Goal: Task Accomplishment & Management: Manage account settings

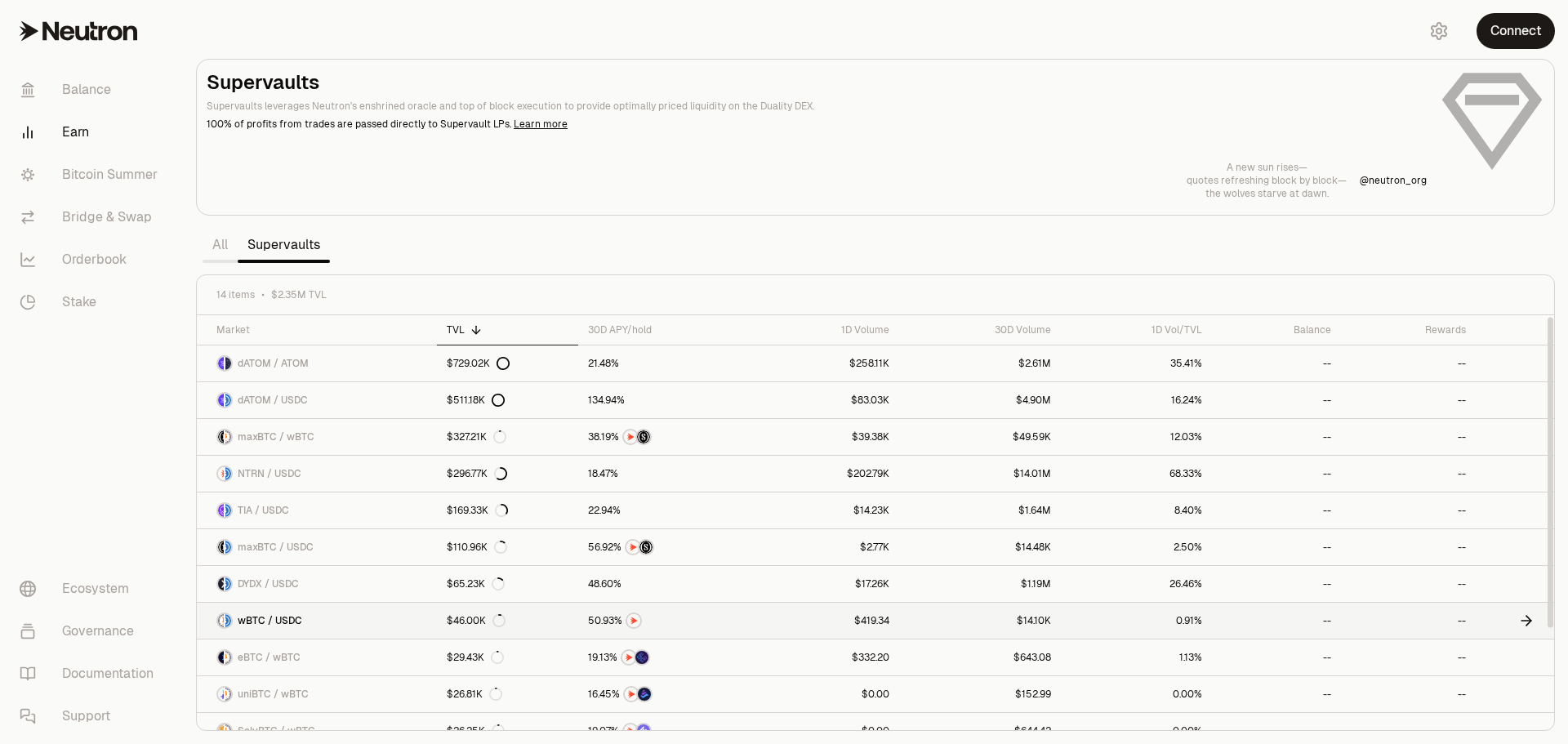
scroll to position [129, 0]
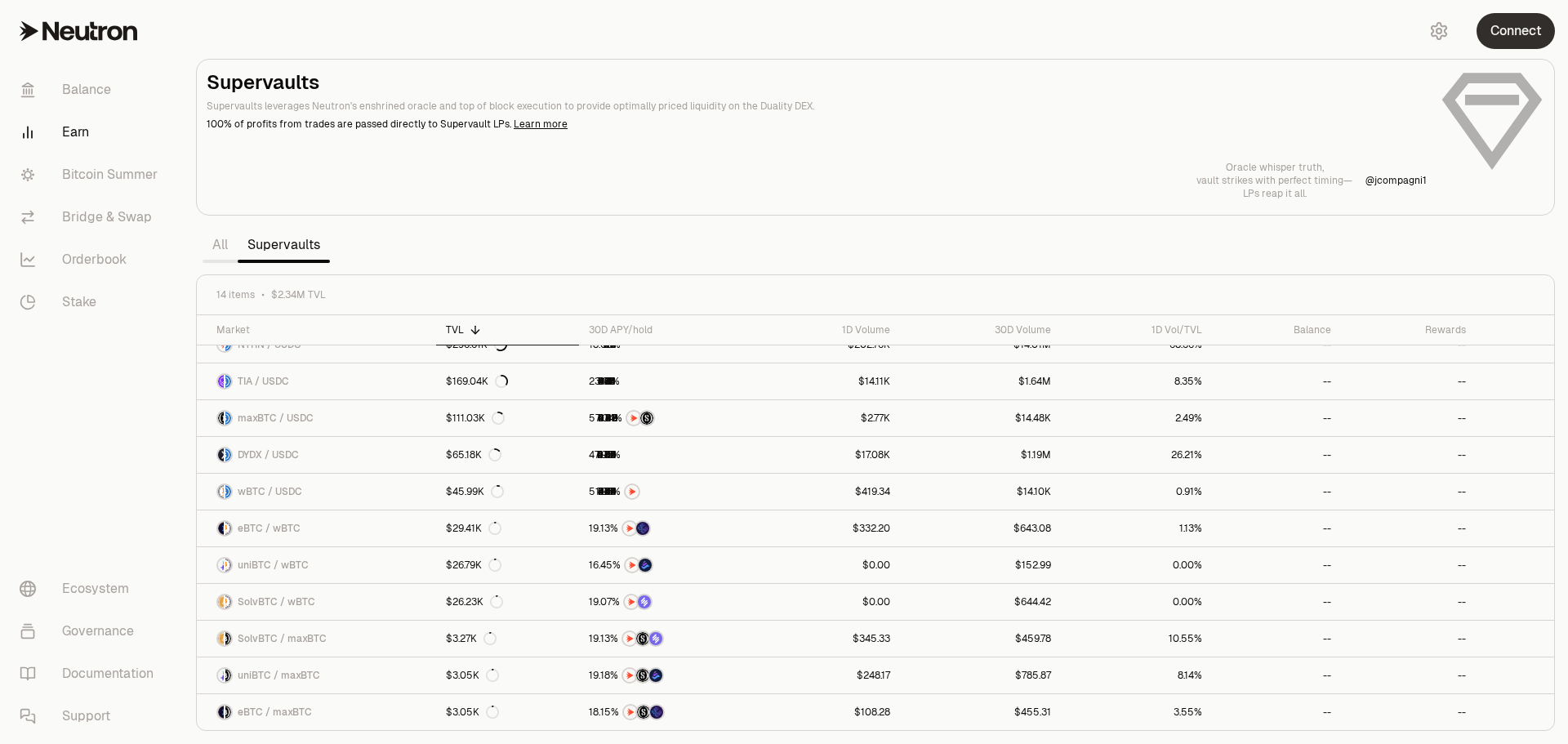
click at [1521, 35] on button "Connect" at bounding box center [1515, 31] width 78 height 36
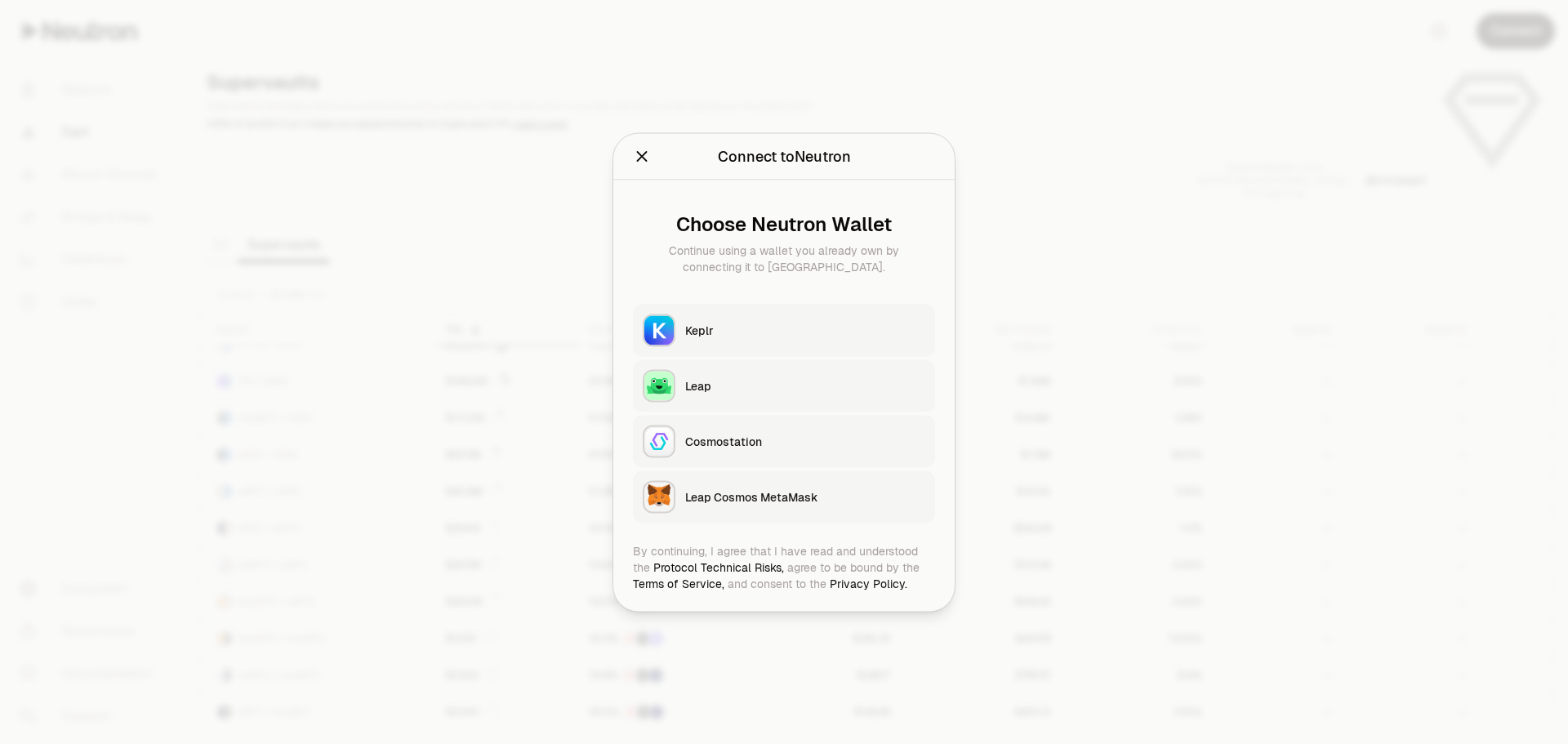
click at [716, 318] on button "Keplr" at bounding box center [784, 329] width 303 height 53
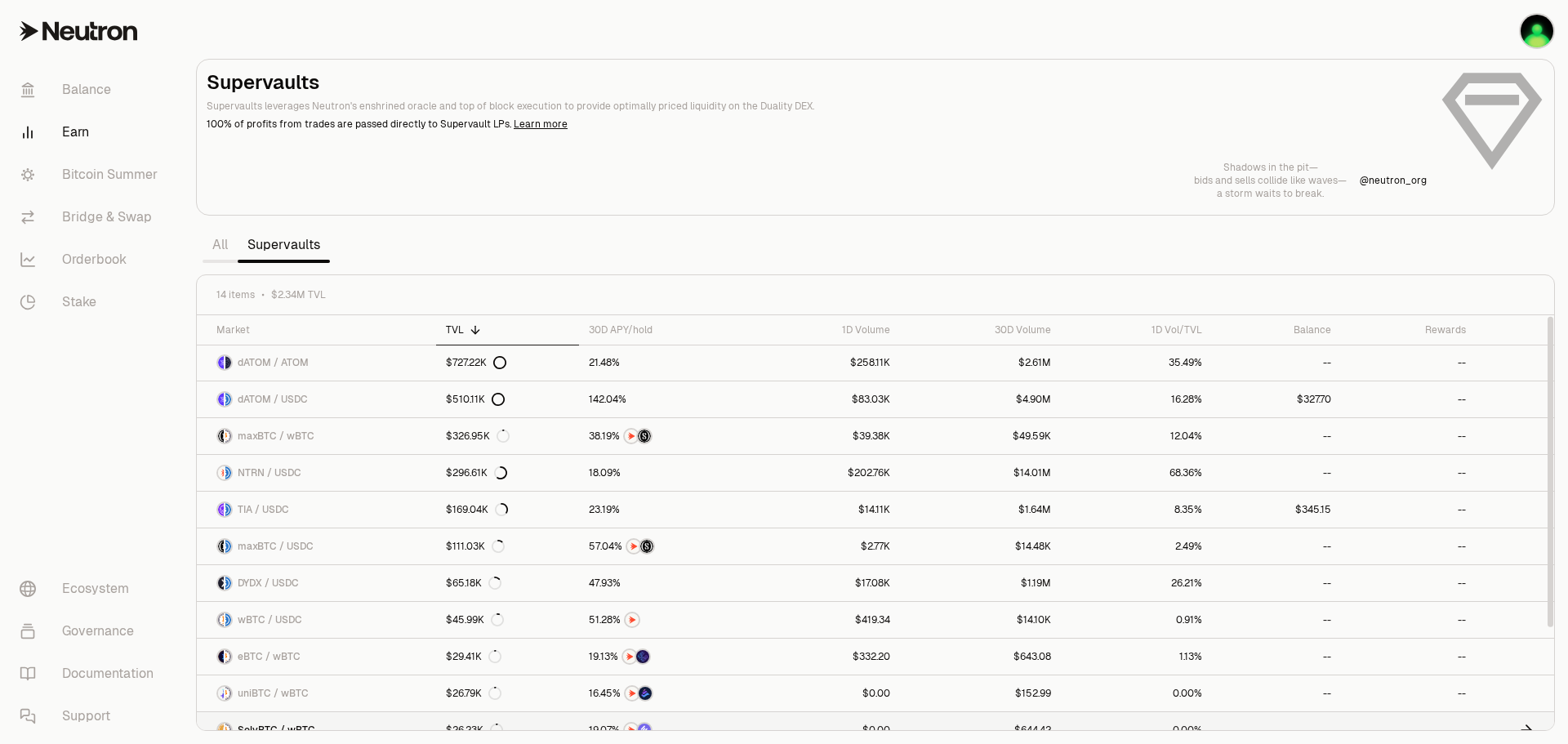
scroll to position [0, 0]
drag, startPoint x: 657, startPoint y: 105, endPoint x: 784, endPoint y: 100, distance: 127.1
click at [784, 100] on p "Supervaults leverages Neutron's enshrined oracle and top of block execution to …" at bounding box center [817, 106] width 1221 height 15
click at [753, 104] on p "Supervaults leverages Neutron's enshrined oracle and top of block execution to …" at bounding box center [817, 106] width 1221 height 15
drag, startPoint x: 445, startPoint y: 106, endPoint x: 634, endPoint y: 105, distance: 189.0
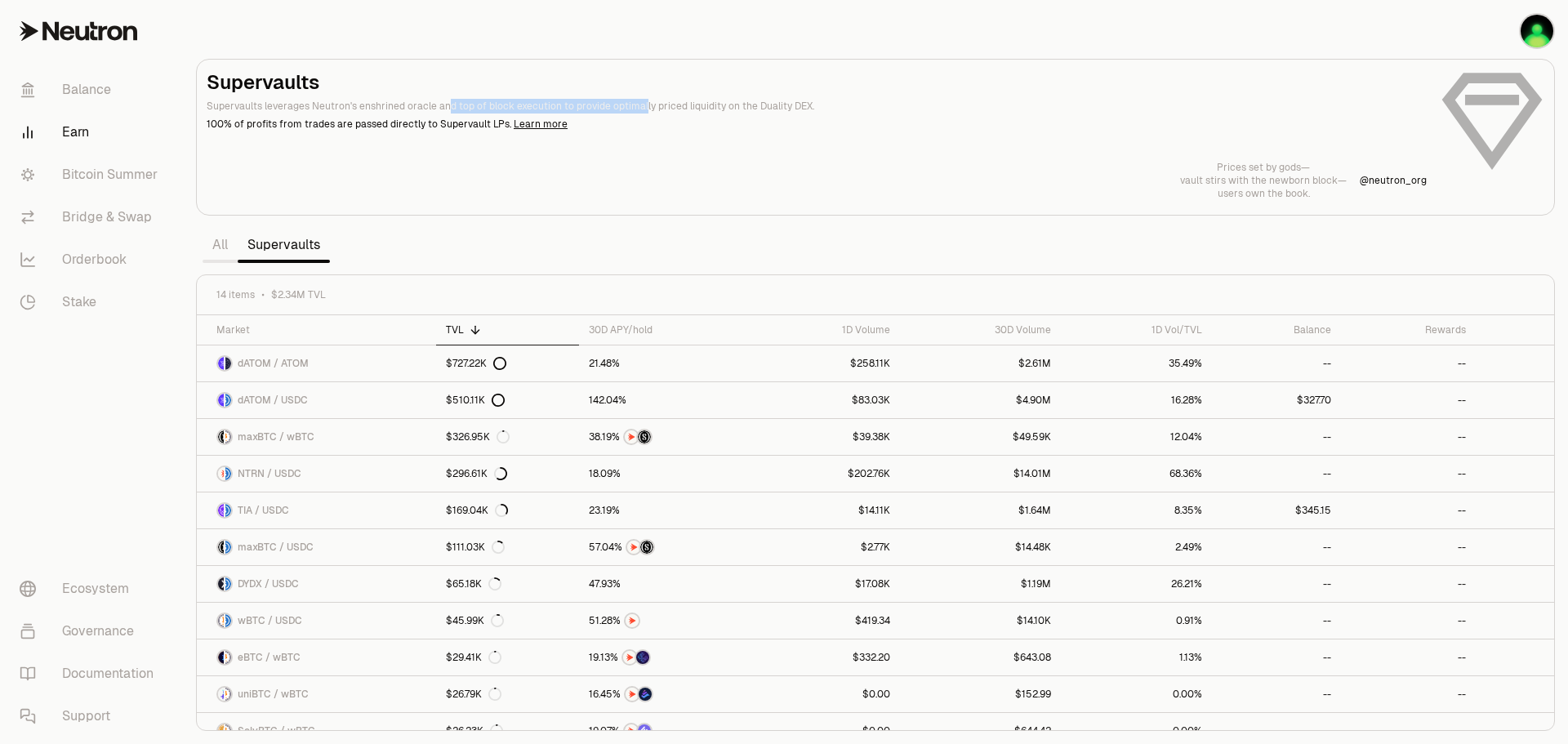
click at [634, 105] on p "Supervaults leverages Neutron's enshrined oracle and top of block execution to …" at bounding box center [817, 106] width 1221 height 15
click at [94, 172] on link "Bitcoin Summer" at bounding box center [91, 175] width 170 height 43
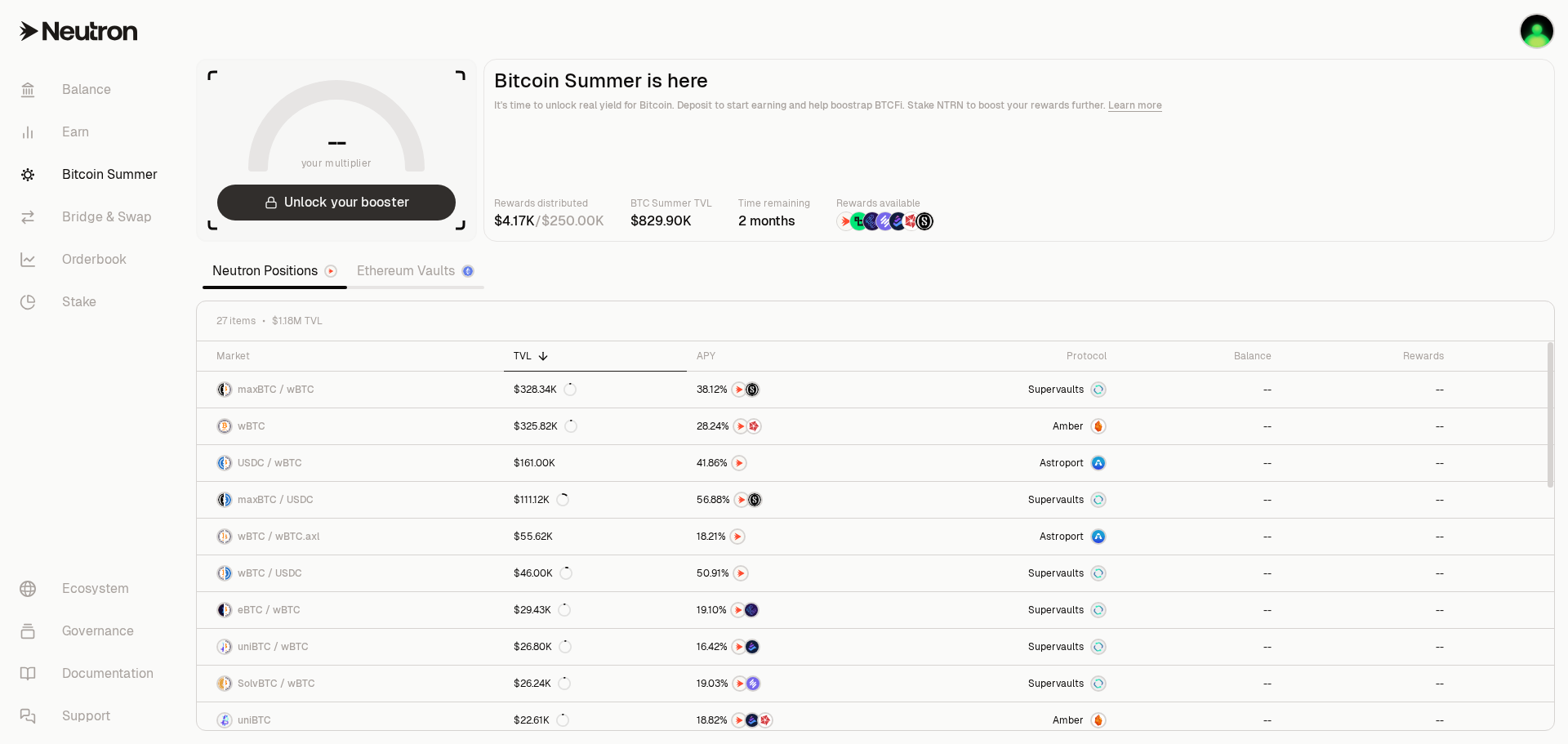
click at [365, 200] on button "Unlock your booster" at bounding box center [336, 202] width 238 height 36
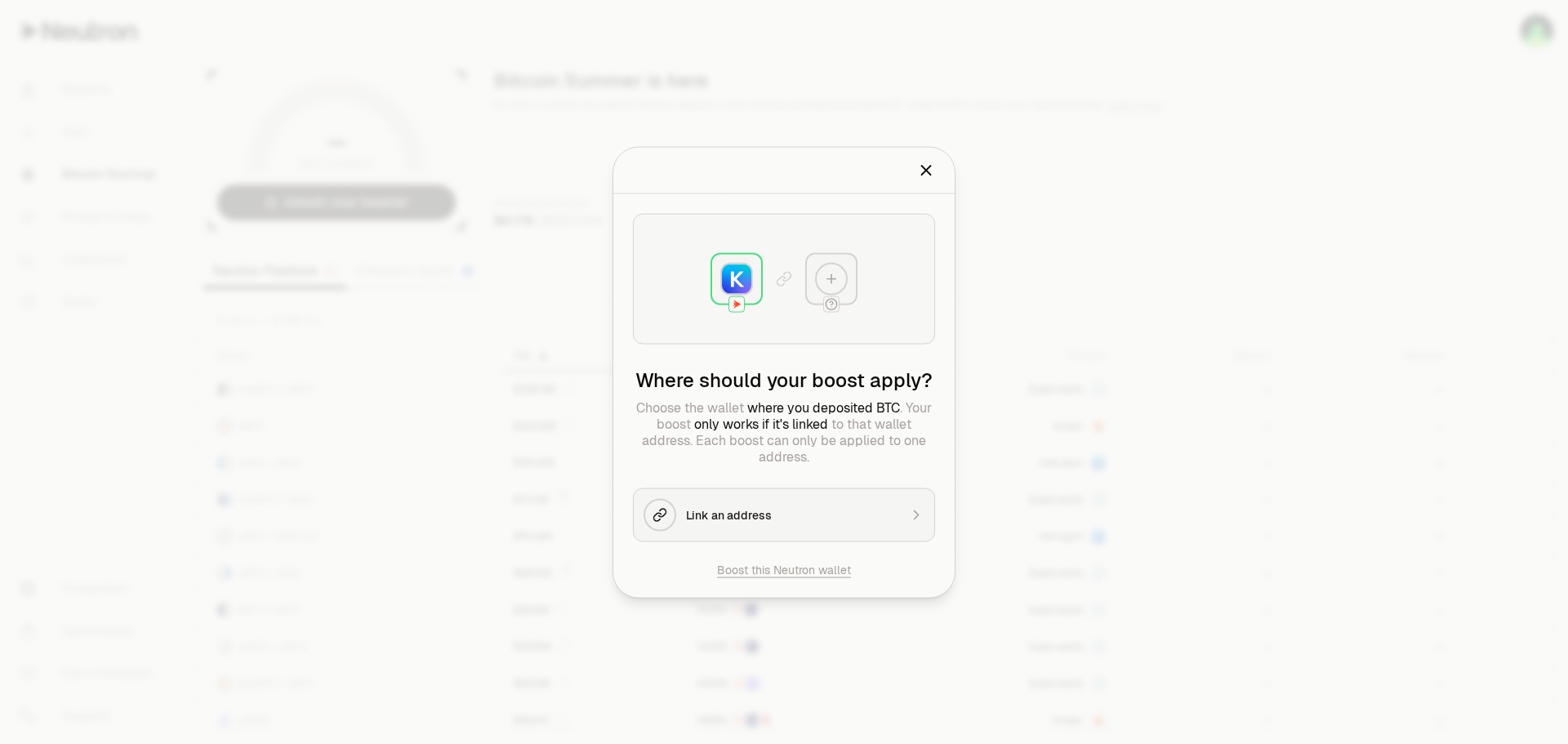
click at [982, 432] on div at bounding box center [784, 372] width 1568 height 744
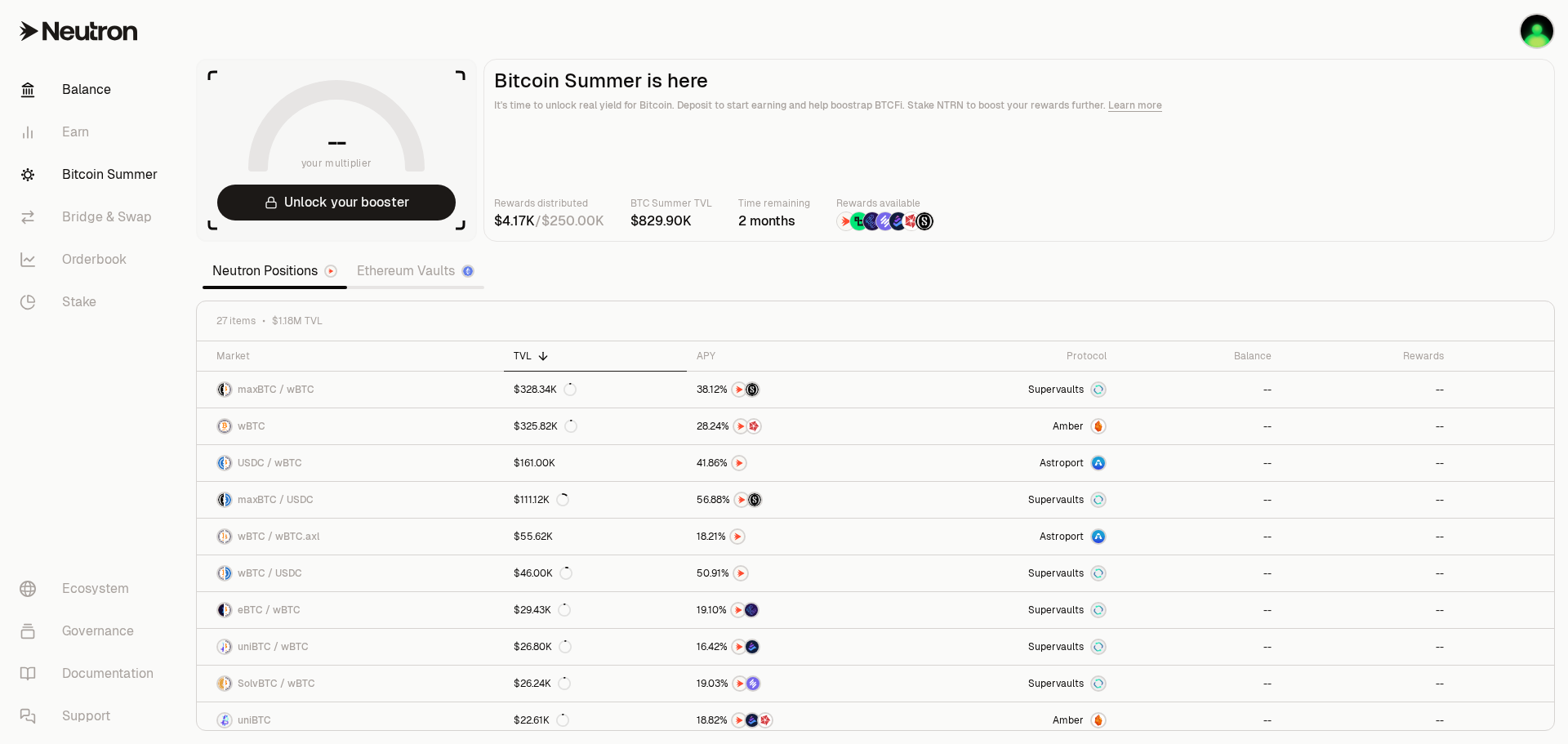
click at [98, 93] on link "Balance" at bounding box center [91, 89] width 170 height 43
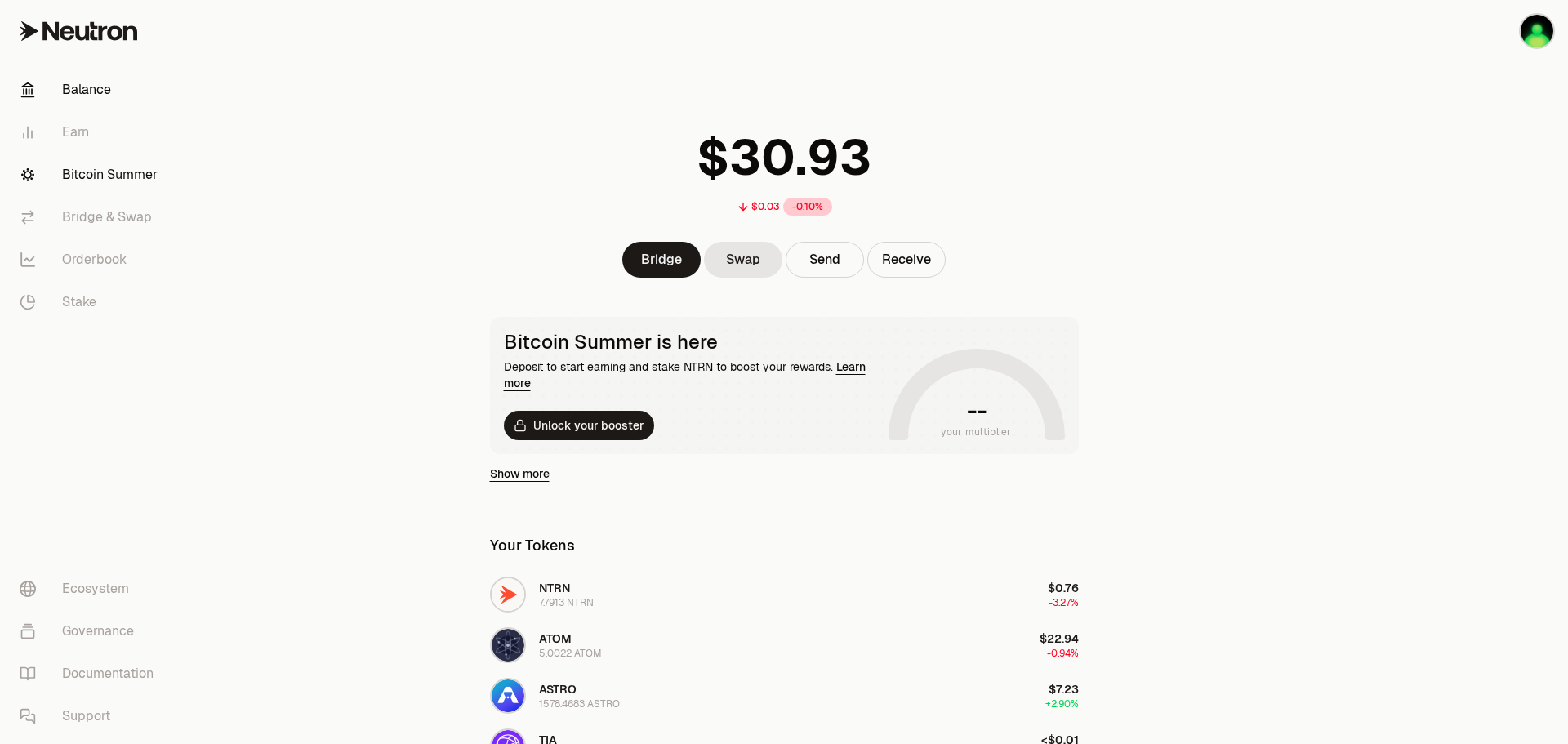
click at [105, 173] on link "Bitcoin Summer" at bounding box center [91, 175] width 170 height 43
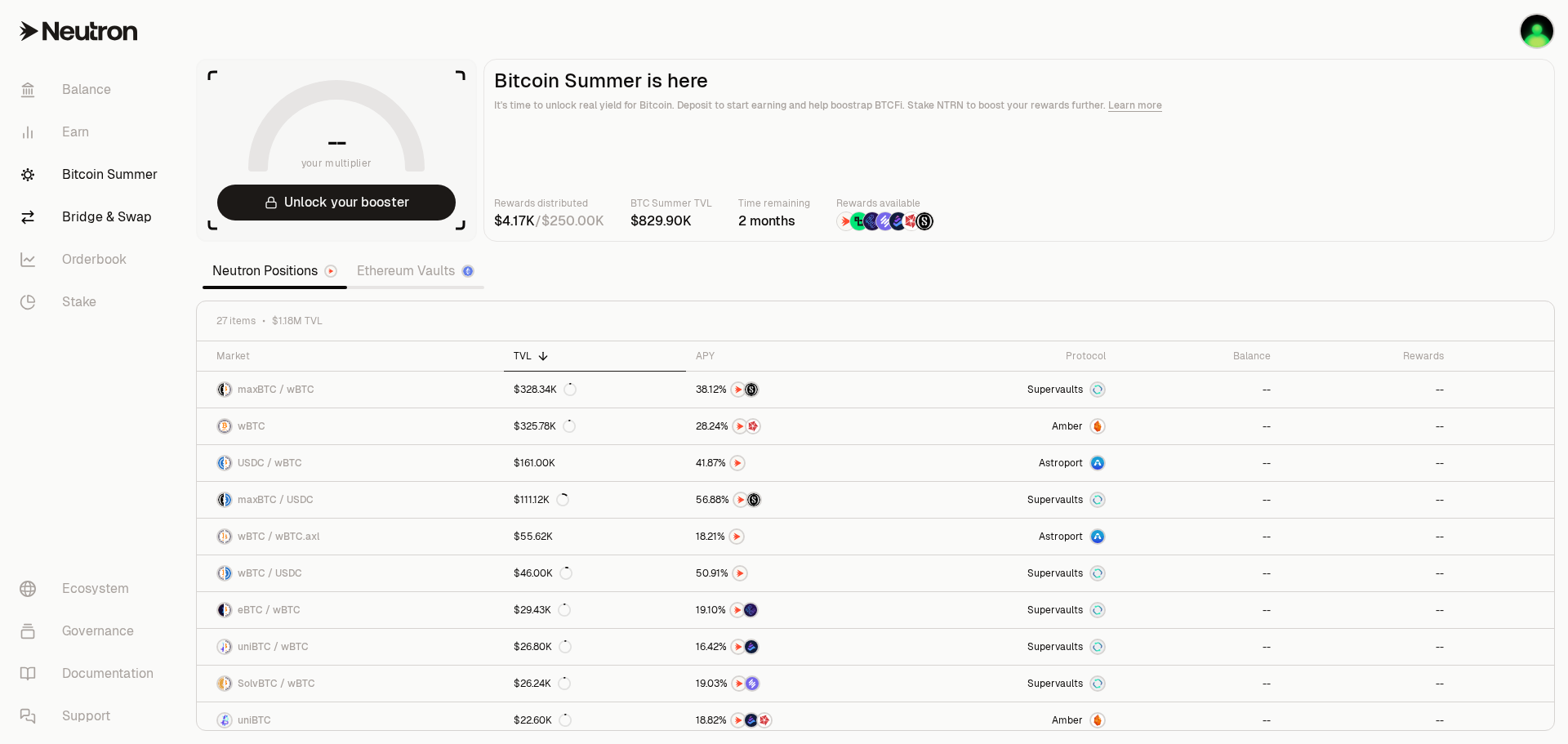
click at [93, 220] on link "Bridge & Swap" at bounding box center [91, 217] width 170 height 43
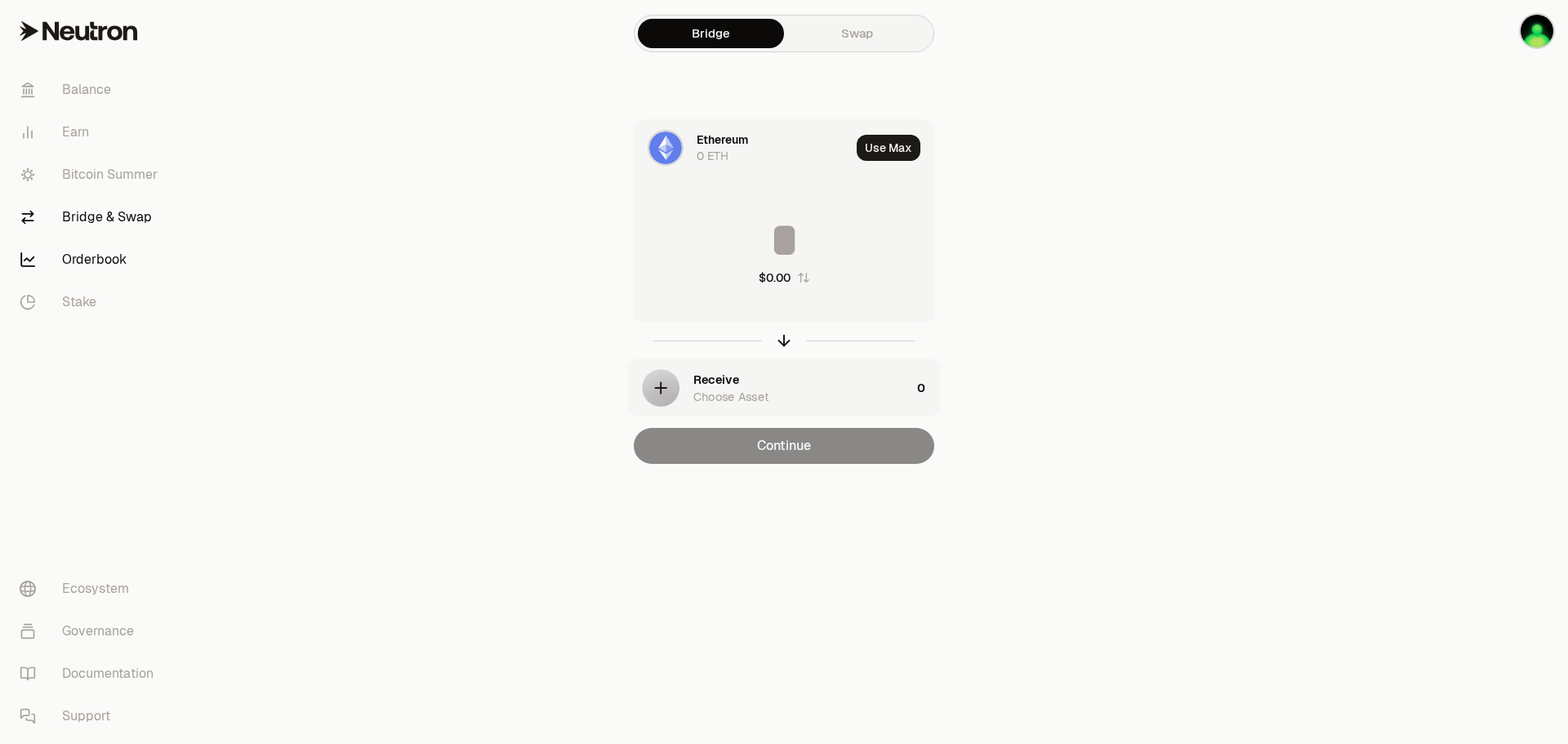
click at [91, 245] on link "Orderbook" at bounding box center [91, 259] width 170 height 43
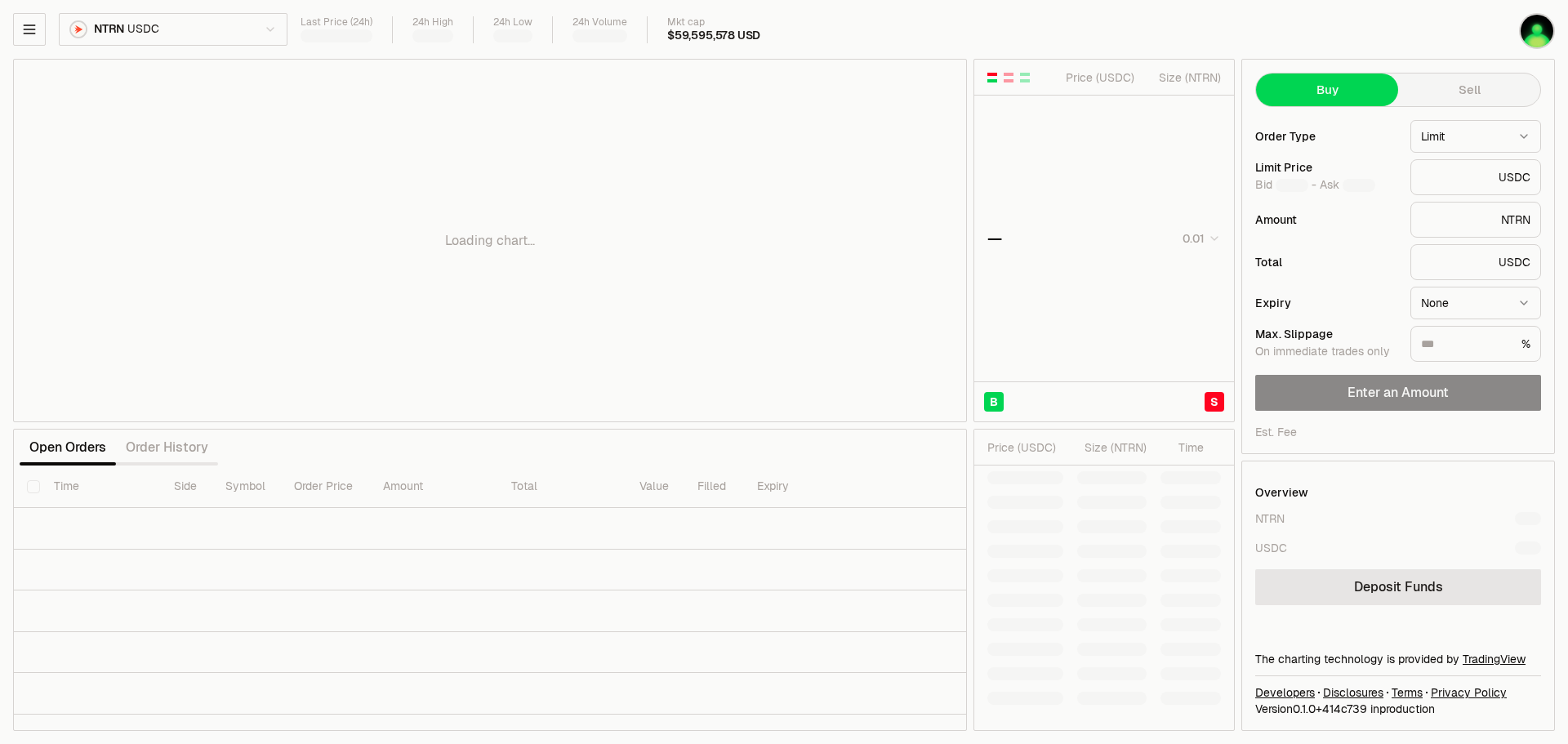
type input "********"
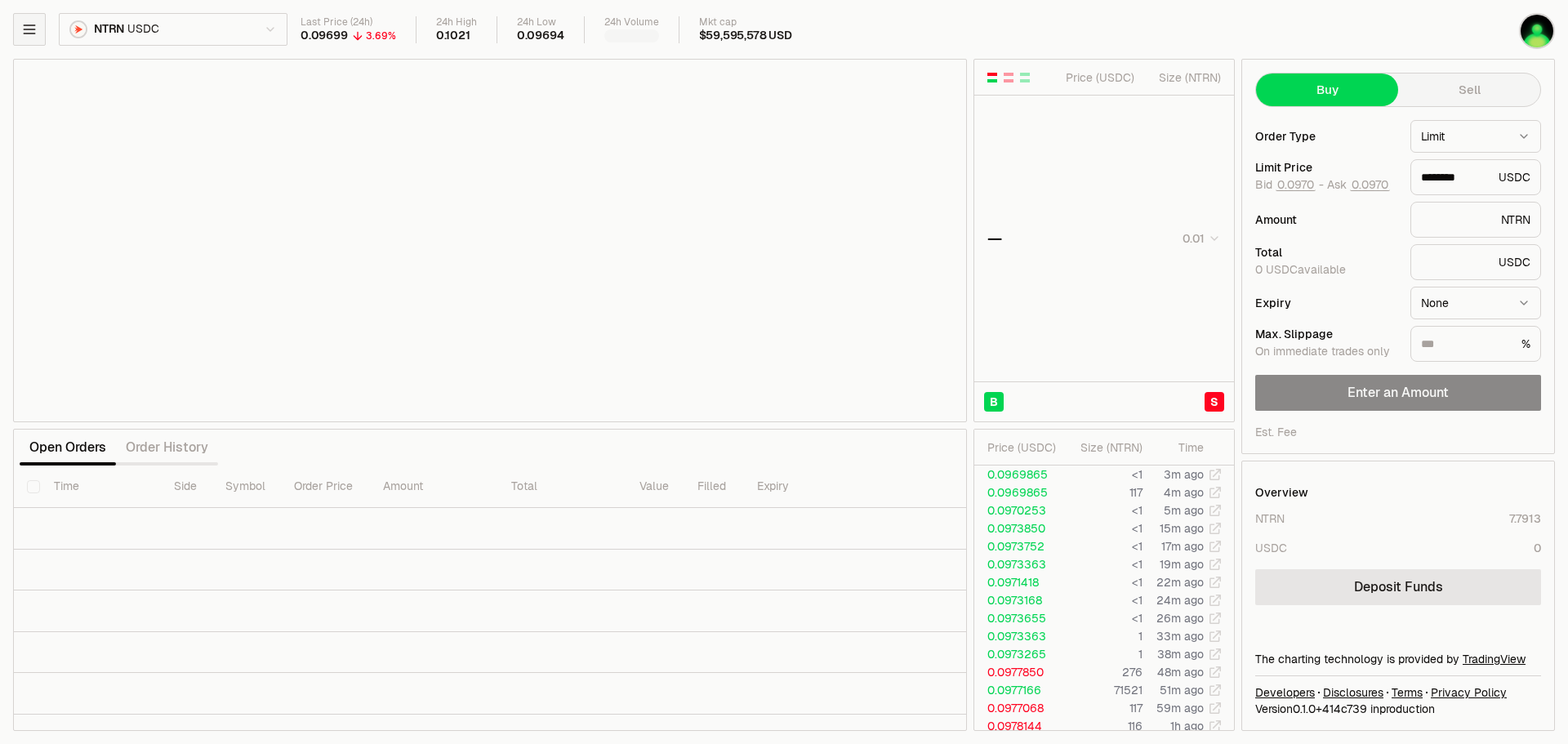
click at [34, 16] on button "button" at bounding box center [29, 29] width 33 height 33
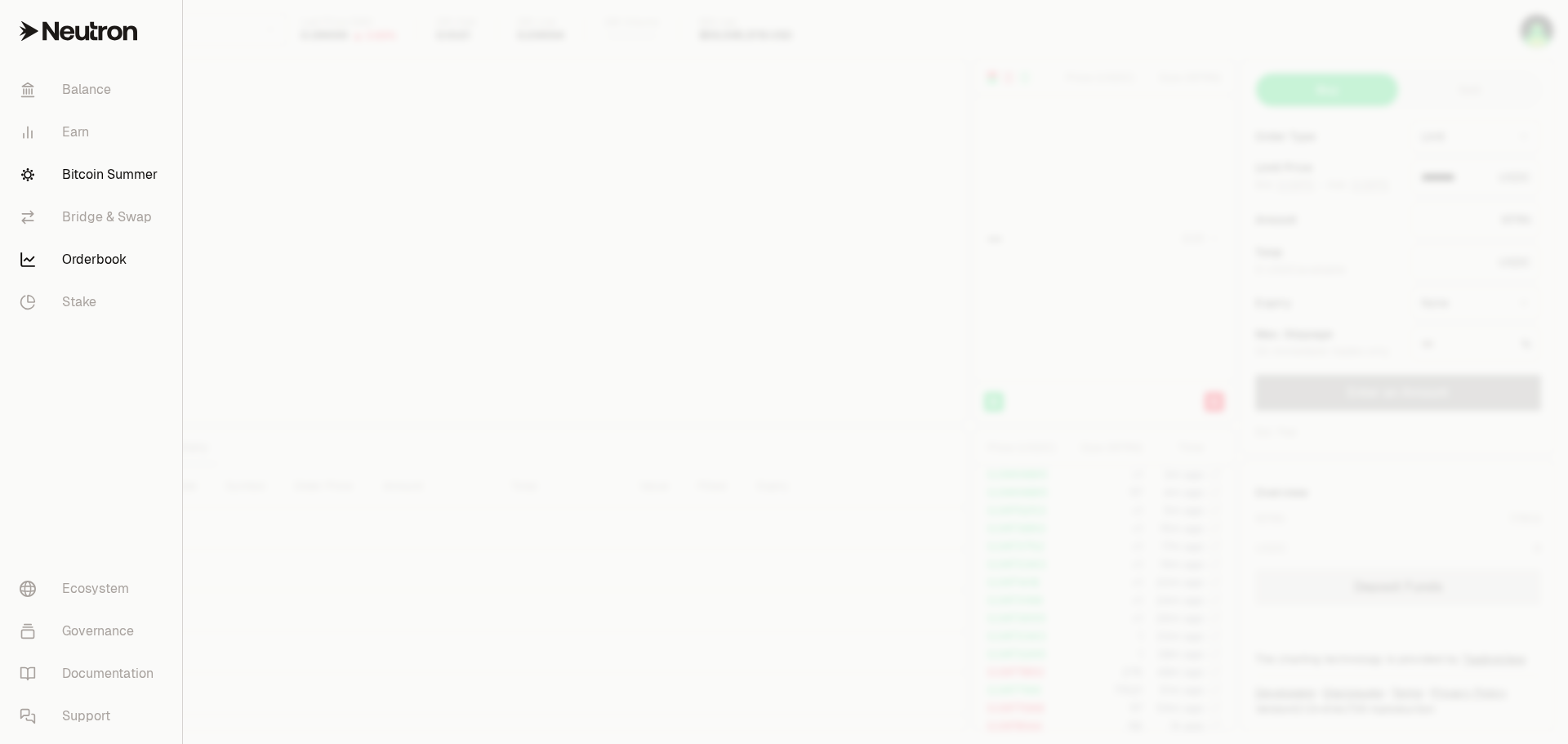
click at [108, 174] on link "Bitcoin Summer" at bounding box center [91, 175] width 169 height 43
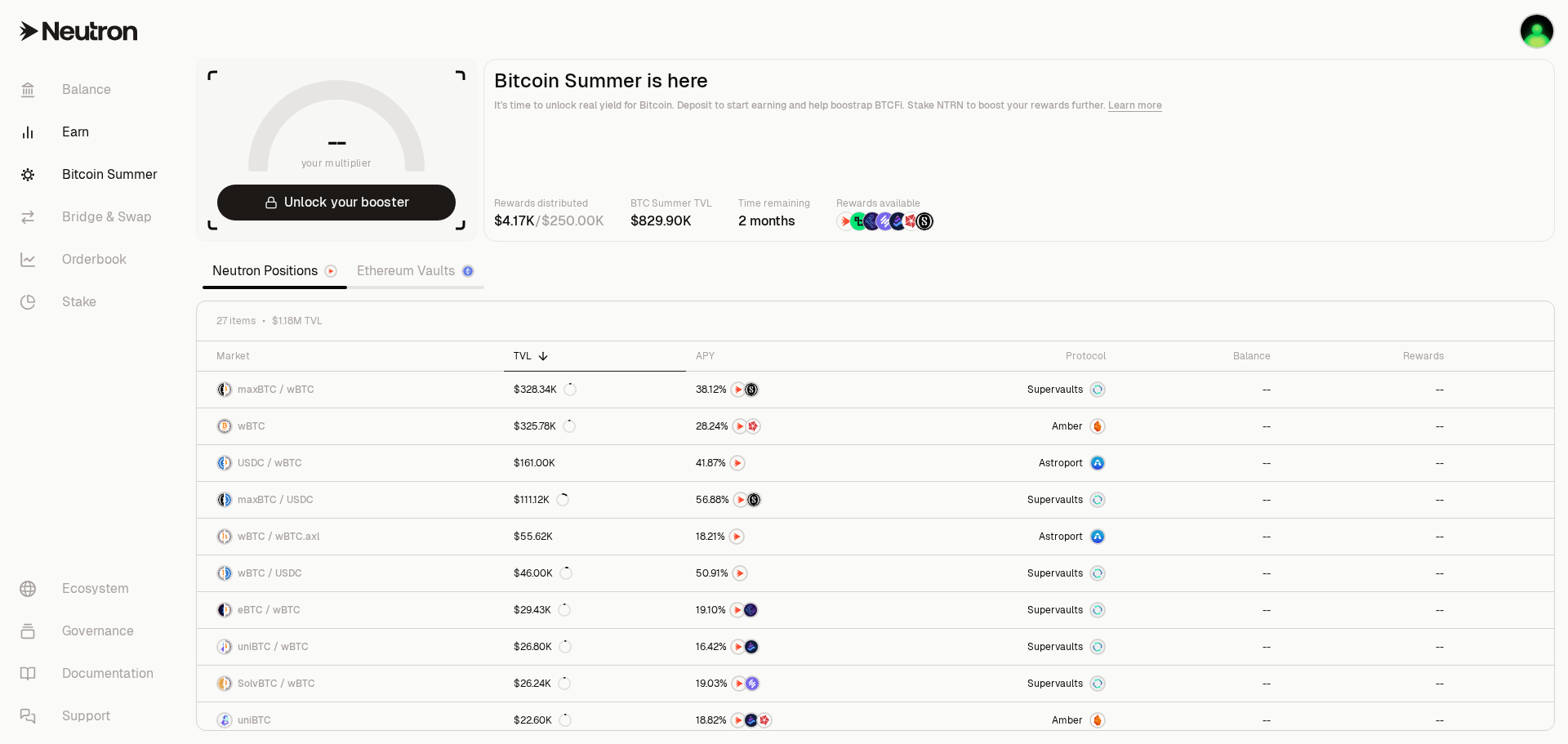
click at [77, 121] on link "Earn" at bounding box center [91, 132] width 170 height 43
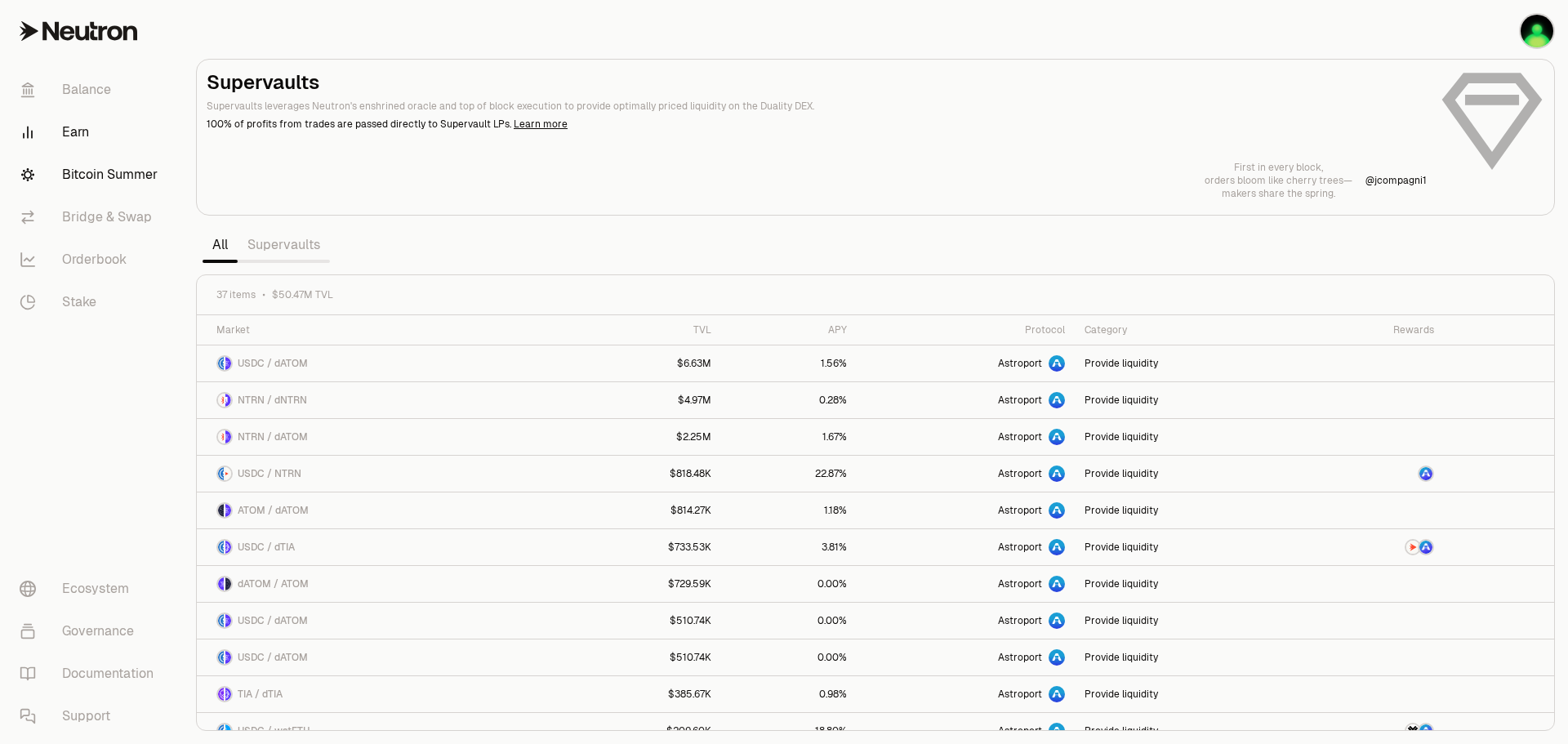
click at [99, 178] on link "Bitcoin Summer" at bounding box center [91, 175] width 170 height 43
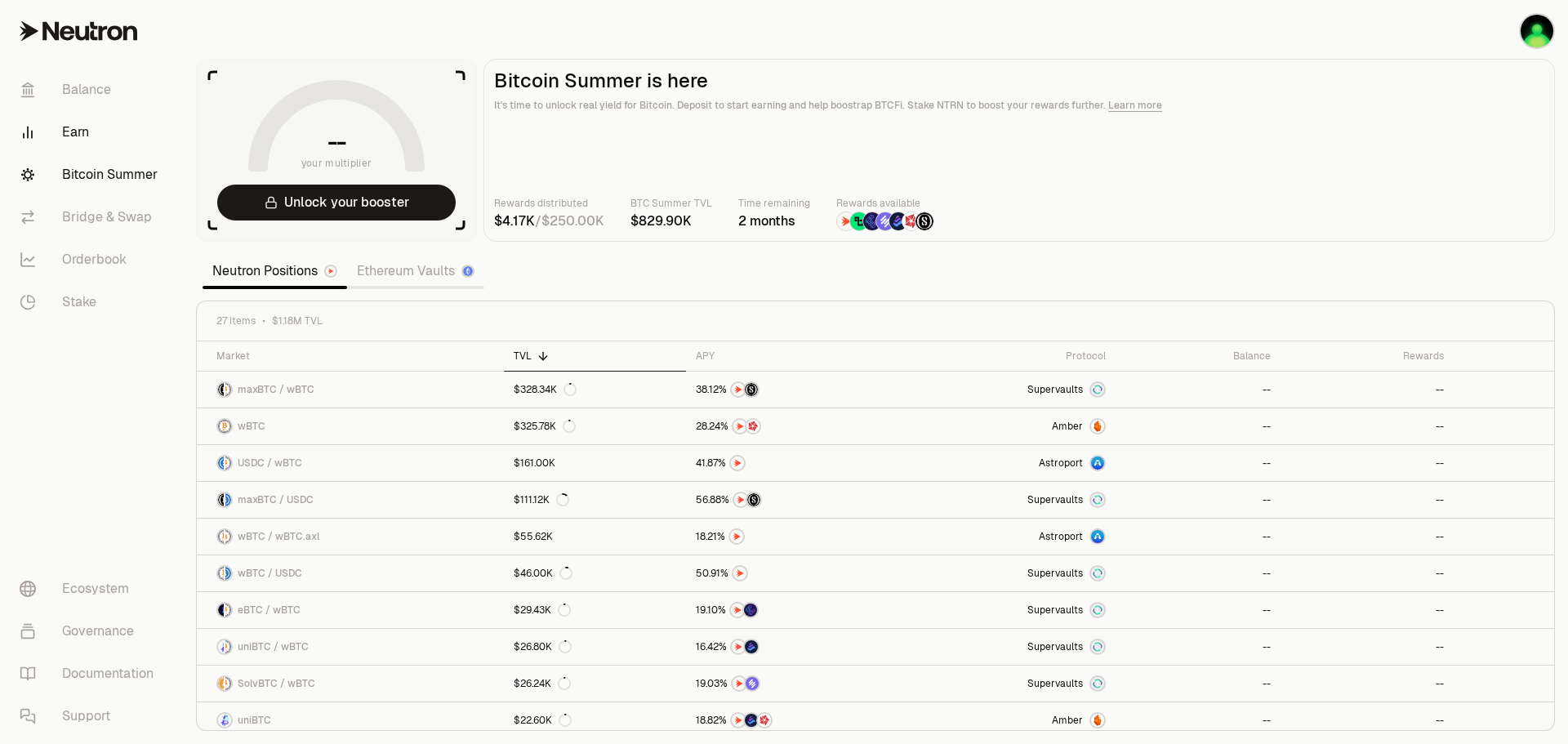
click at [86, 127] on link "Earn" at bounding box center [91, 132] width 170 height 43
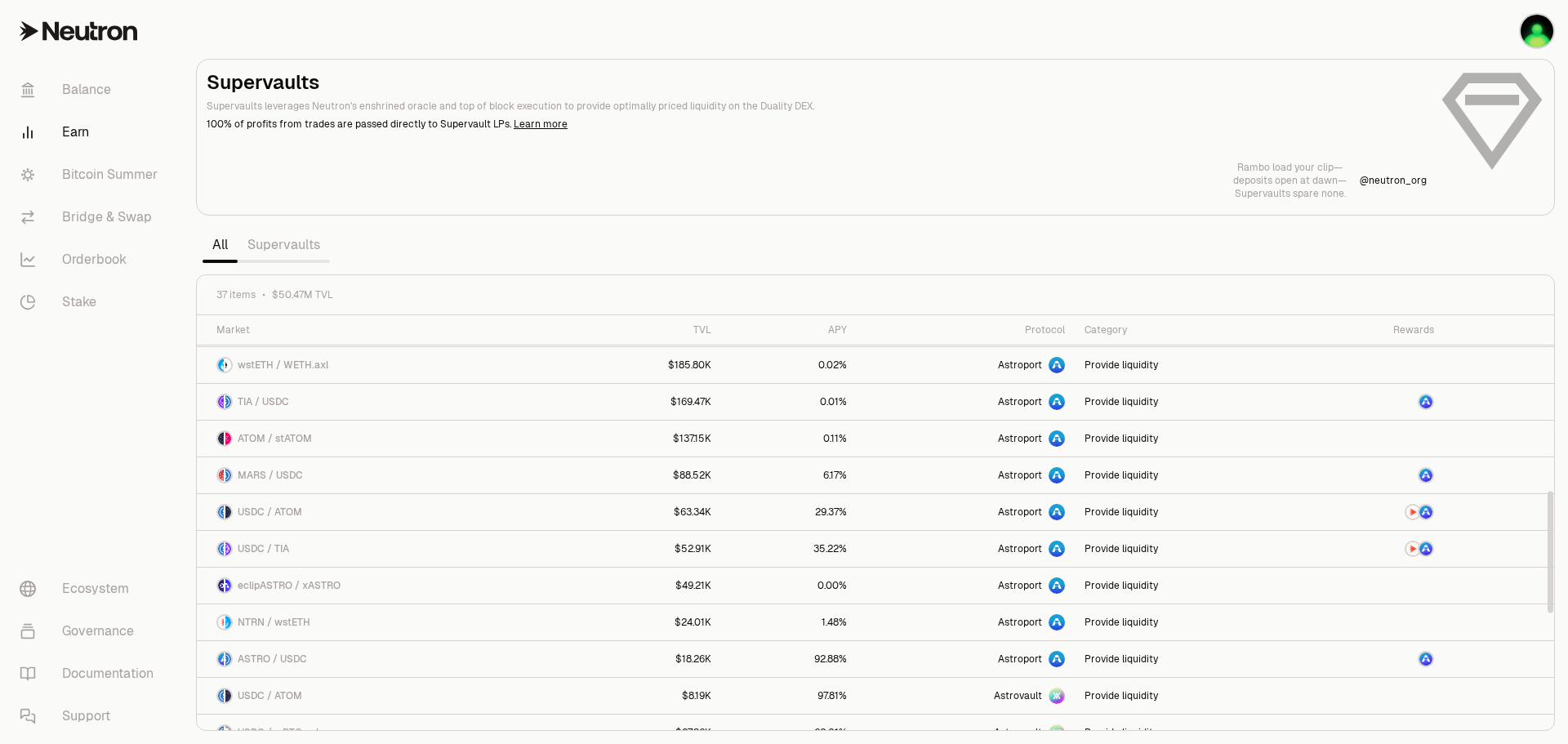
scroll to position [974, 0]
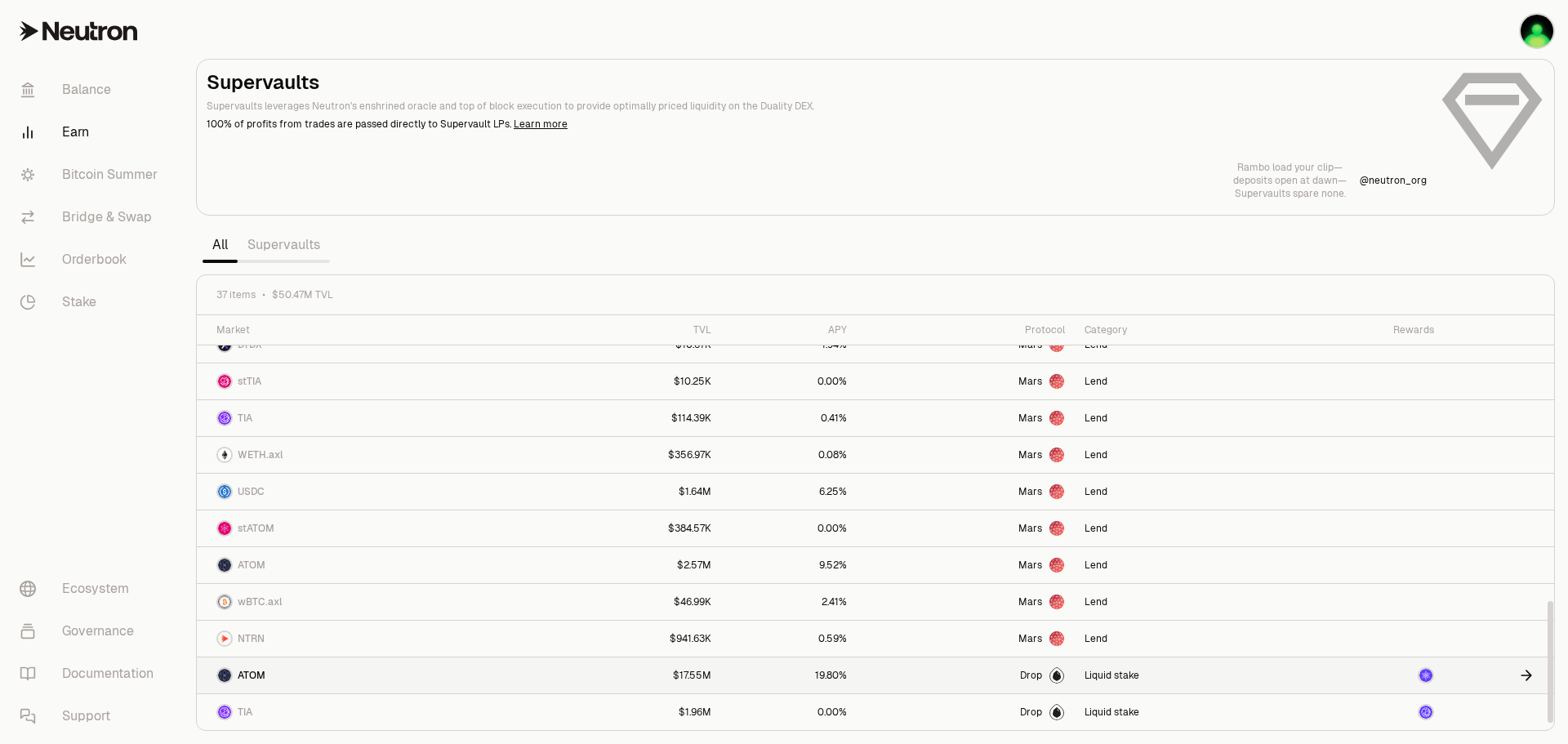
click at [1422, 677] on img at bounding box center [1426, 675] width 13 height 13
click at [113, 262] on link "Orderbook" at bounding box center [91, 259] width 170 height 43
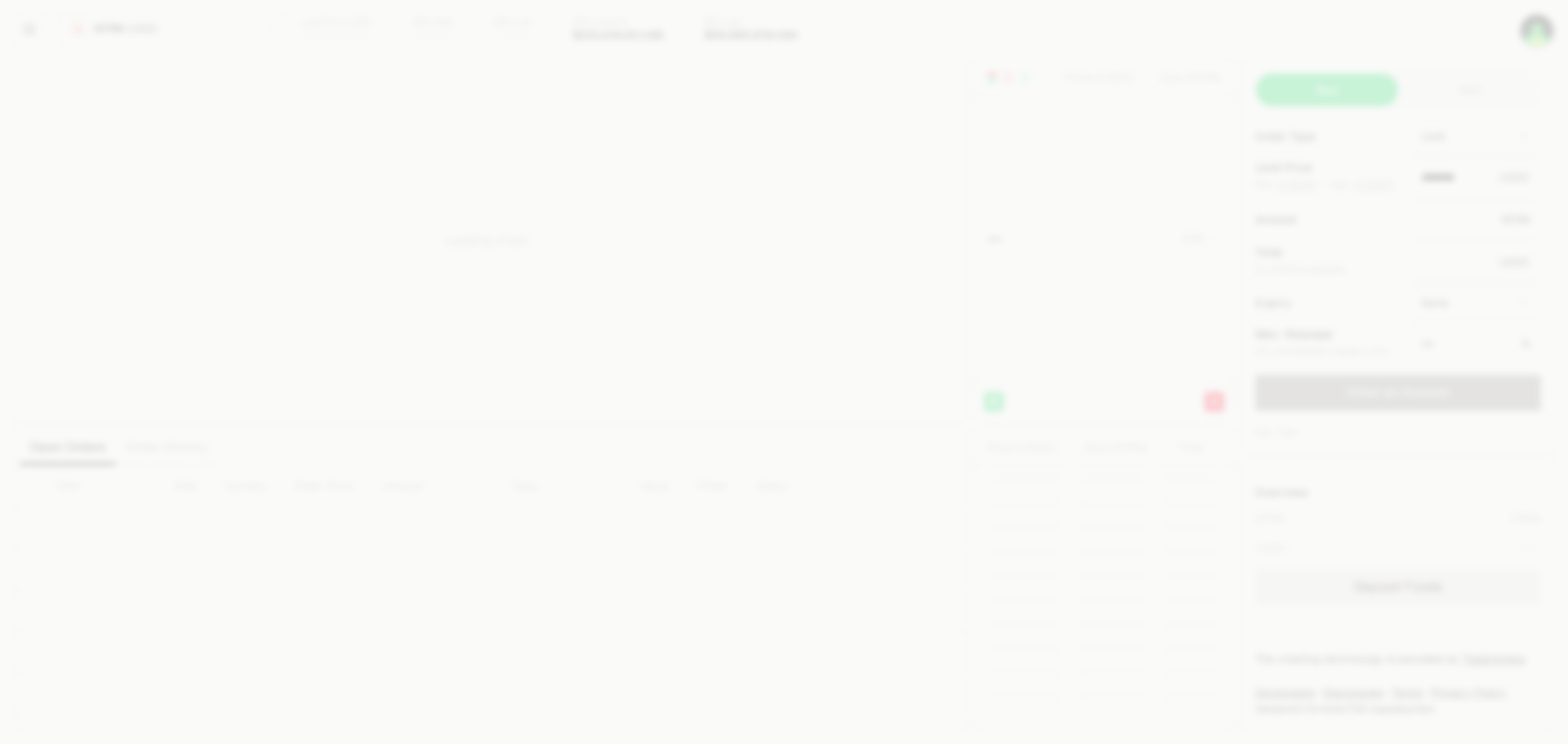
type input "********"
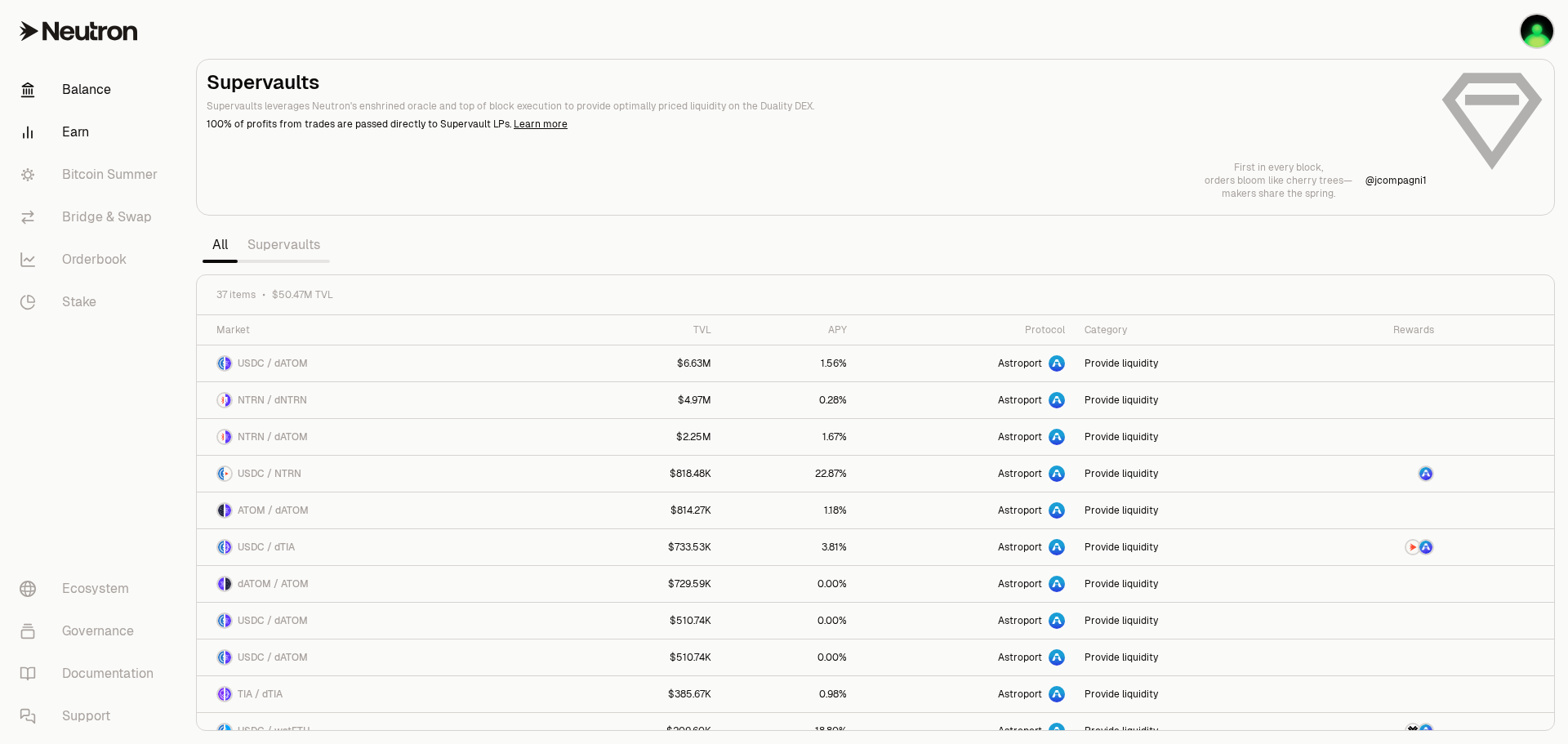
click at [78, 87] on link "Balance" at bounding box center [91, 89] width 170 height 43
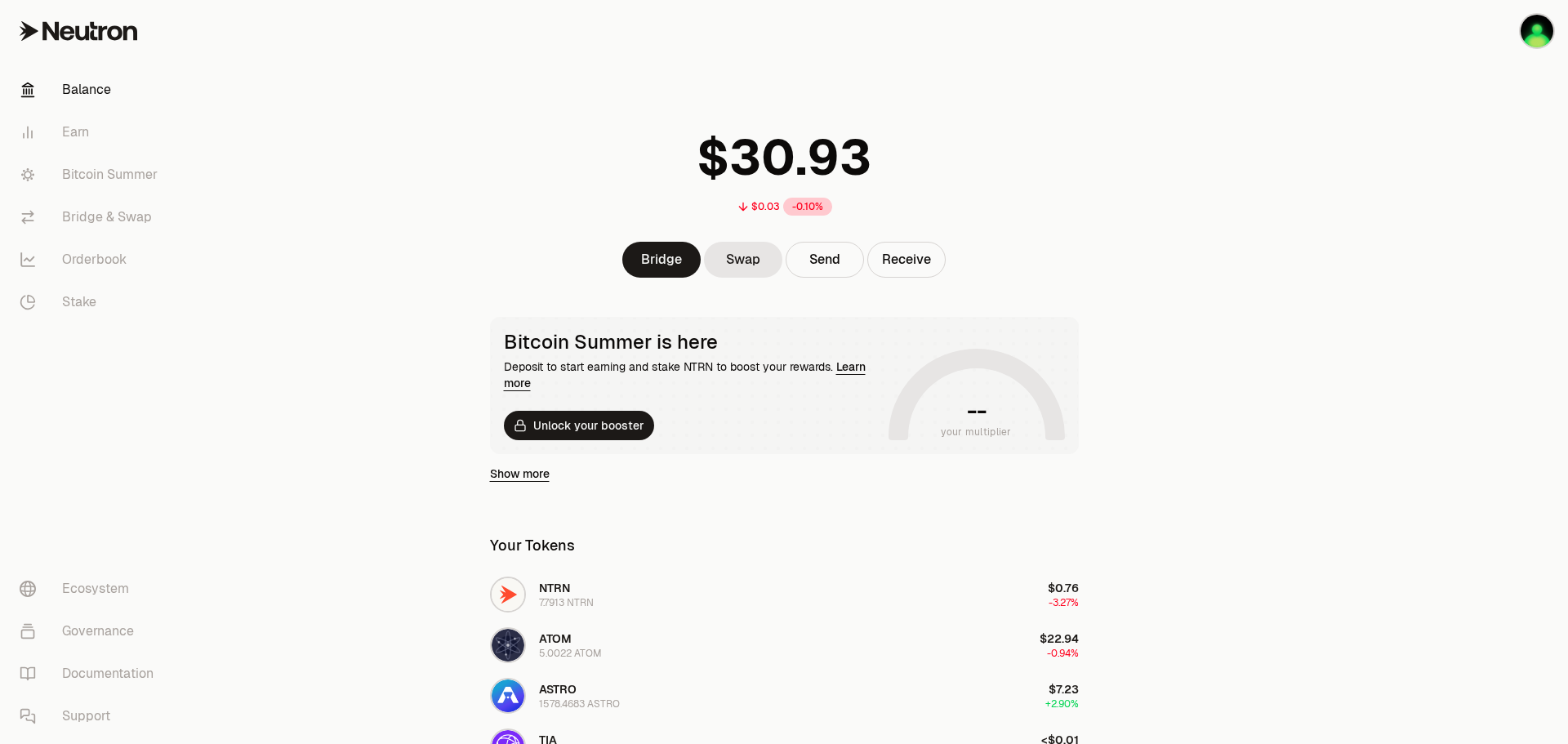
click at [86, 24] on icon at bounding box center [78, 31] width 118 height 20
click at [92, 166] on link "Bitcoin Summer" at bounding box center [91, 175] width 170 height 43
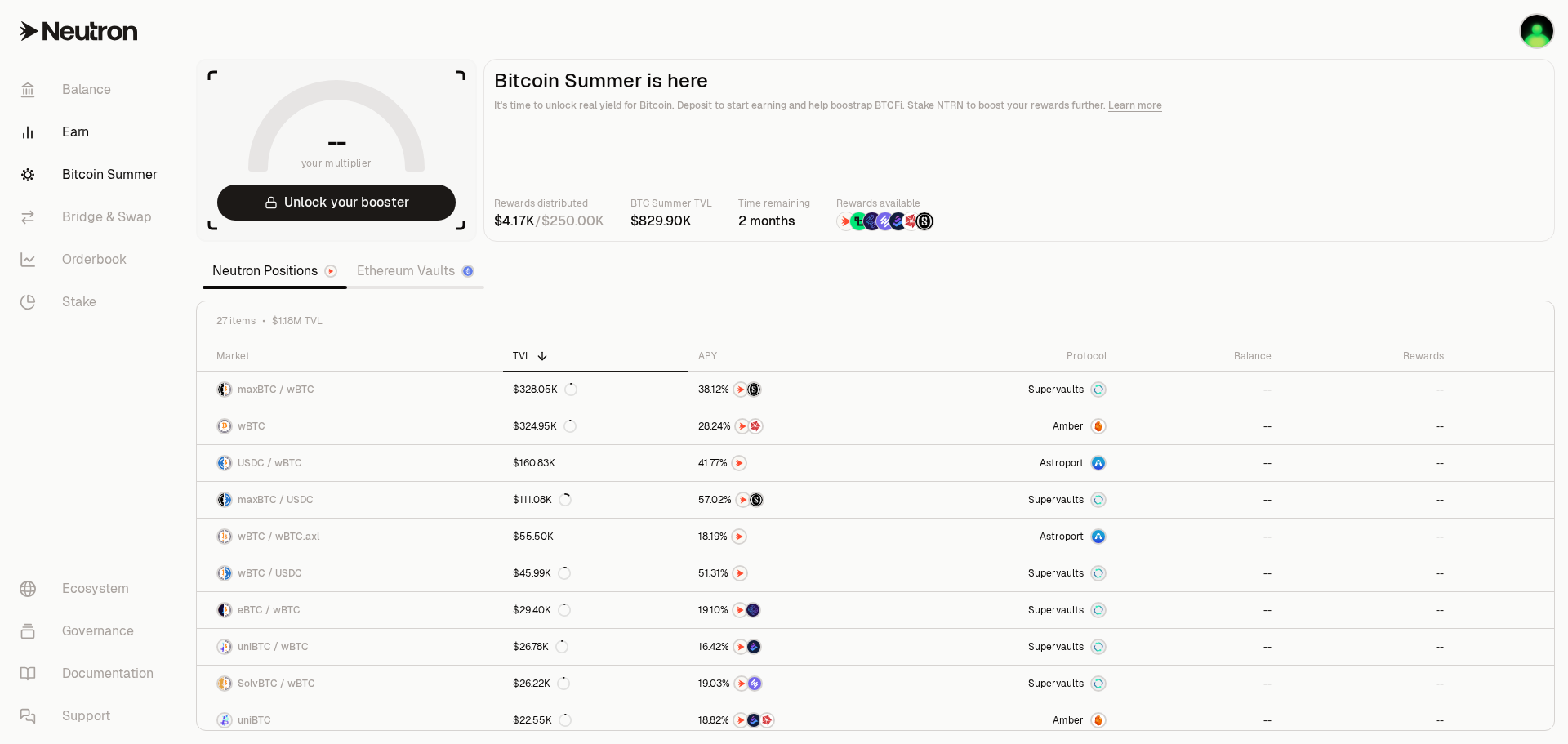
click at [85, 134] on link "Earn" at bounding box center [91, 132] width 170 height 43
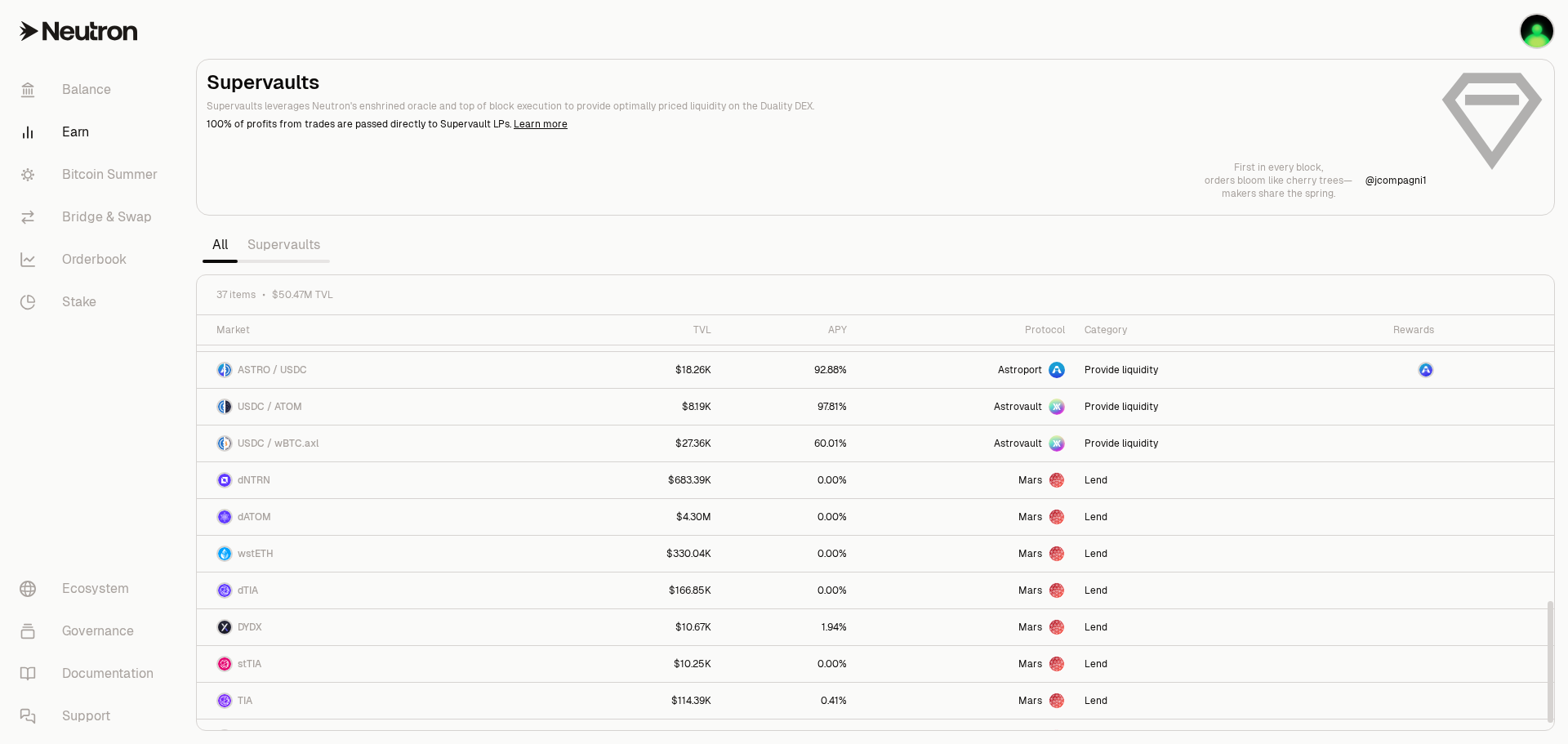
scroll to position [403, 0]
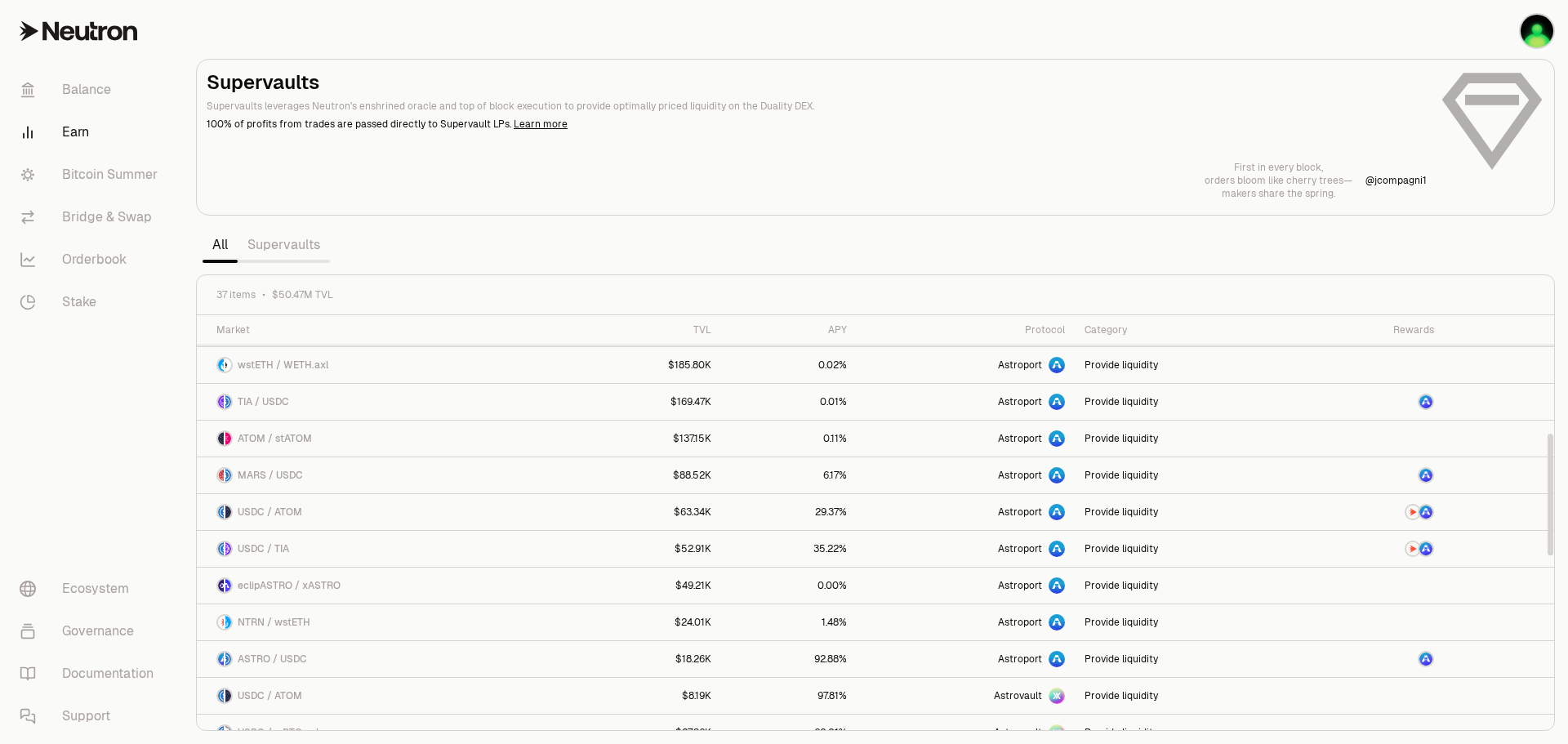
click at [288, 252] on link "Supervaults" at bounding box center [284, 244] width 92 height 33
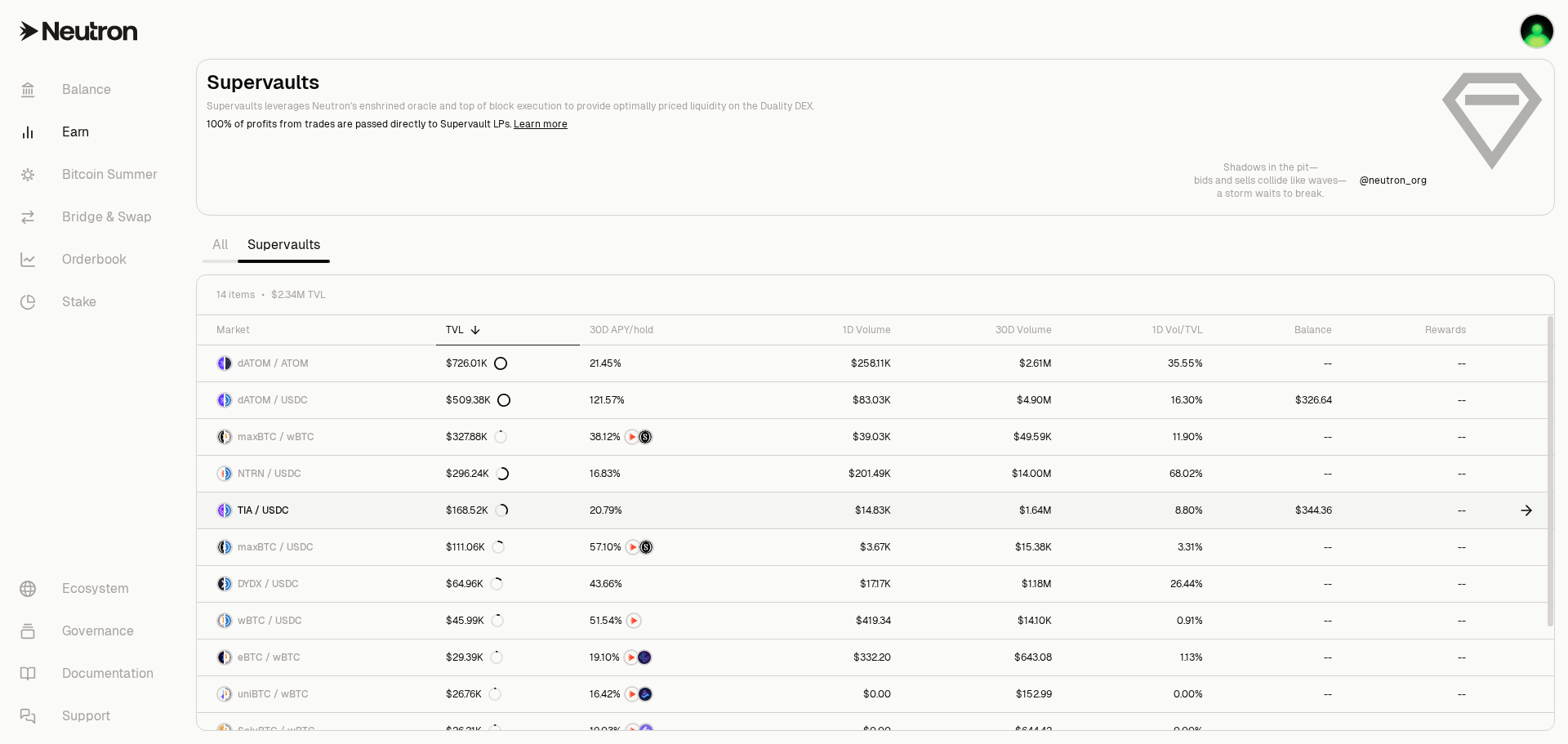
click at [754, 513] on tr "TIA / USDC $168.52K $14.83K $1.64M 8.80% $344.36 --" at bounding box center [875, 510] width 1358 height 37
click at [1526, 509] on icon at bounding box center [1526, 510] width 16 height 16
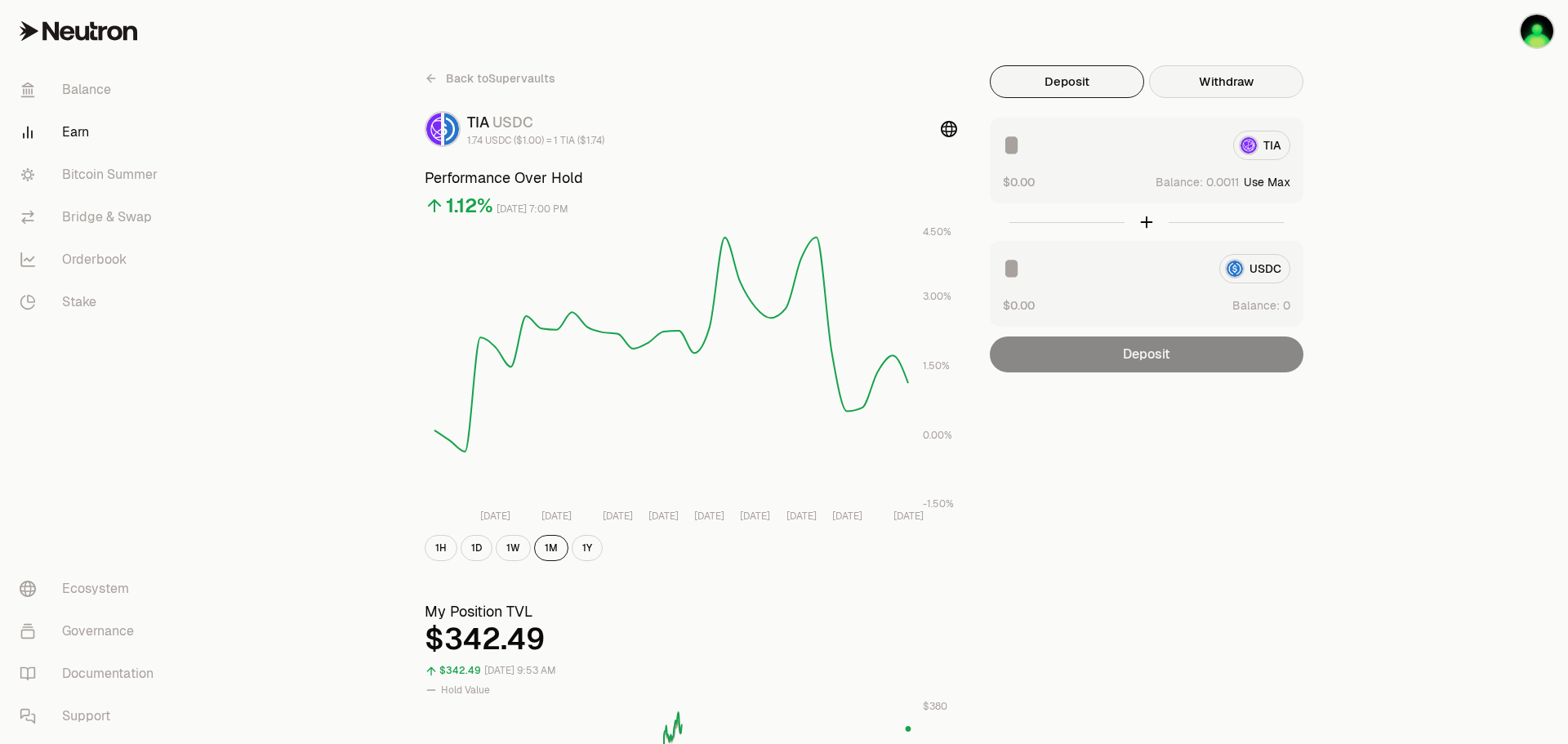
click at [1235, 85] on button "Withdraw" at bounding box center [1227, 81] width 155 height 33
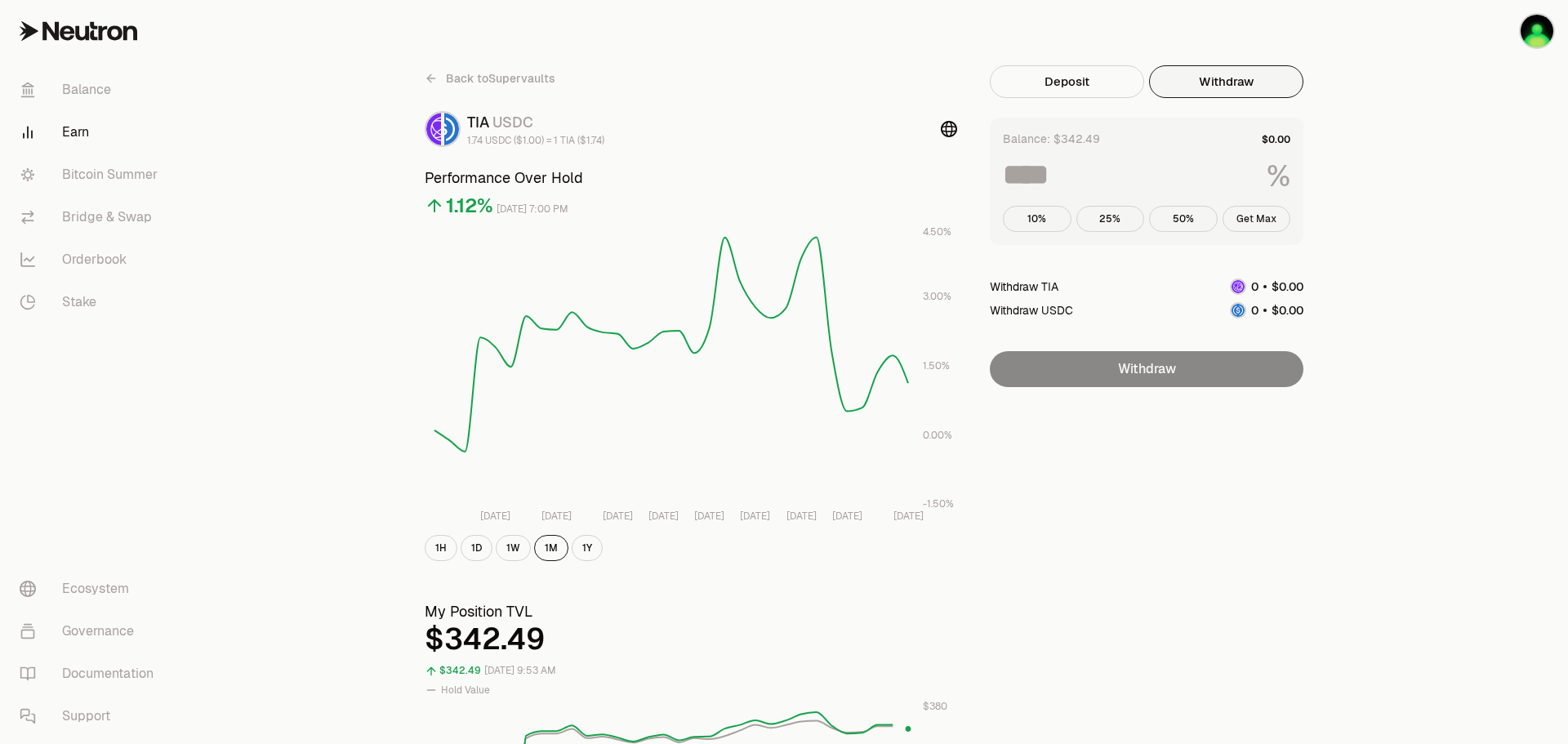
click at [1251, 219] on button "Get Max" at bounding box center [1256, 218] width 68 height 26
type input "***"
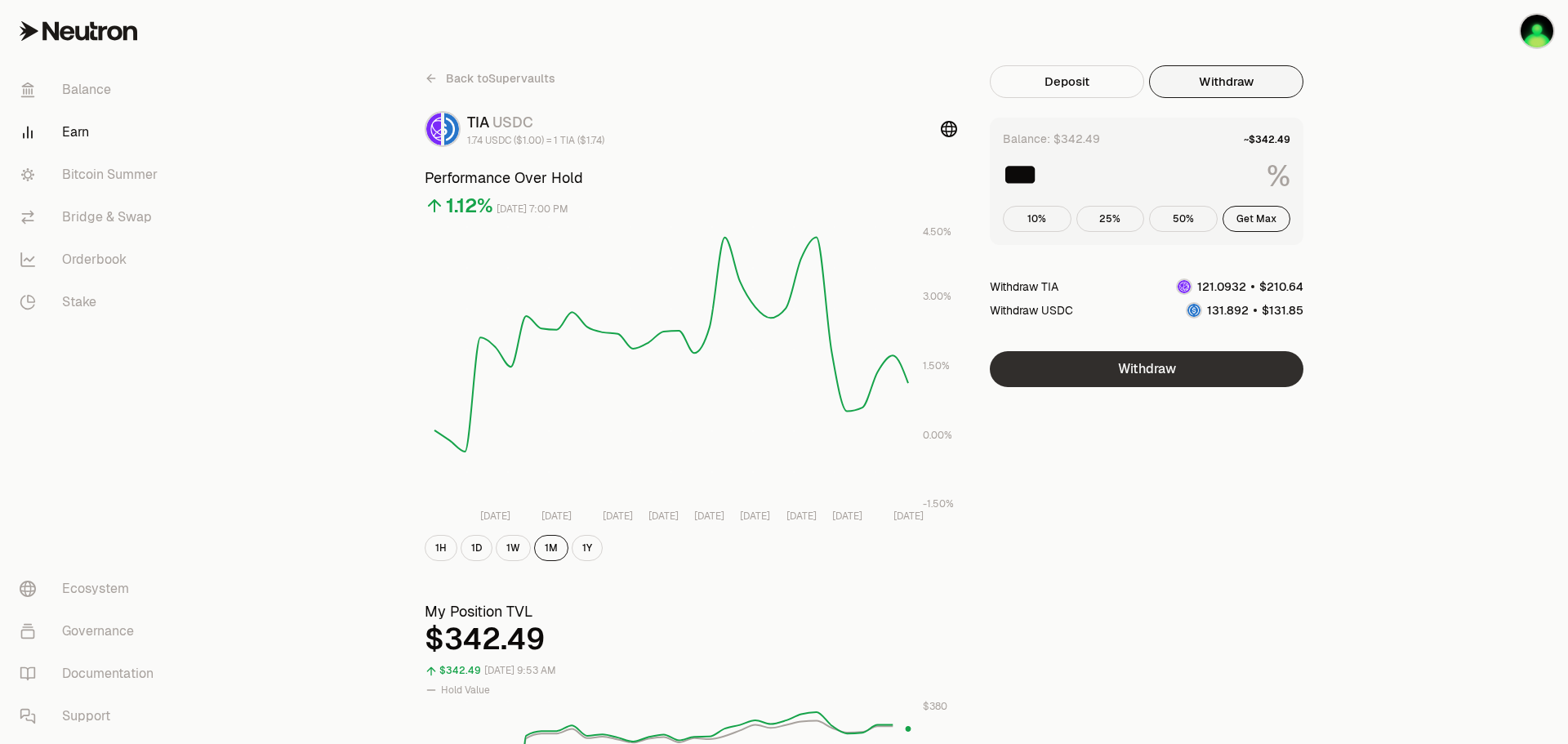
click at [1189, 369] on button "Withdraw" at bounding box center [1147, 369] width 314 height 36
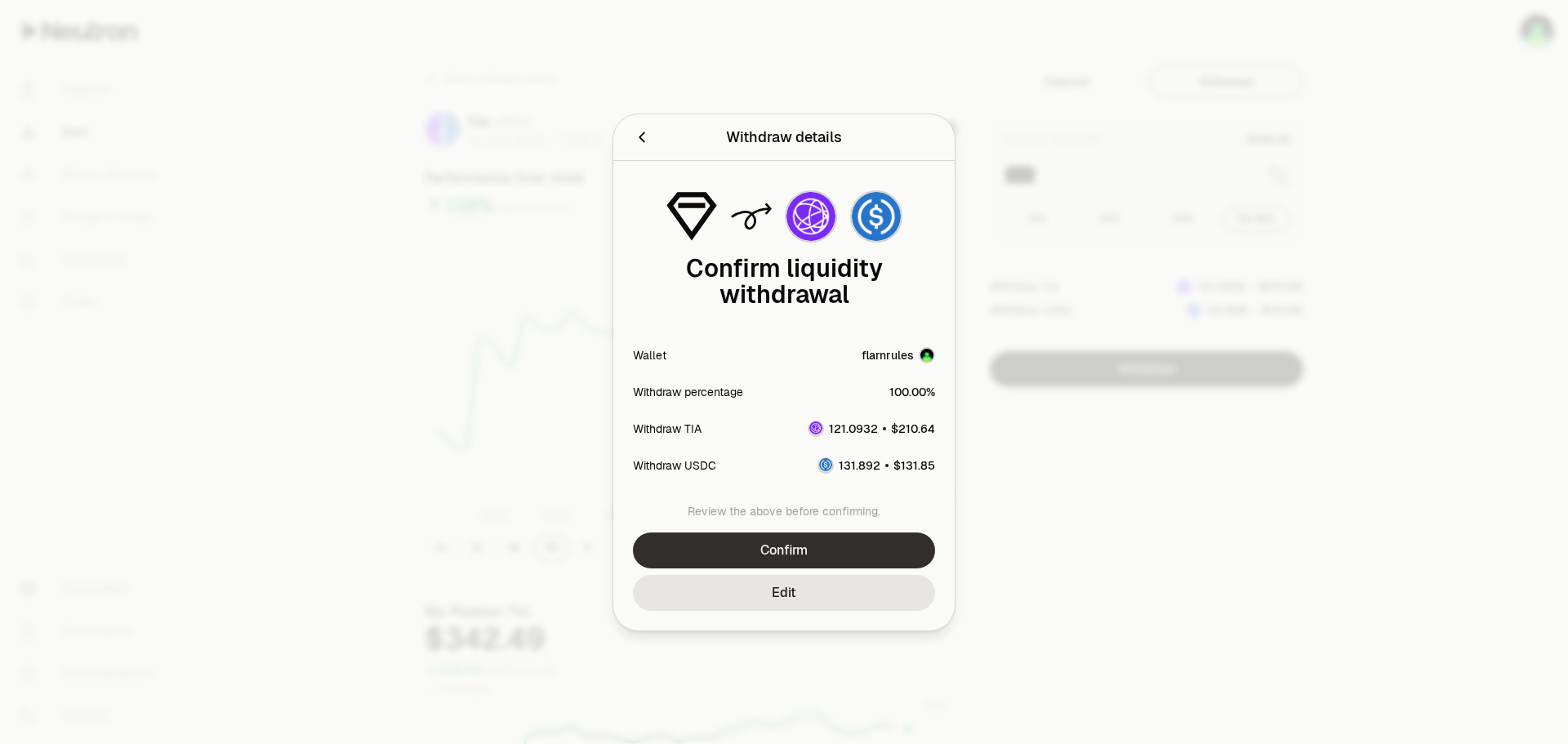
click at [849, 549] on button "Confirm" at bounding box center [784, 551] width 303 height 36
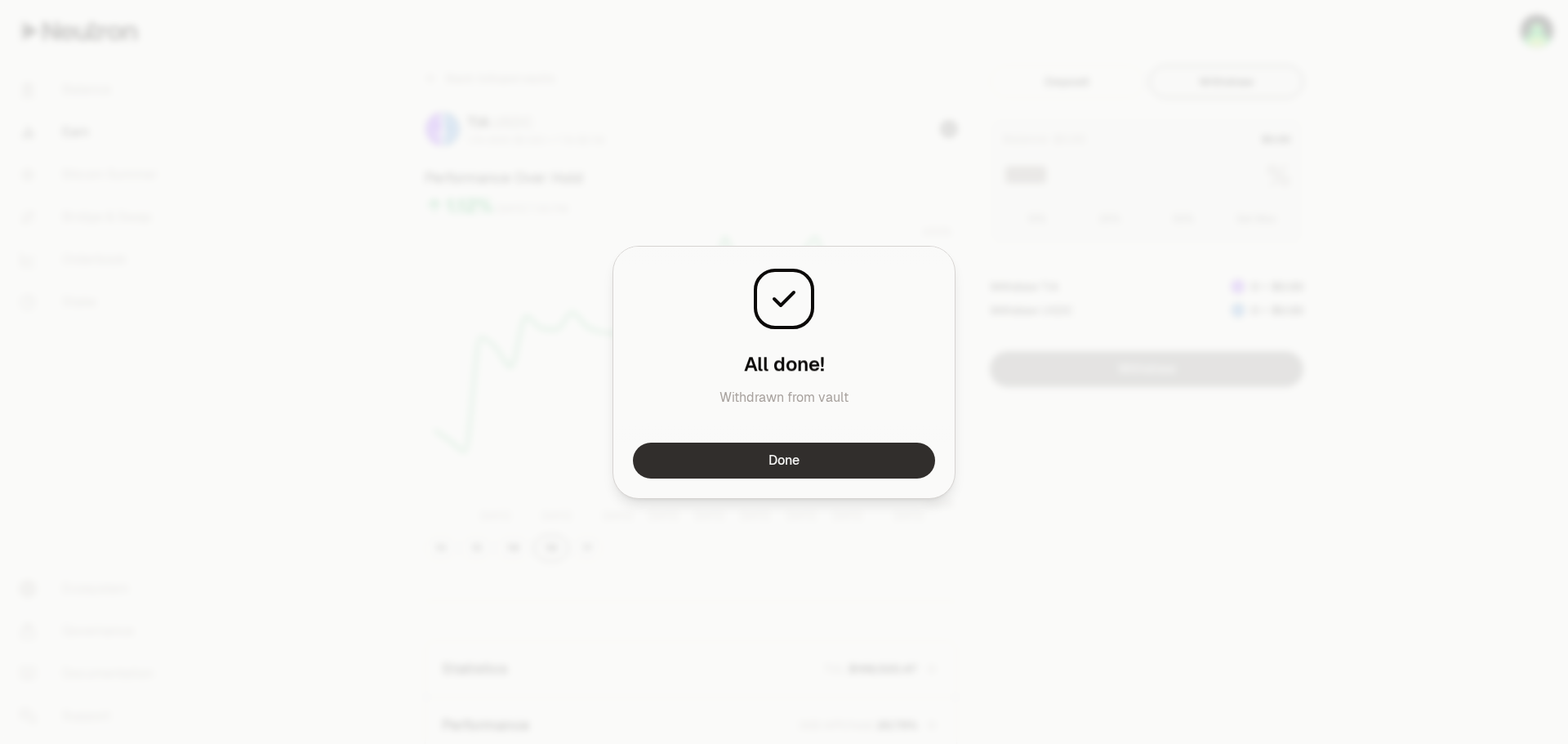
click at [856, 459] on button "Done" at bounding box center [784, 460] width 303 height 36
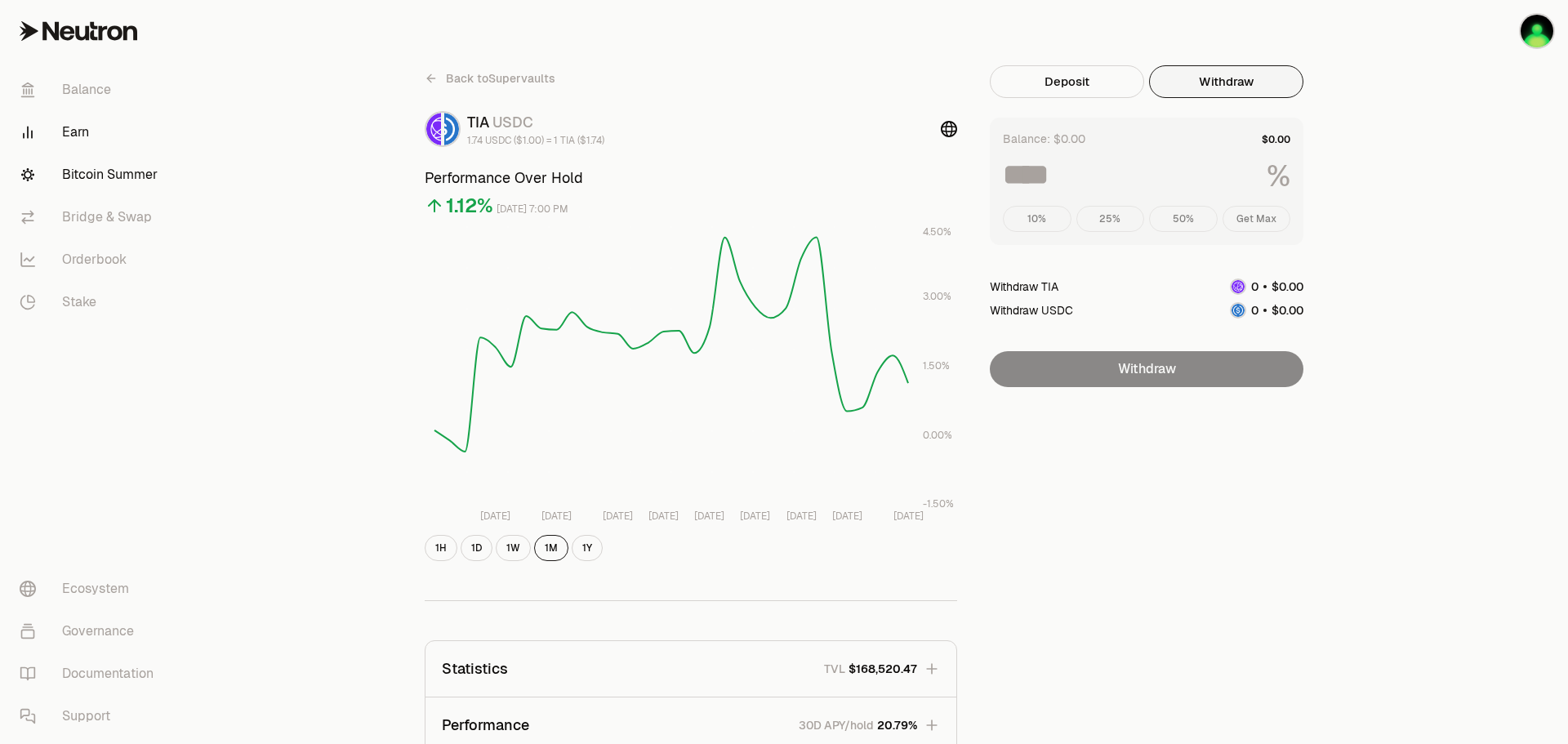
click at [103, 178] on link "Bitcoin Summer" at bounding box center [91, 175] width 170 height 43
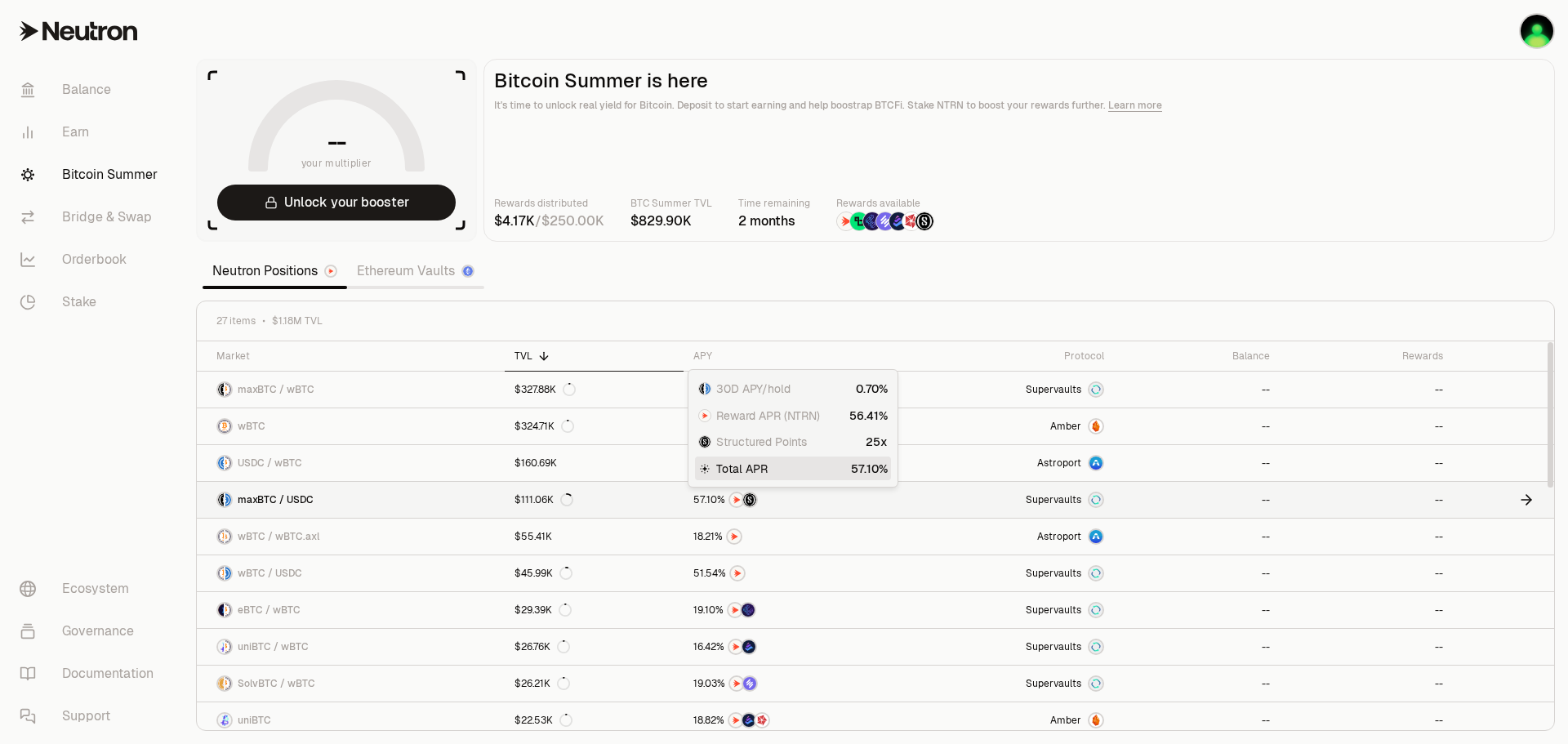
click at [795, 505] on div at bounding box center [791, 500] width 196 height 16
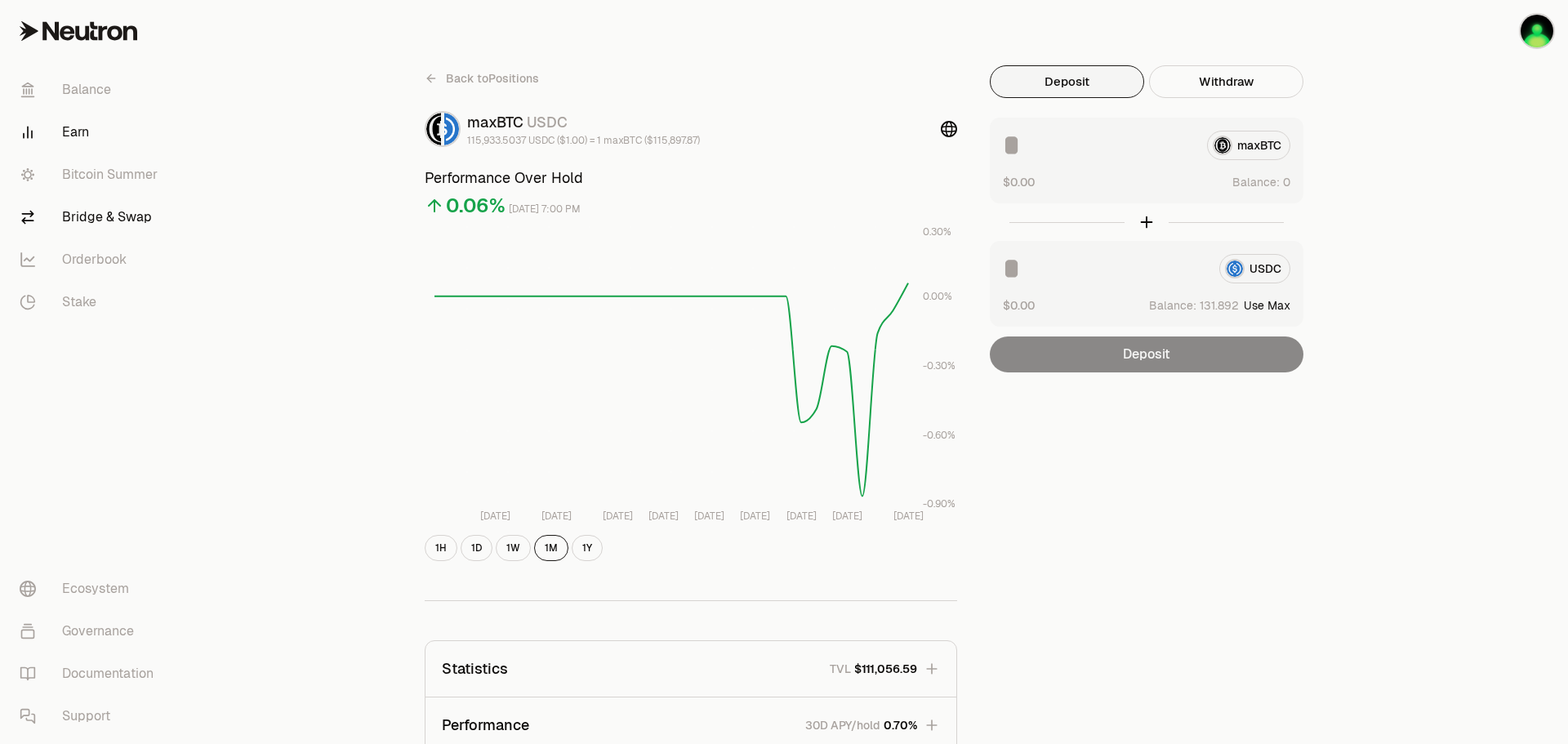
click at [92, 214] on link "Bridge & Swap" at bounding box center [91, 217] width 170 height 43
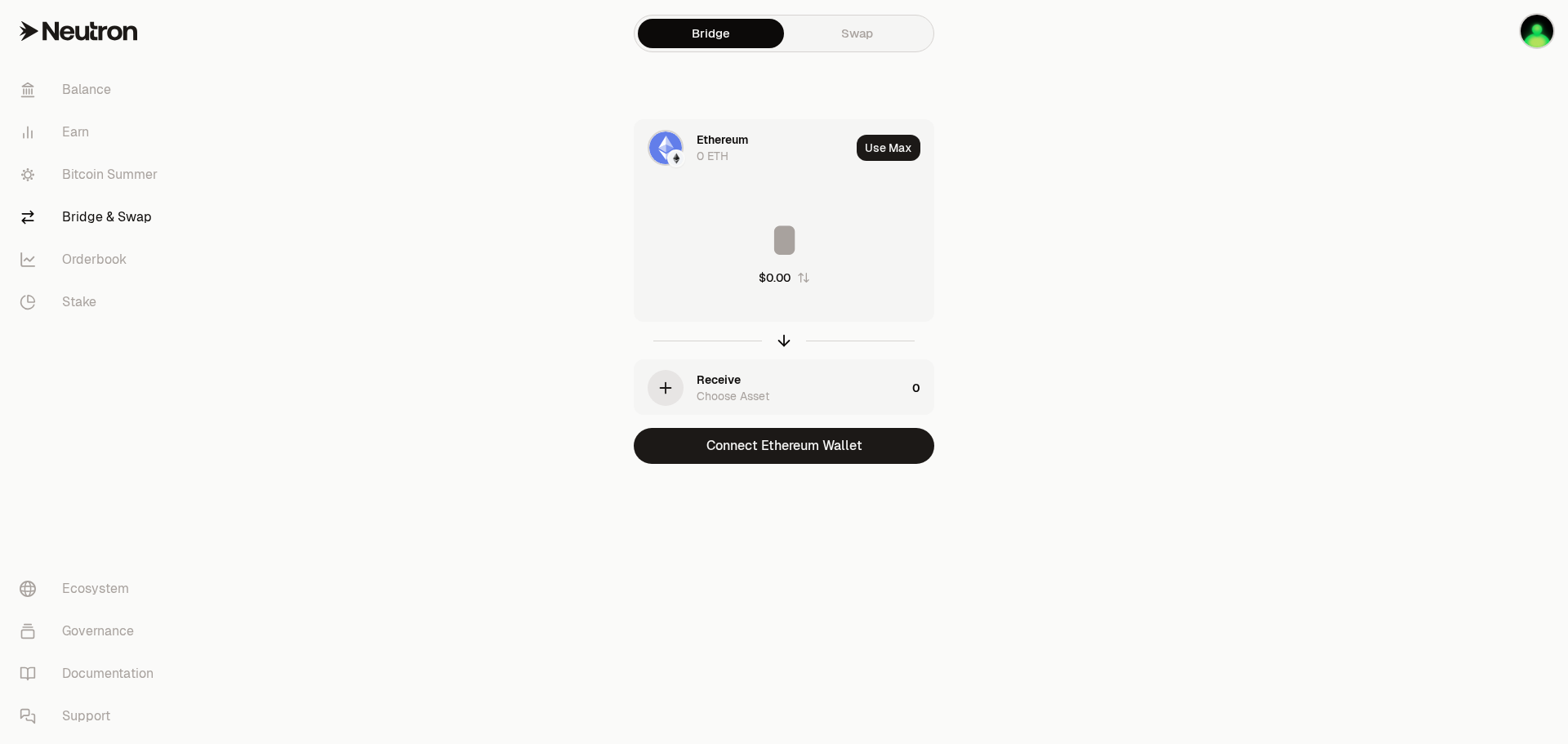
click at [839, 34] on link "Swap" at bounding box center [856, 34] width 146 height 30
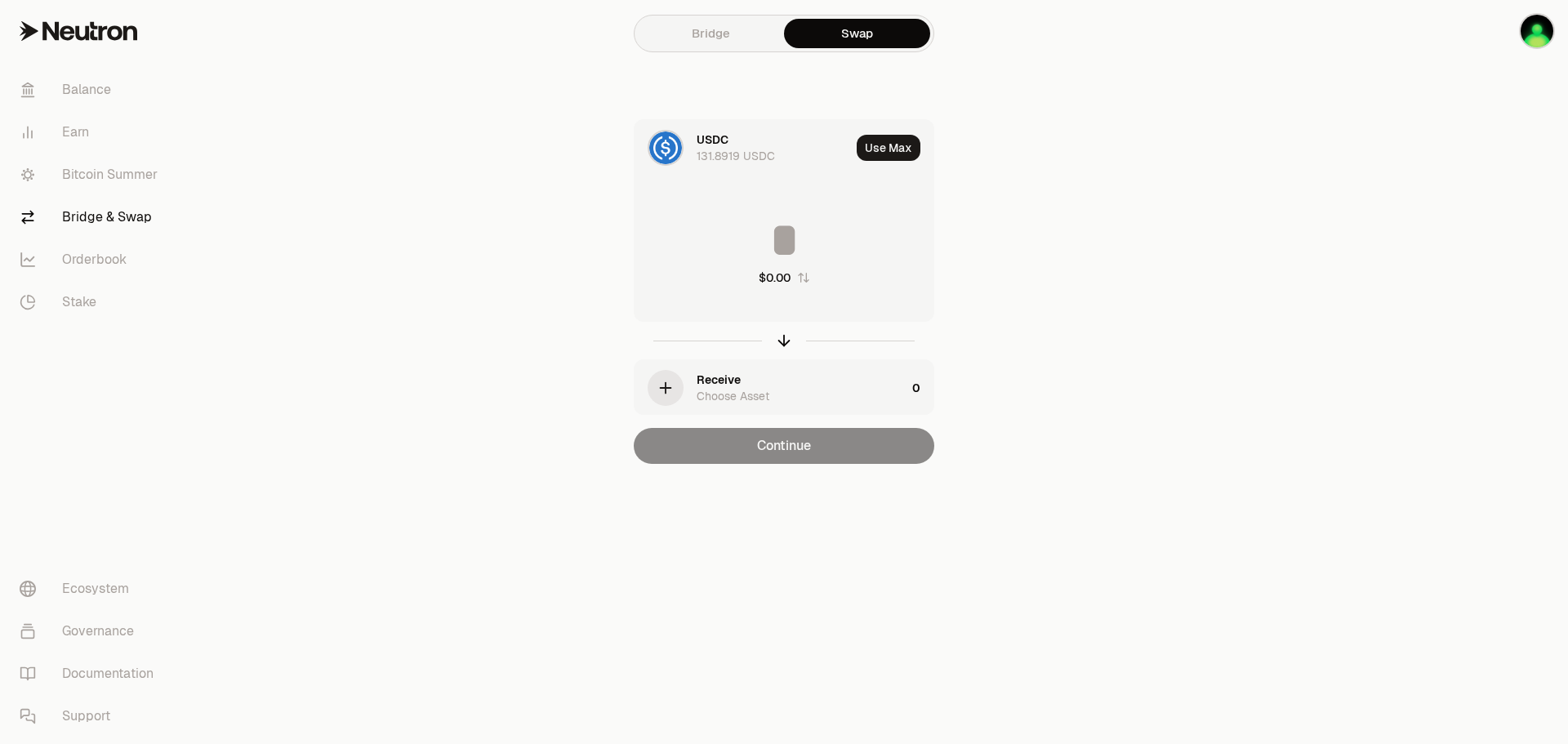
click at [707, 389] on div "Choose Asset" at bounding box center [732, 396] width 72 height 16
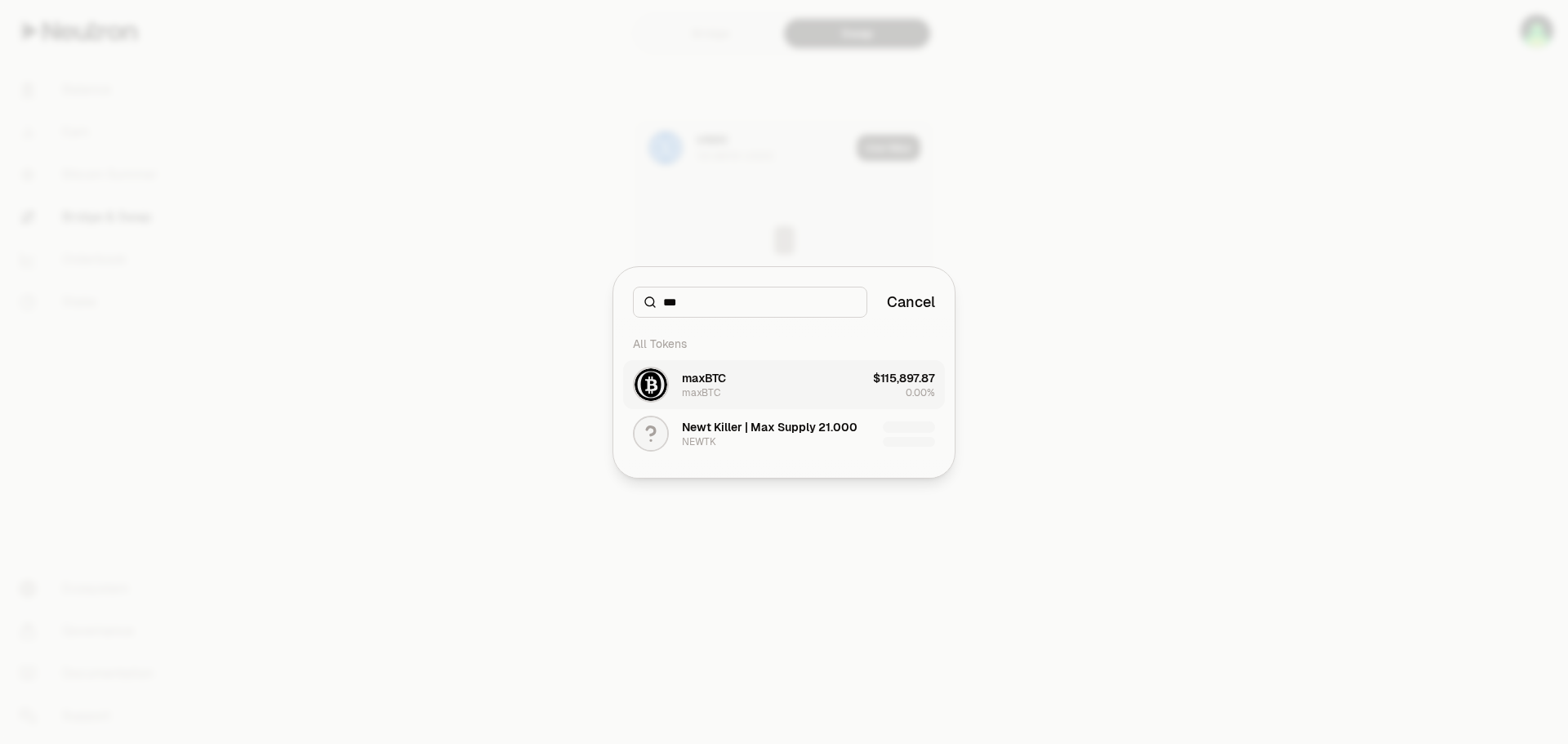
type input "***"
click at [838, 386] on button "maxBTC maxBTC $115,897.87 0.00%" at bounding box center [784, 384] width 322 height 49
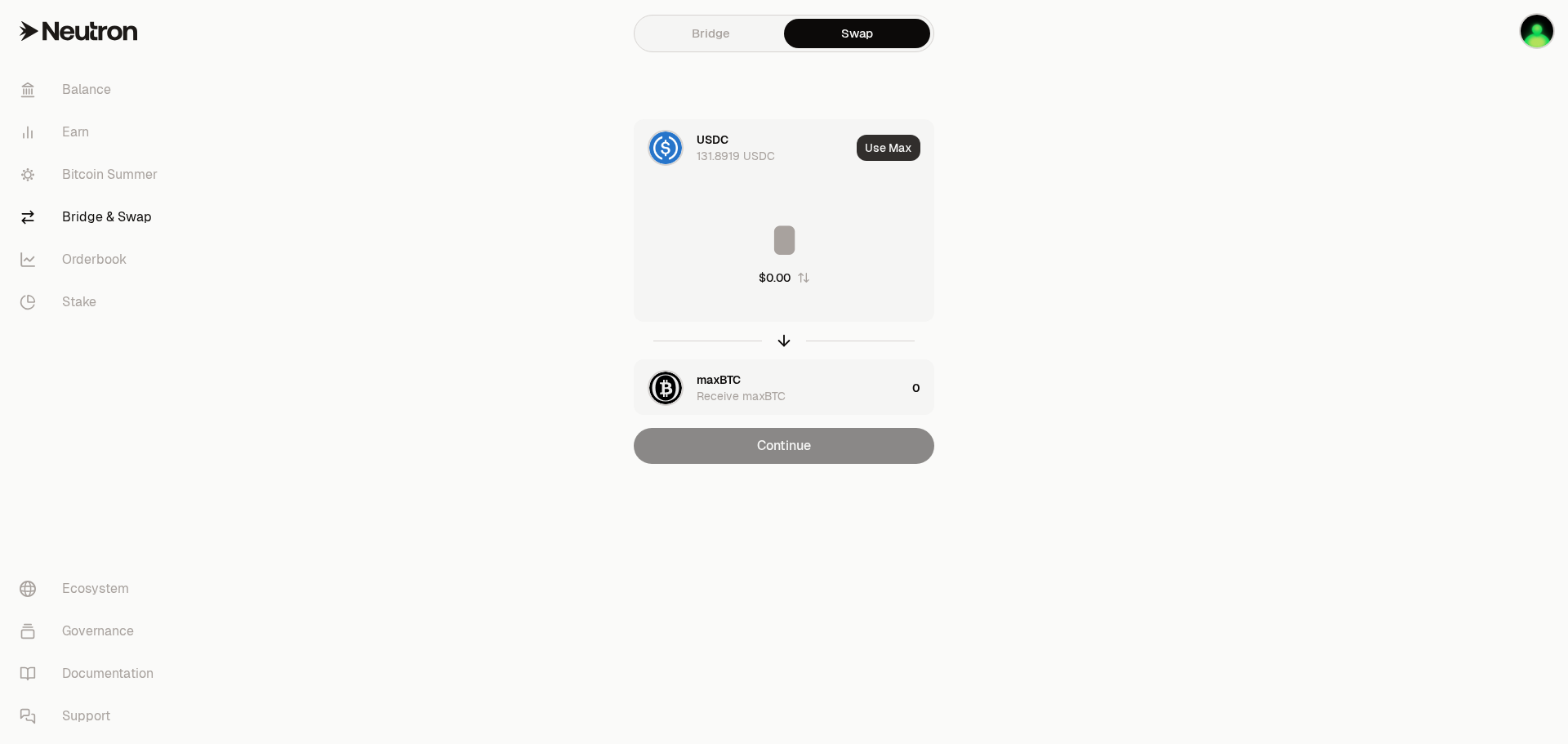
click at [890, 146] on button "Use Max" at bounding box center [888, 148] width 64 height 26
type input "*********"
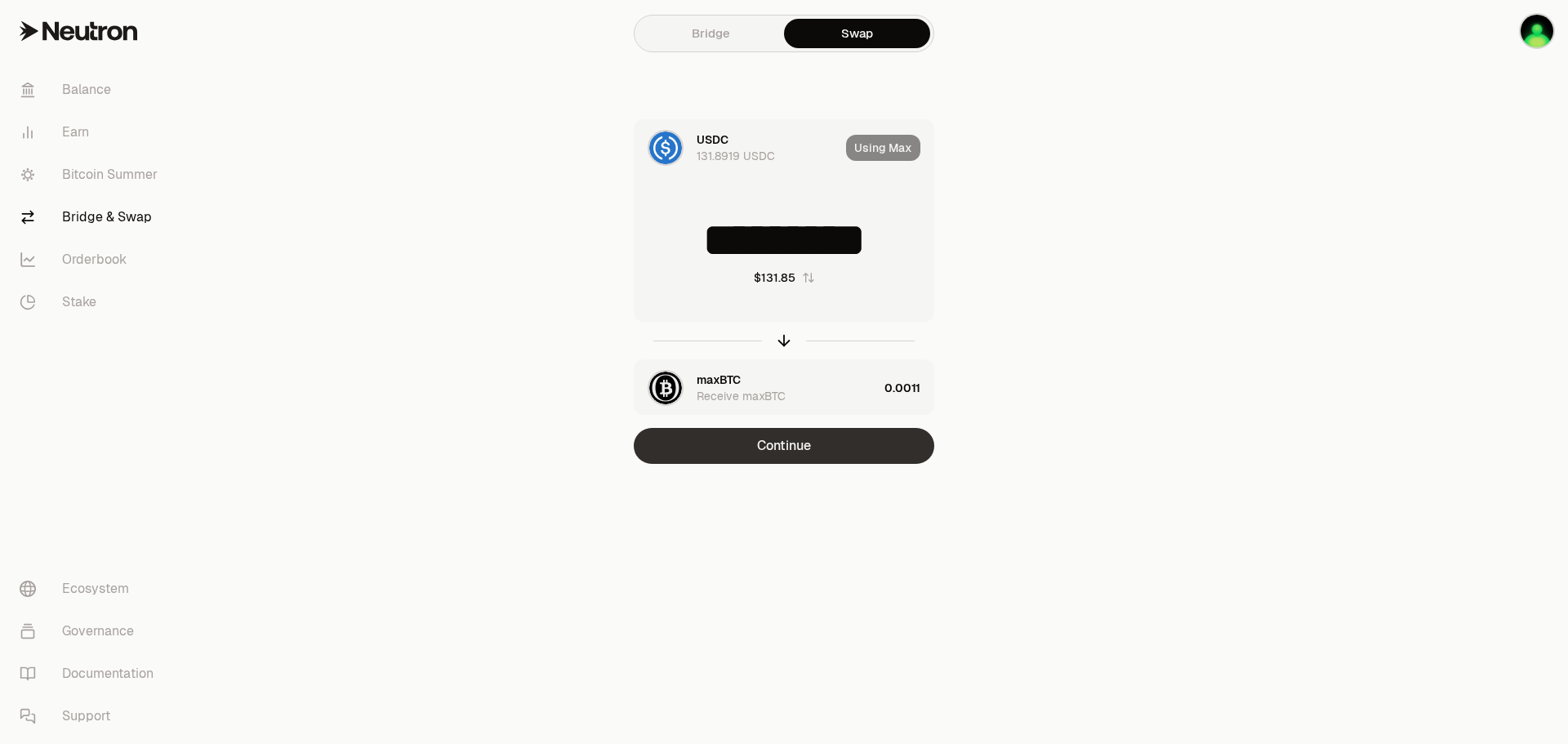
click at [845, 447] on button "Continue" at bounding box center [784, 445] width 301 height 36
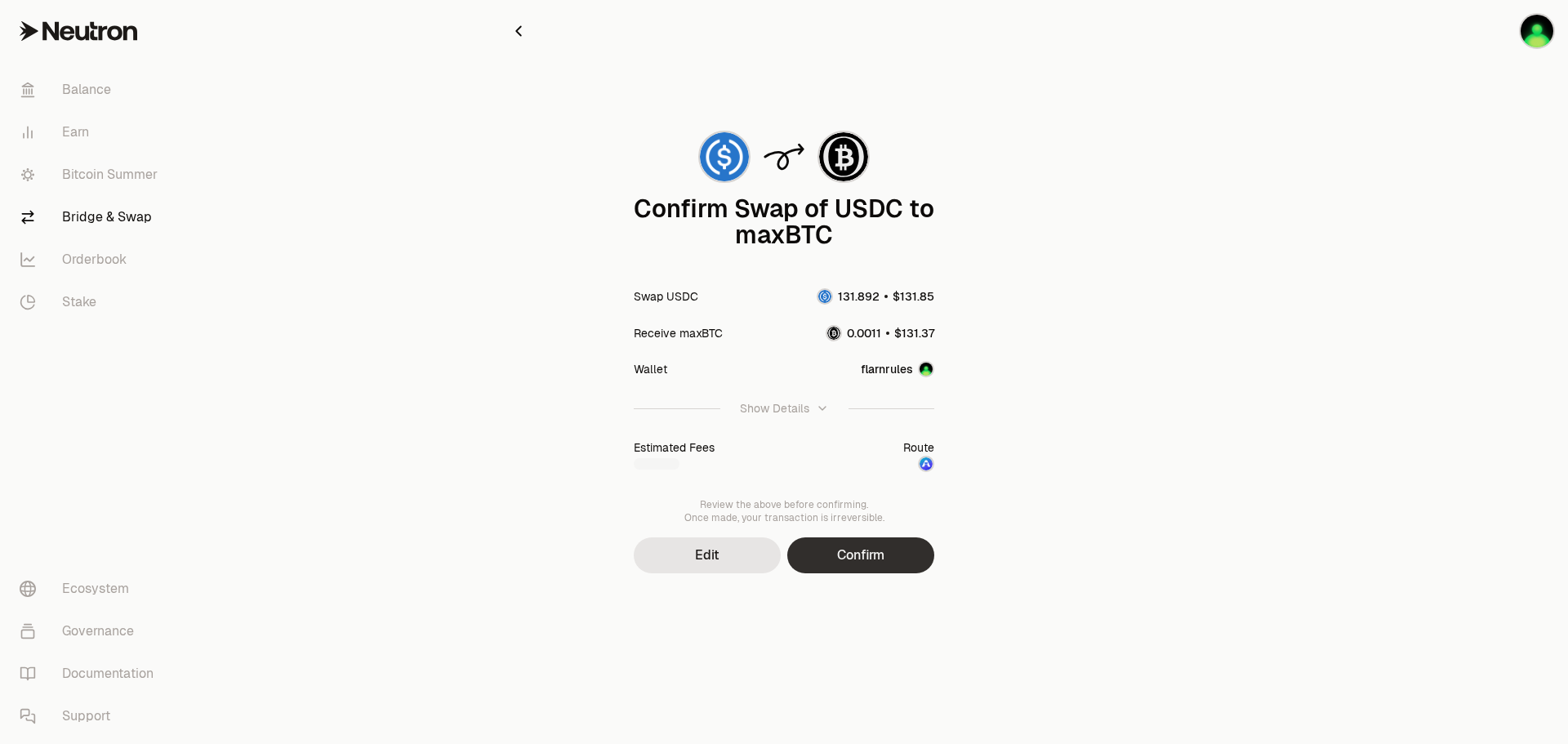
click at [869, 560] on button "Confirm" at bounding box center [860, 556] width 147 height 36
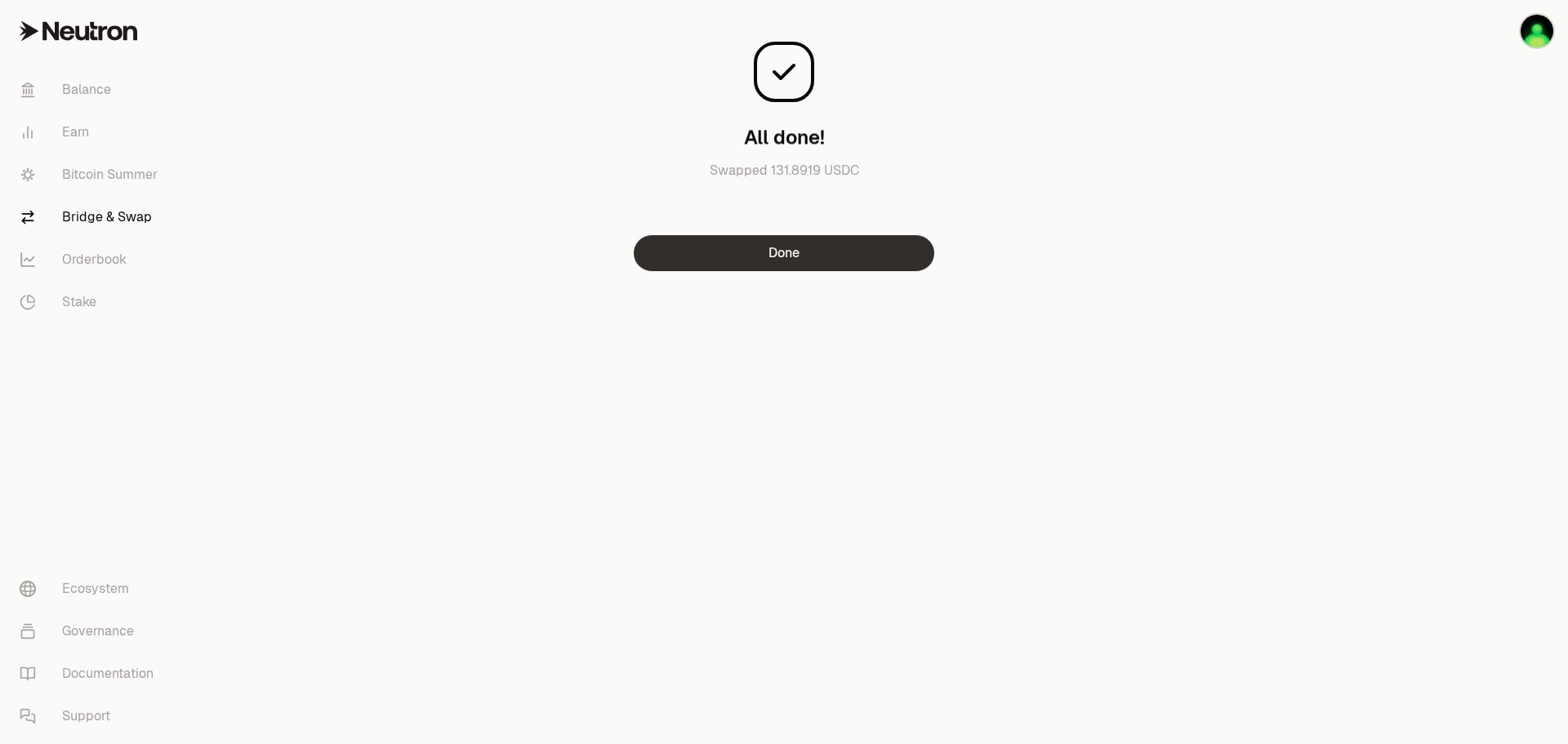
click at [832, 259] on button "Done" at bounding box center [784, 253] width 301 height 36
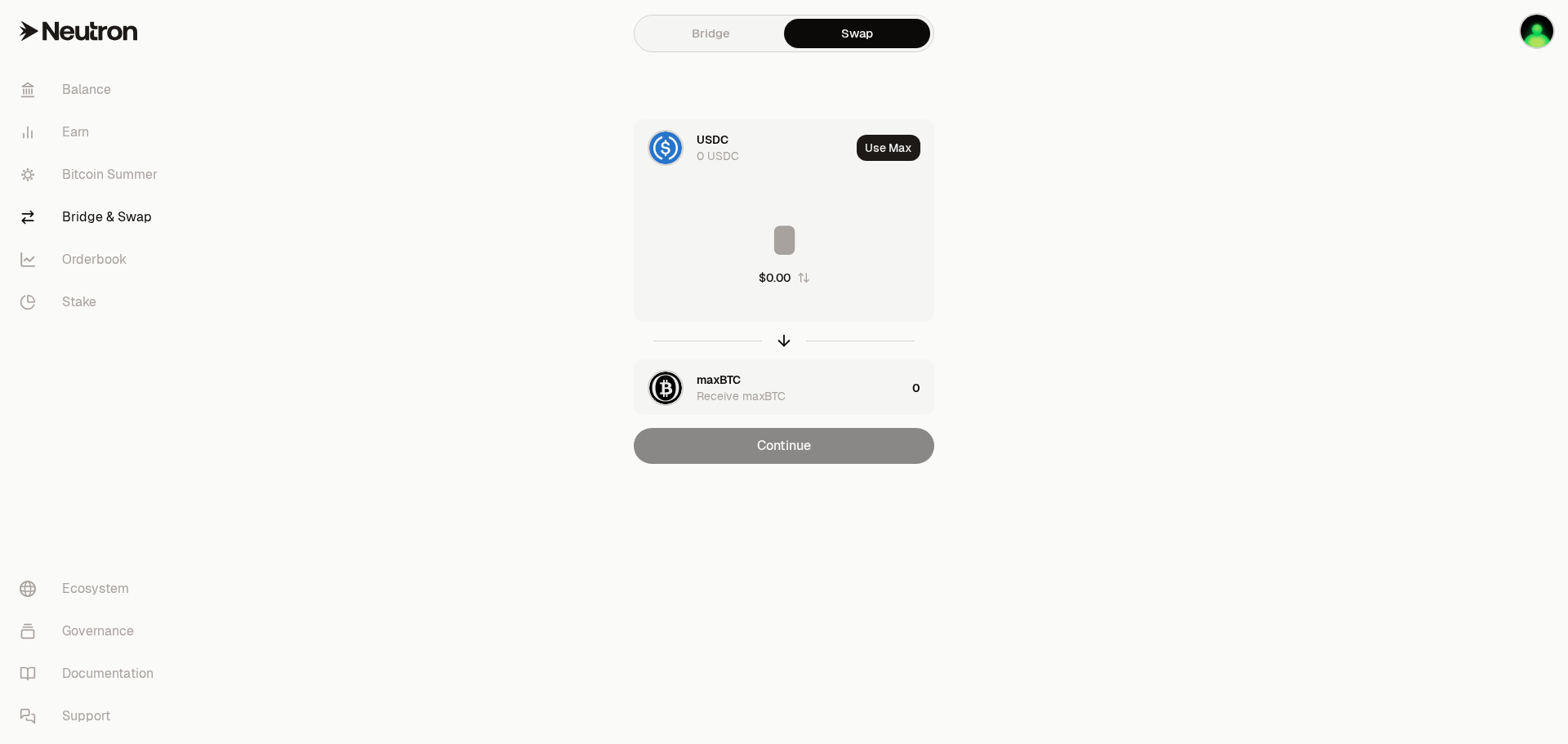
click at [696, 138] on div "USDC 0 USDC" at bounding box center [742, 148] width 215 height 56
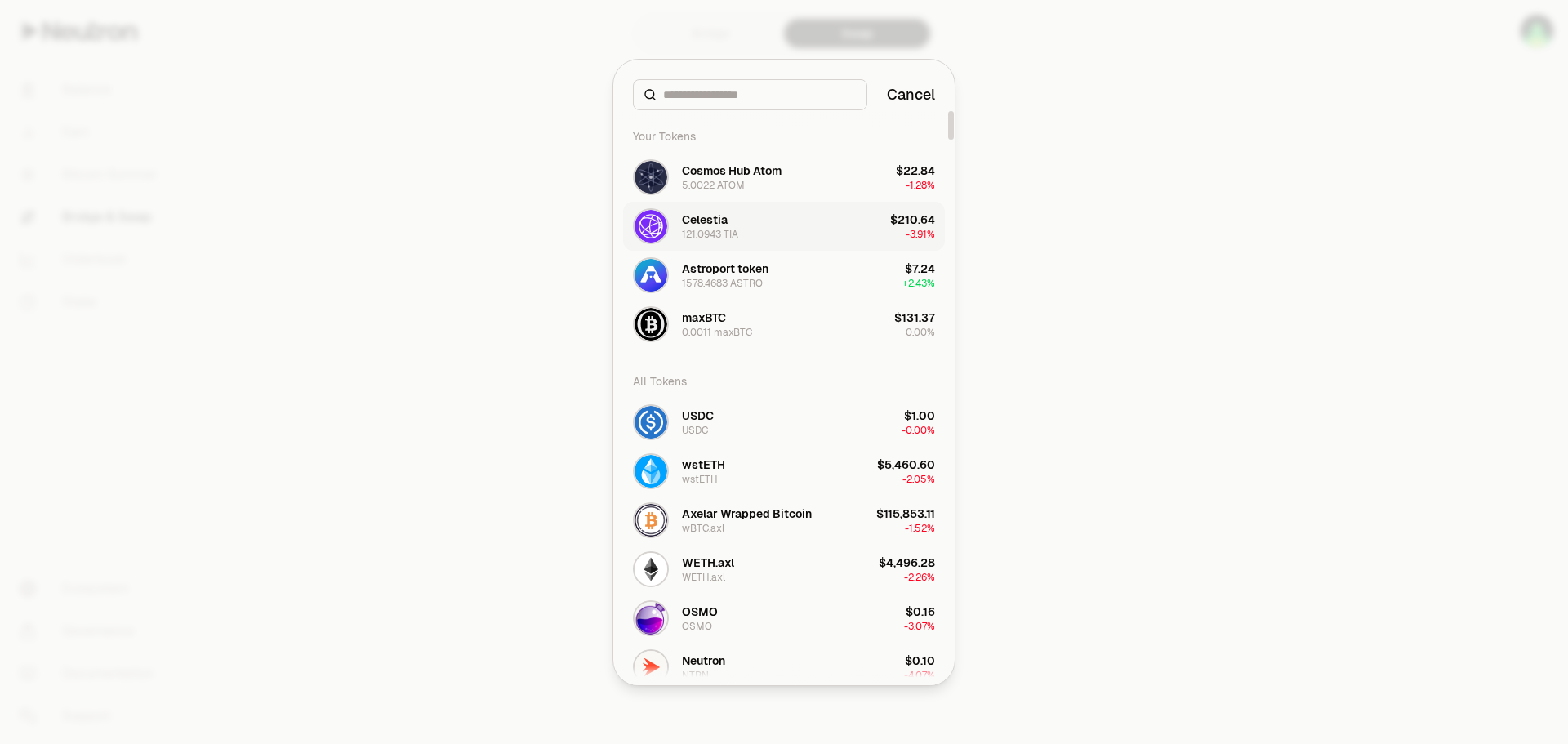
click at [749, 224] on button "Celestia 121.0943 TIA $210.64 -3.91%" at bounding box center [784, 225] width 322 height 49
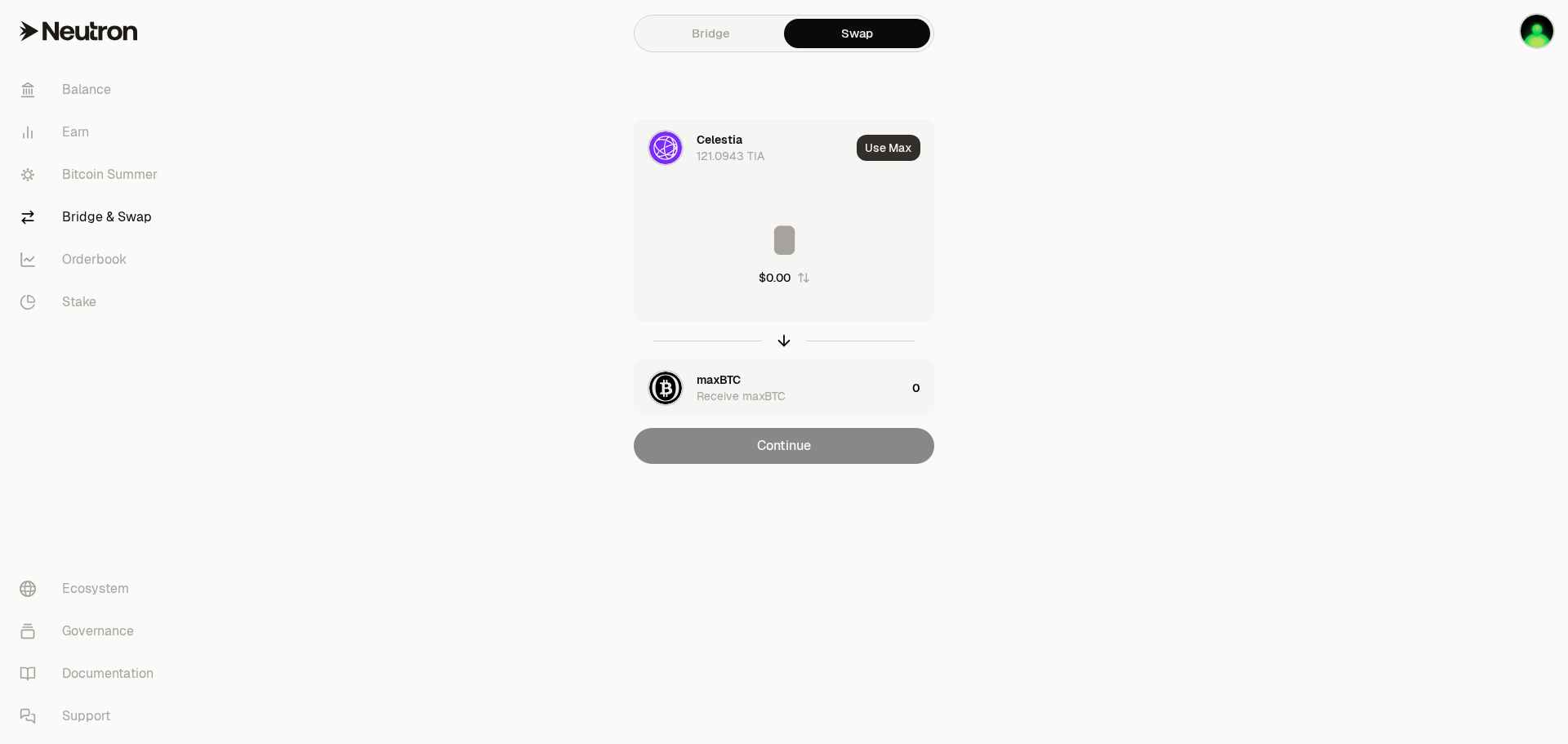
click at [883, 153] on button "Use Max" at bounding box center [888, 148] width 64 height 26
type input "**********"
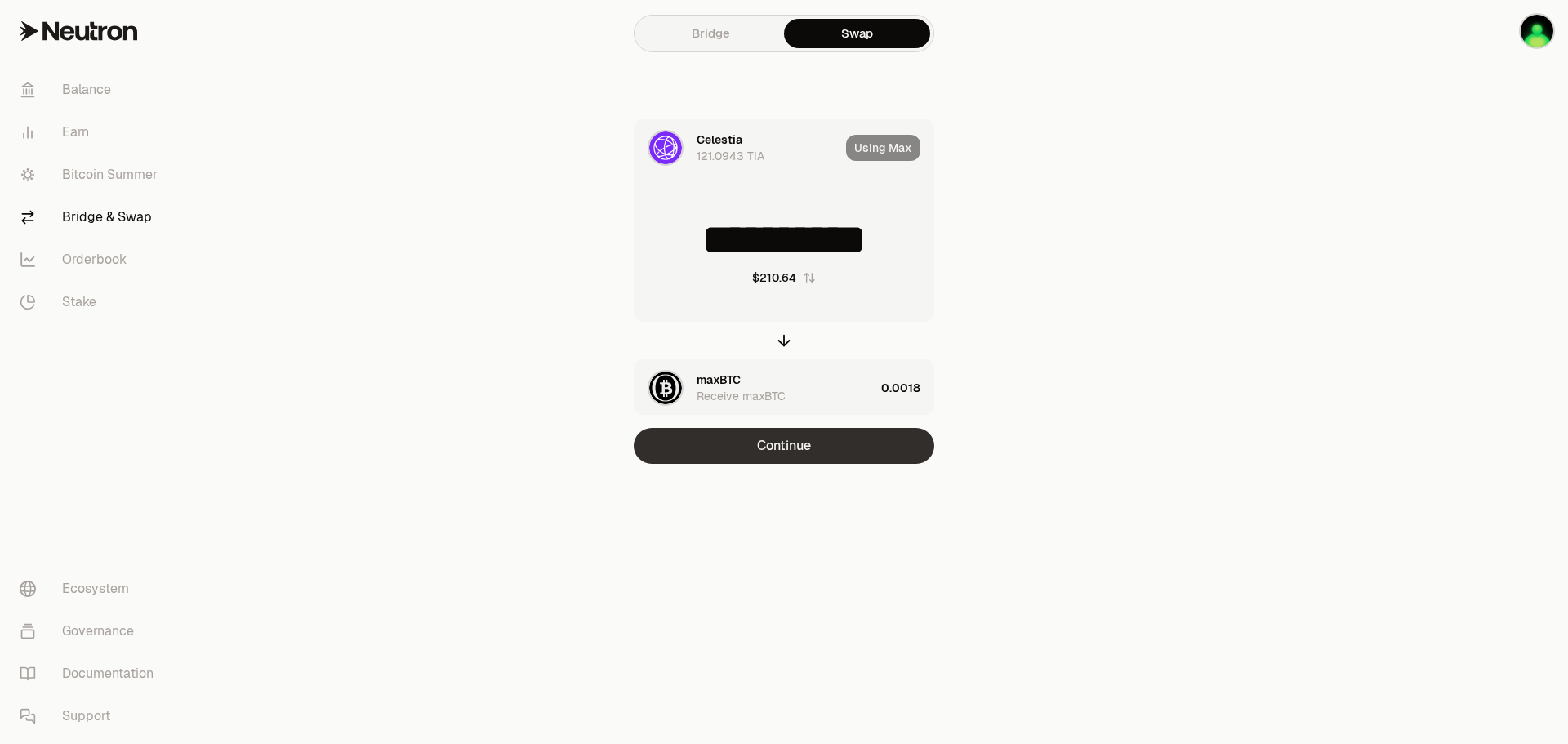
click at [829, 447] on button "Continue" at bounding box center [784, 445] width 301 height 36
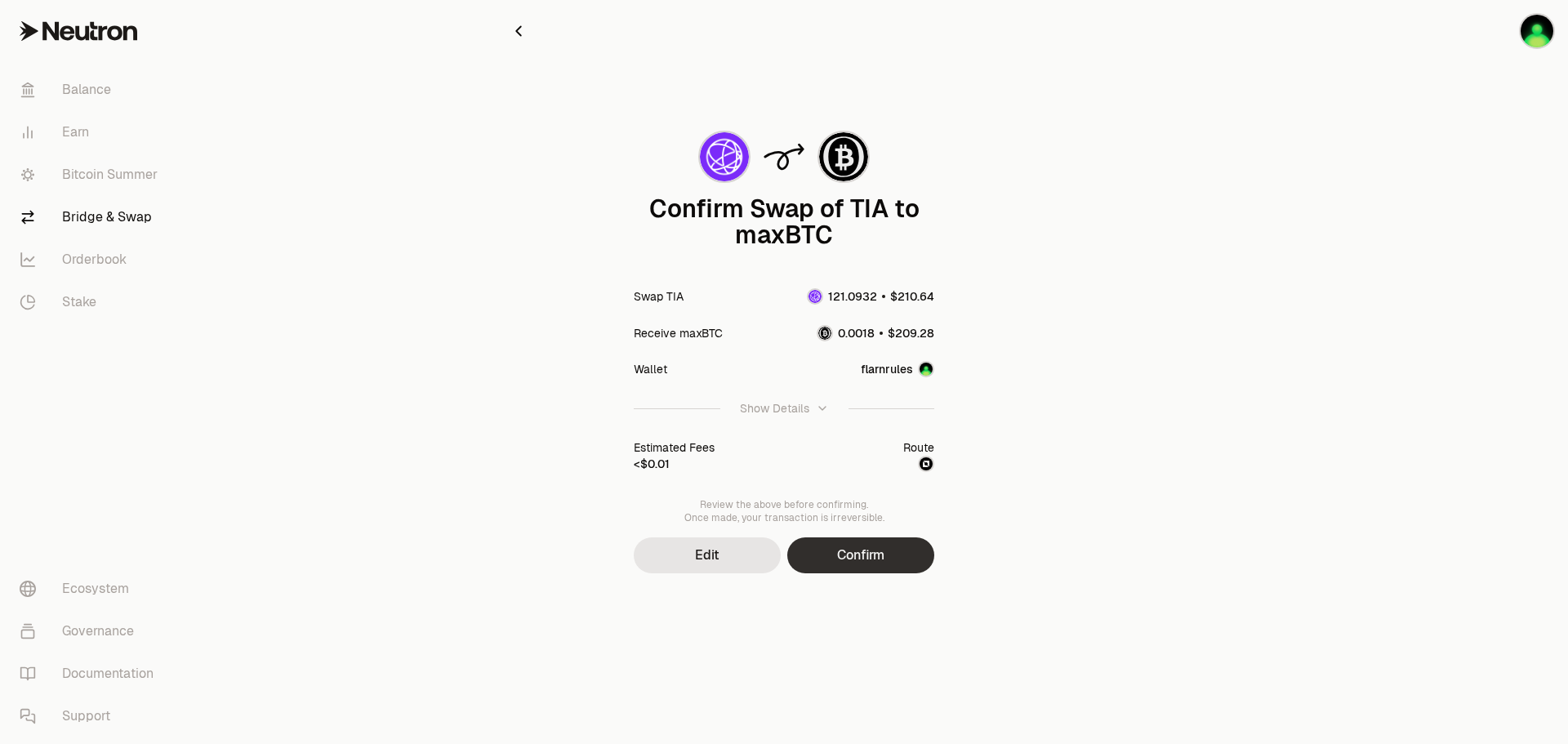
click at [873, 560] on button "Confirm" at bounding box center [860, 556] width 147 height 36
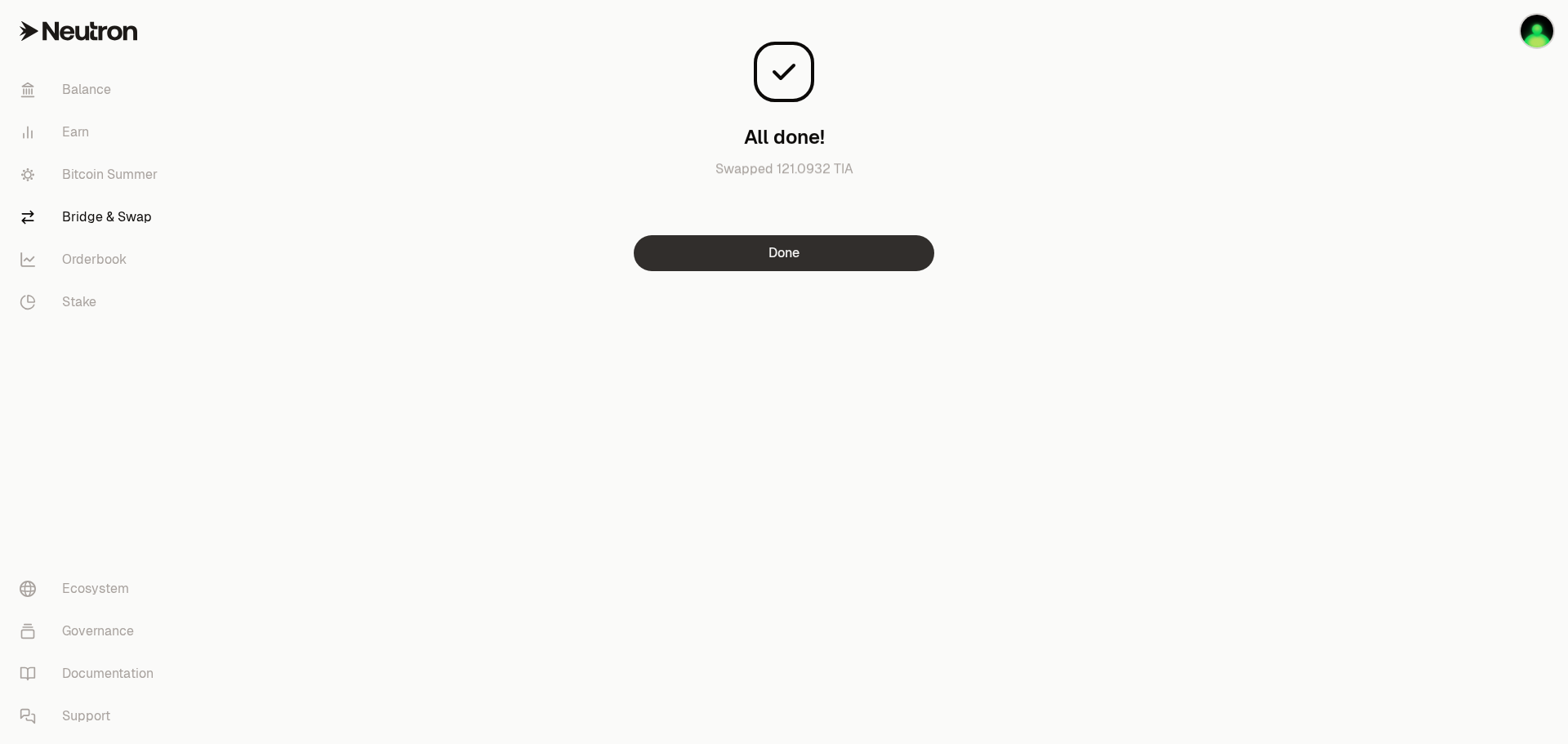
click at [868, 267] on button "Done" at bounding box center [784, 253] width 301 height 36
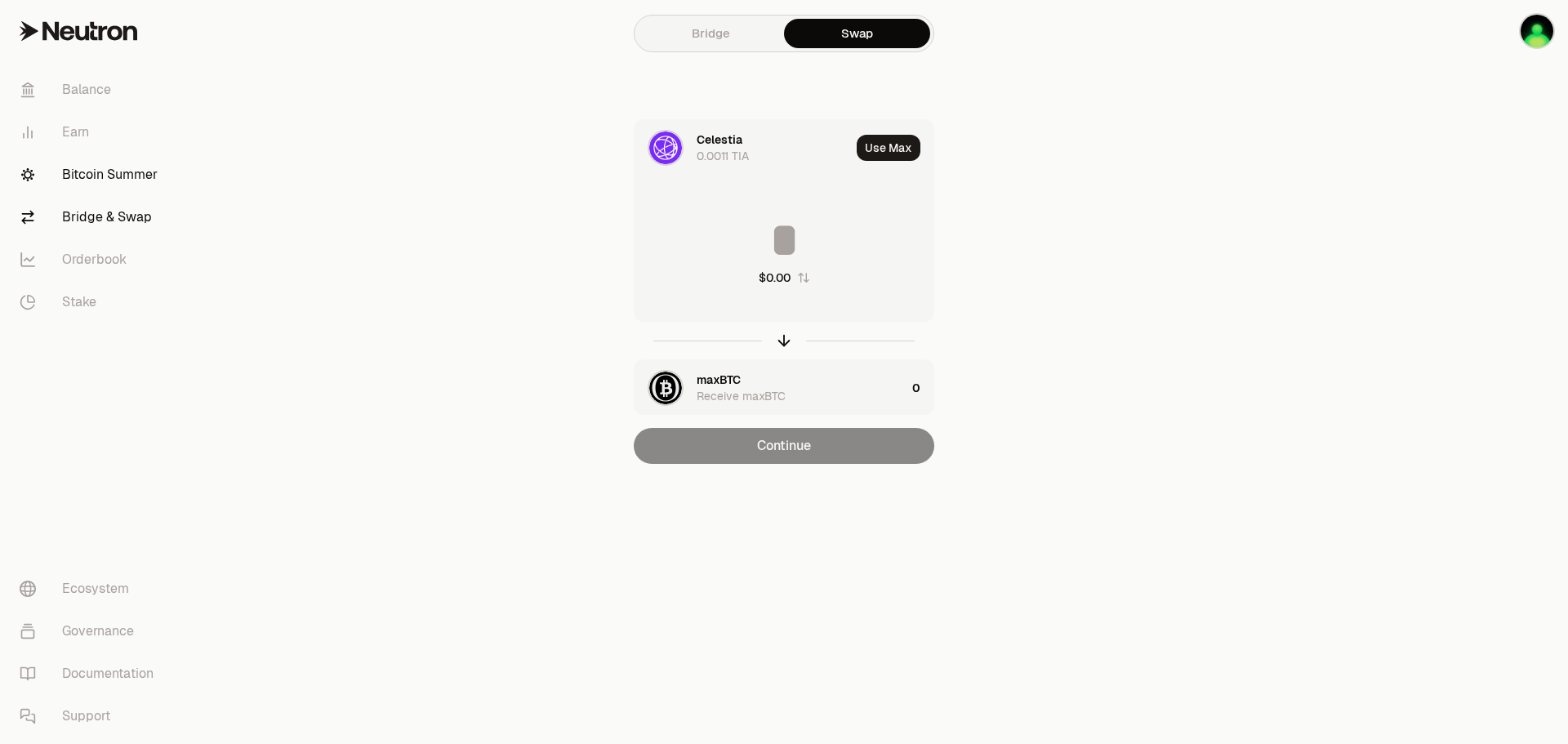
click at [123, 178] on link "Bitcoin Summer" at bounding box center [91, 175] width 170 height 43
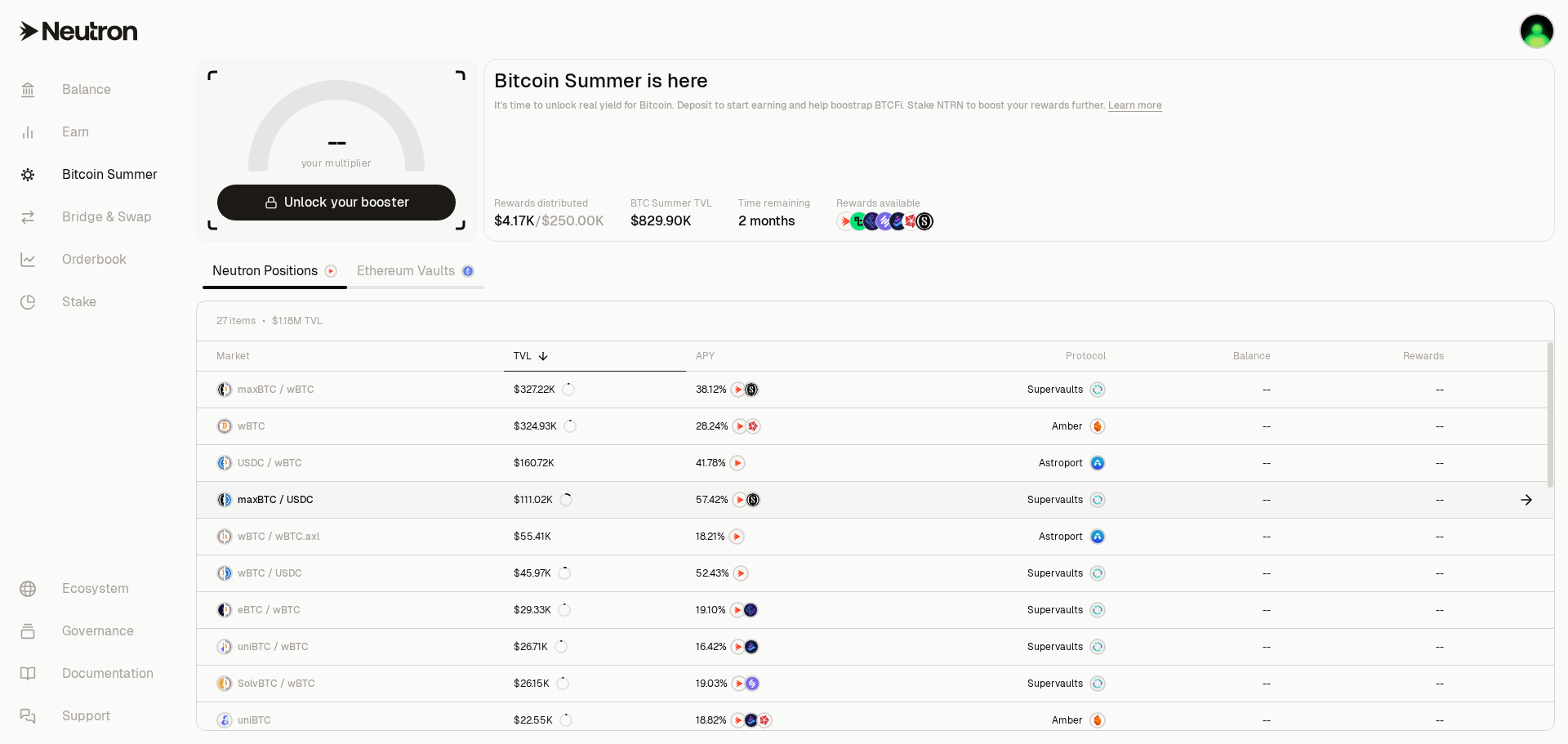
click at [657, 496] on link "$111.02K" at bounding box center [594, 500] width 182 height 36
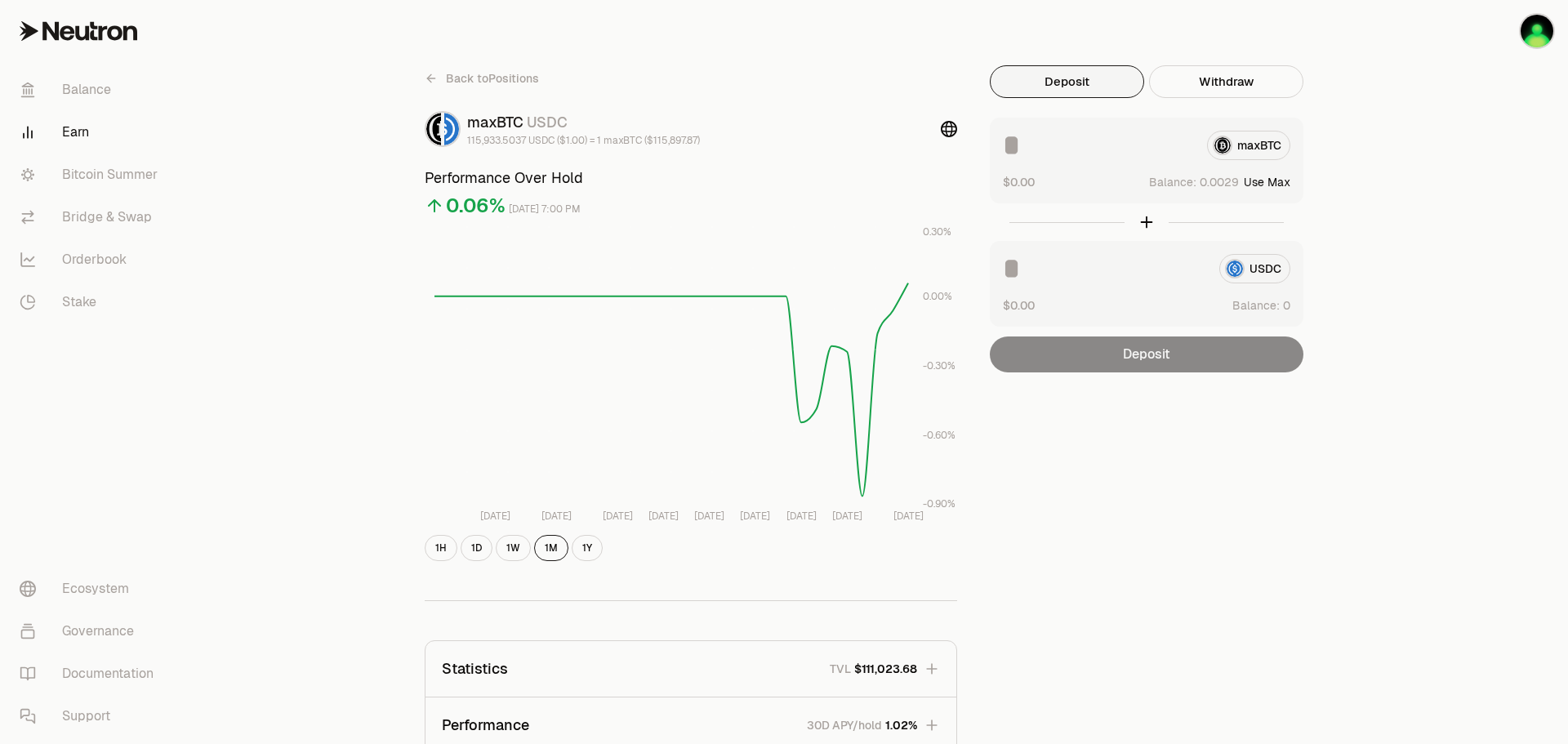
click at [1271, 183] on button "Use Max" at bounding box center [1267, 182] width 47 height 16
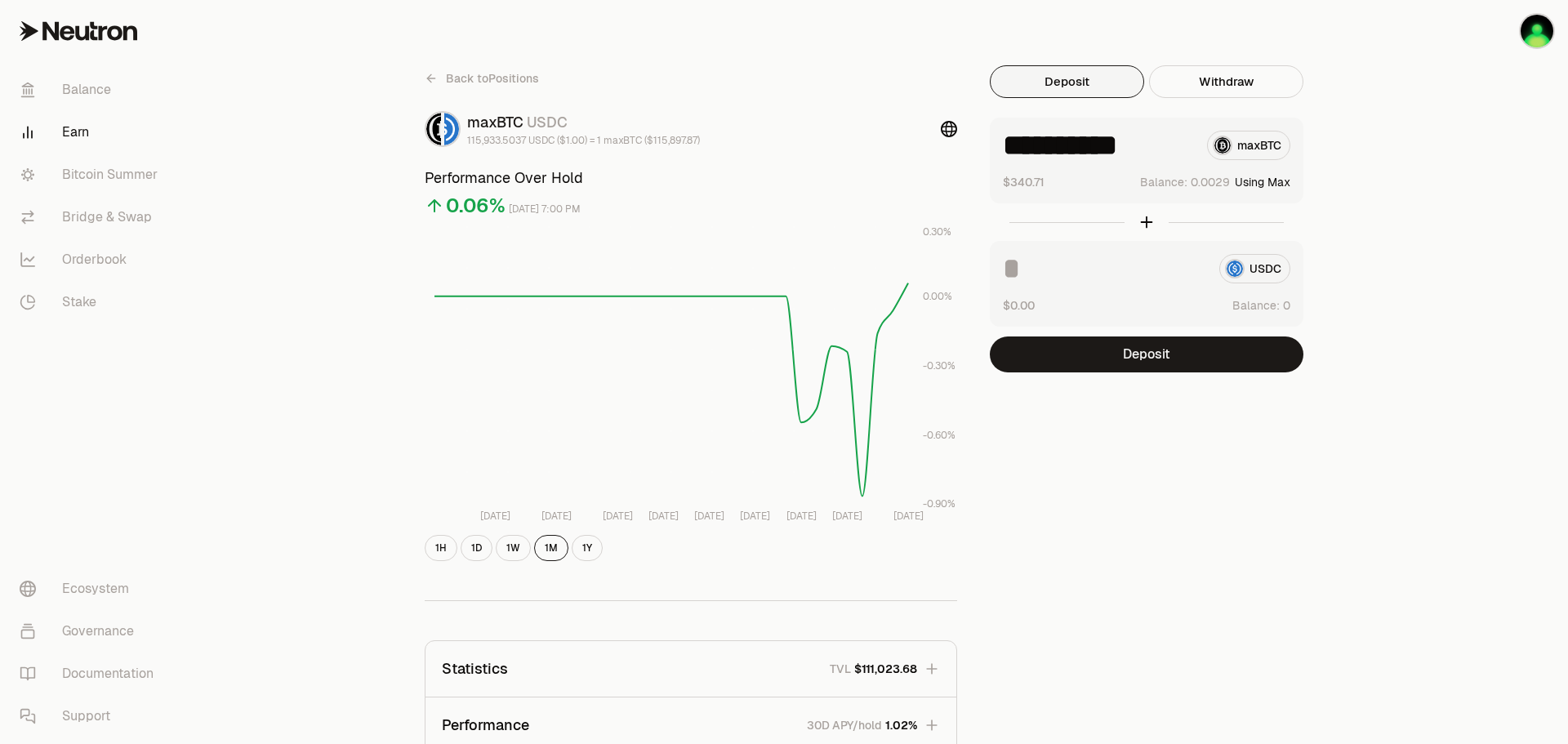
type input "**********"
click at [1194, 351] on button "Deposit" at bounding box center [1147, 354] width 314 height 36
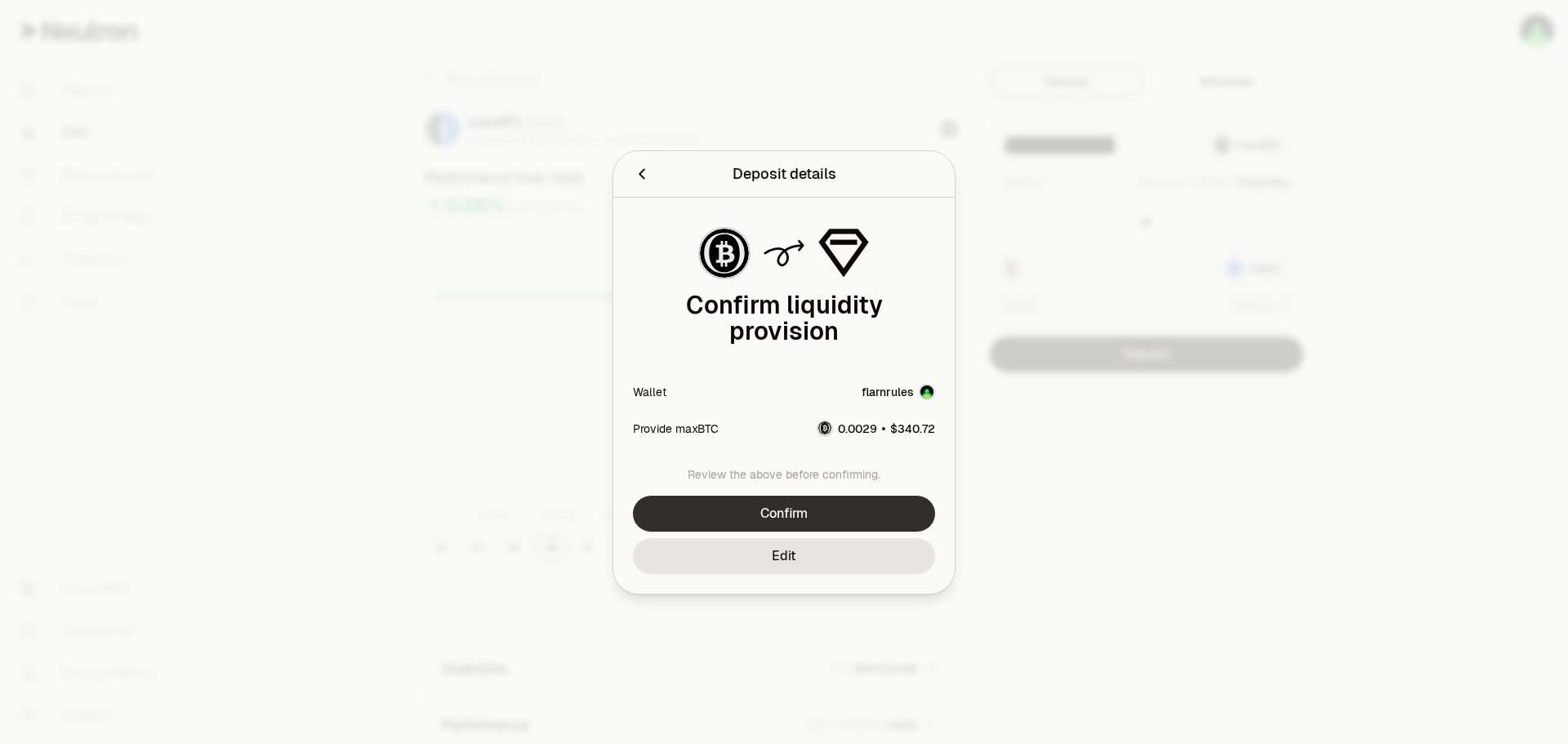
click at [884, 507] on button "Confirm" at bounding box center [784, 514] width 303 height 36
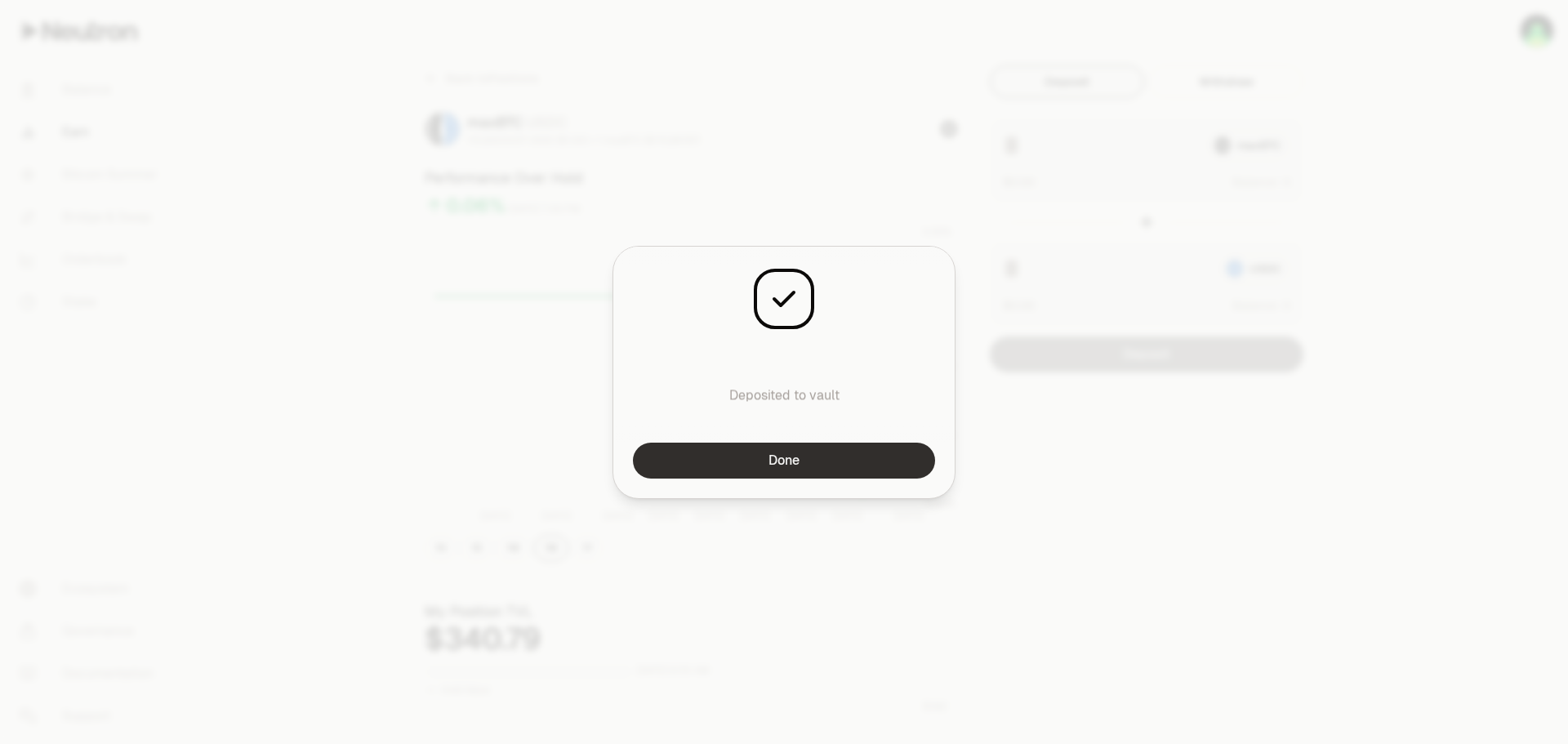
click at [912, 463] on button "Done" at bounding box center [784, 460] width 303 height 36
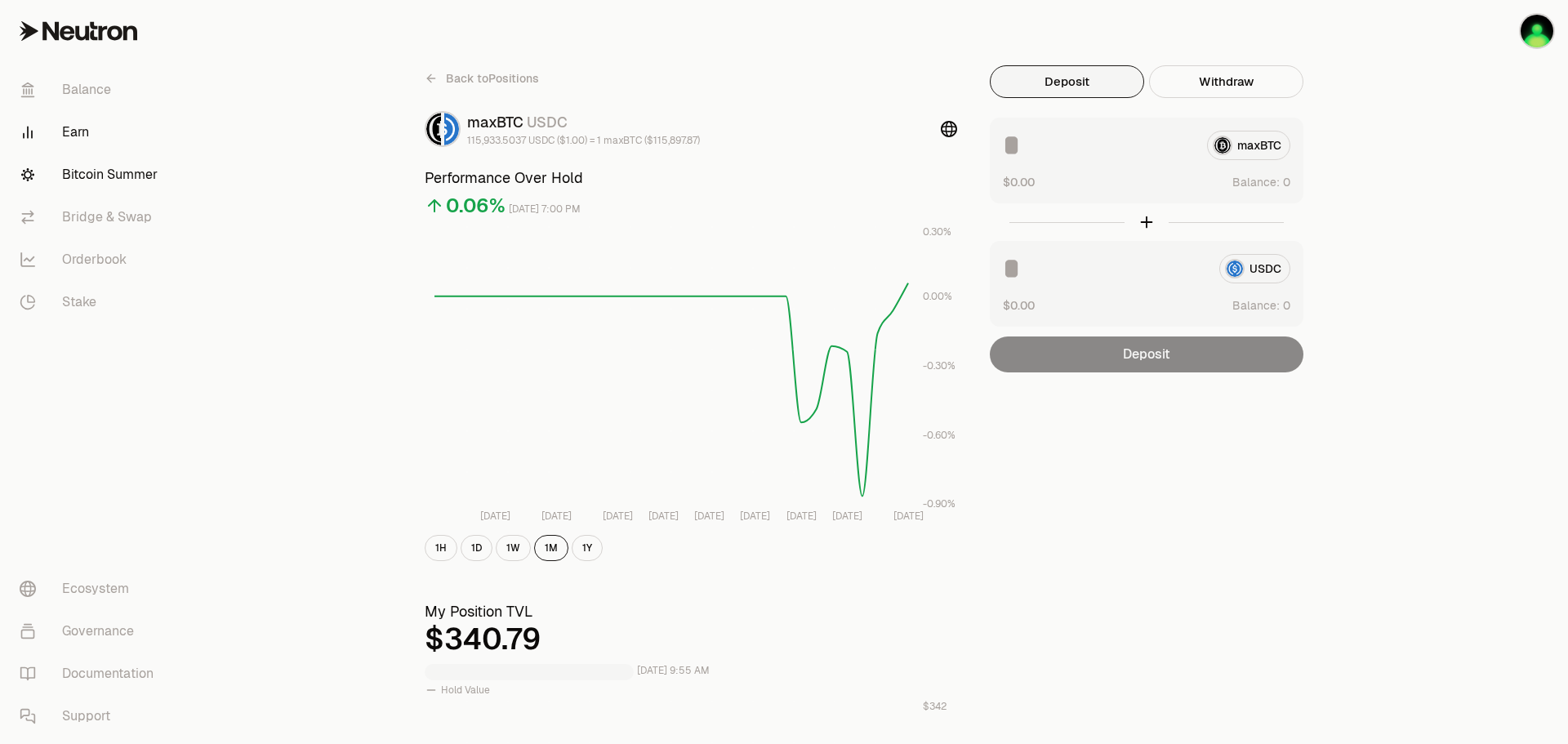
click at [118, 172] on link "Bitcoin Summer" at bounding box center [91, 175] width 170 height 43
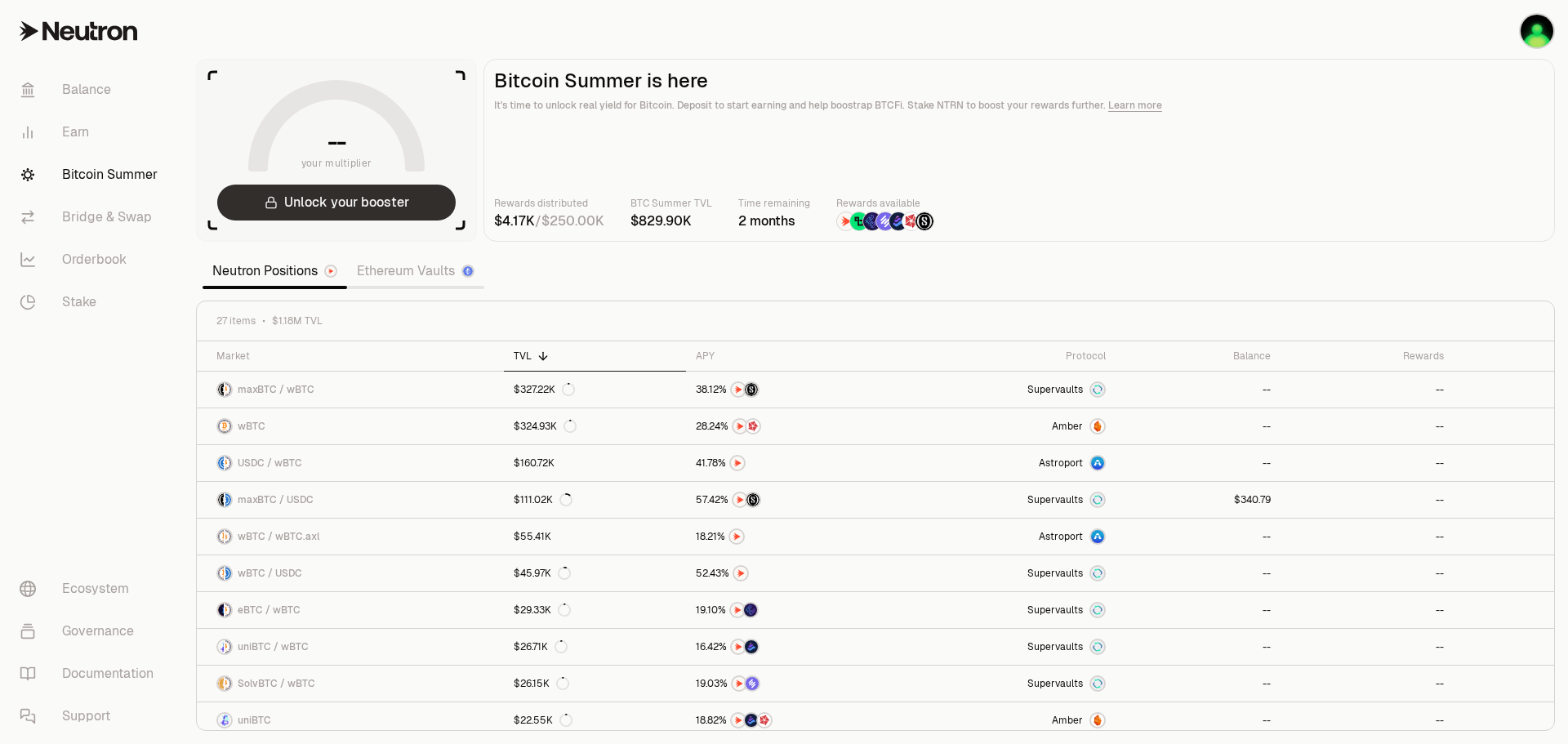
click at [280, 202] on button "Unlock your booster" at bounding box center [336, 202] width 238 height 36
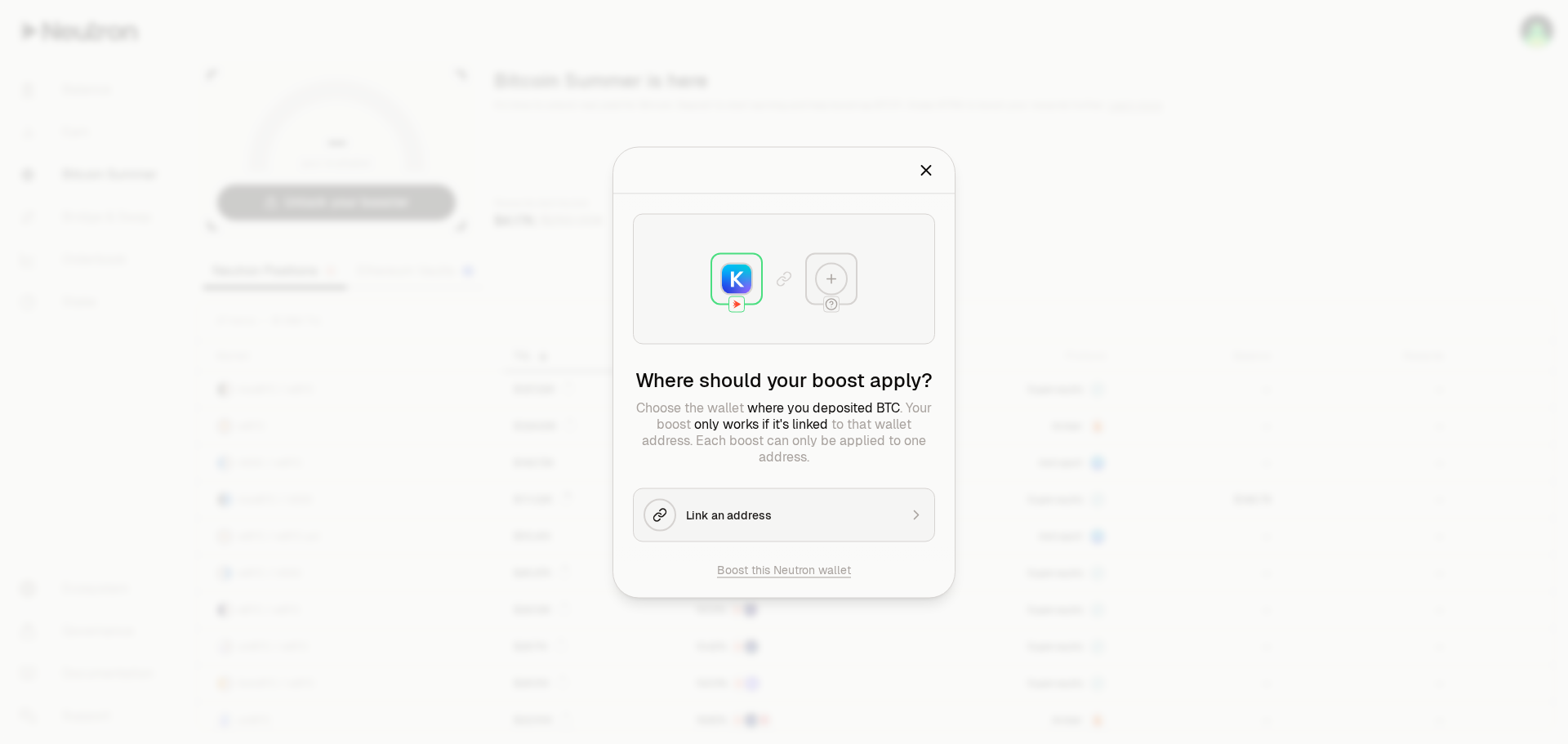
click at [782, 512] on div "Link an address" at bounding box center [792, 514] width 212 height 16
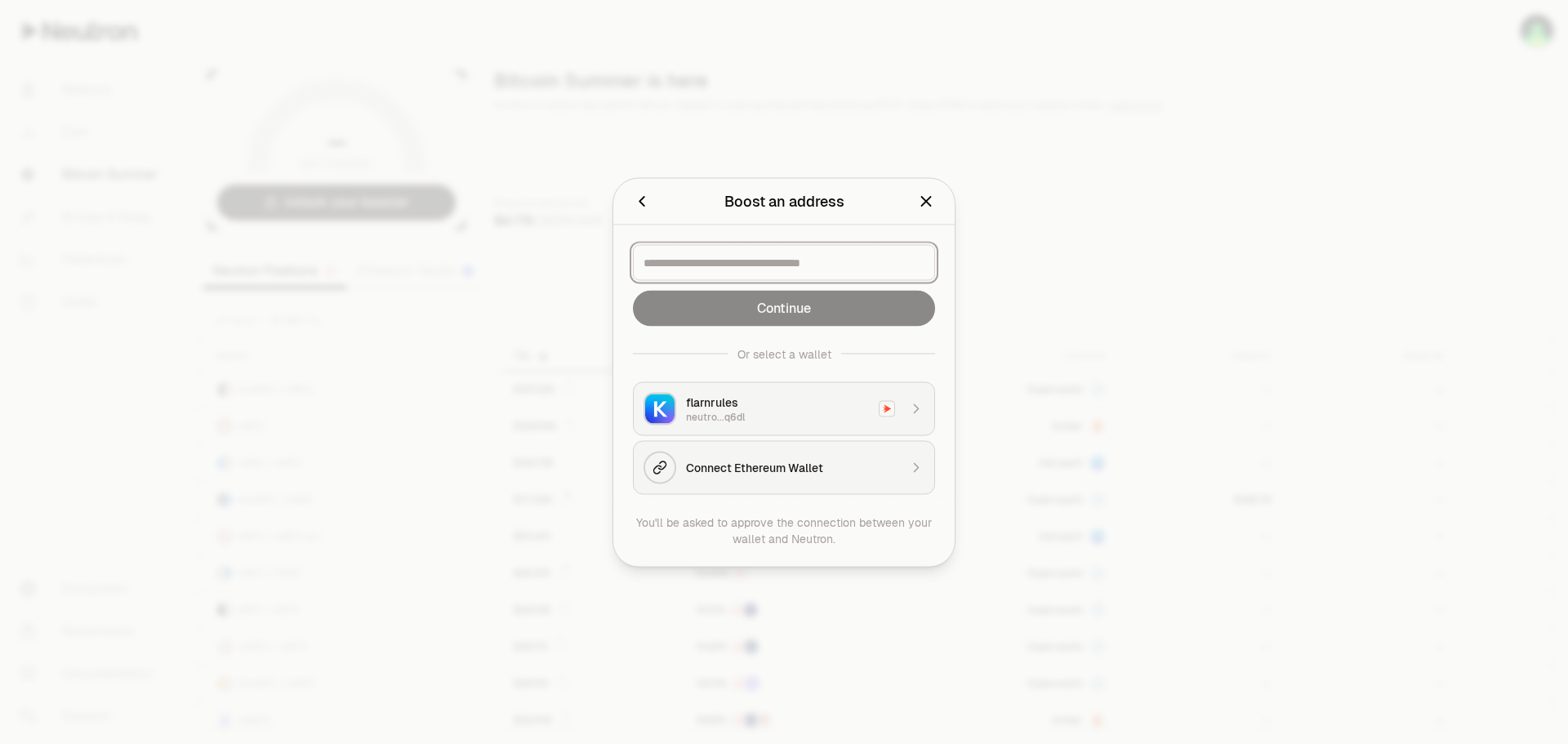
click at [748, 262] on input at bounding box center [784, 262] width 281 height 16
click at [757, 406] on div "flarnrules" at bounding box center [777, 402] width 183 height 16
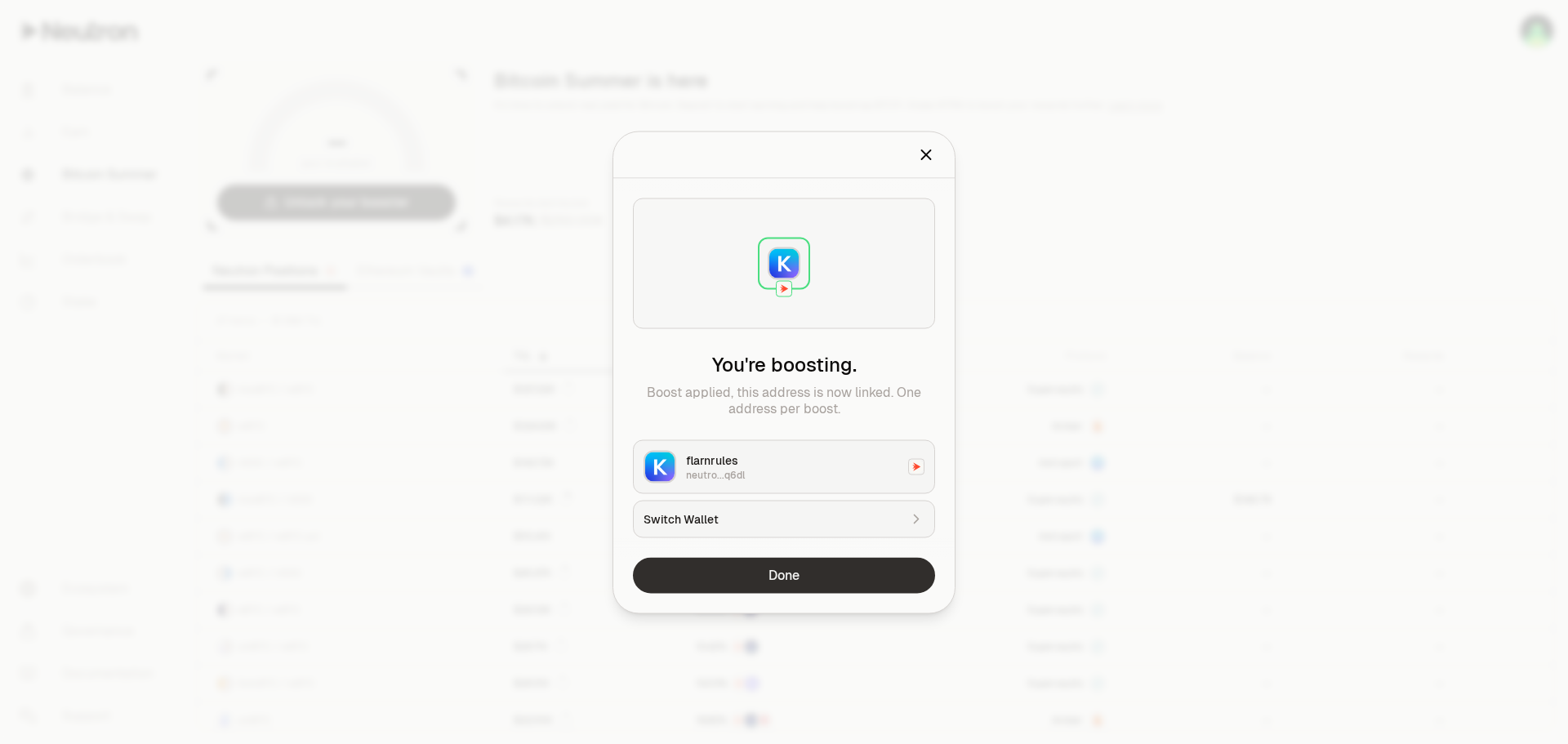
click at [801, 568] on button "Done" at bounding box center [784, 574] width 303 height 36
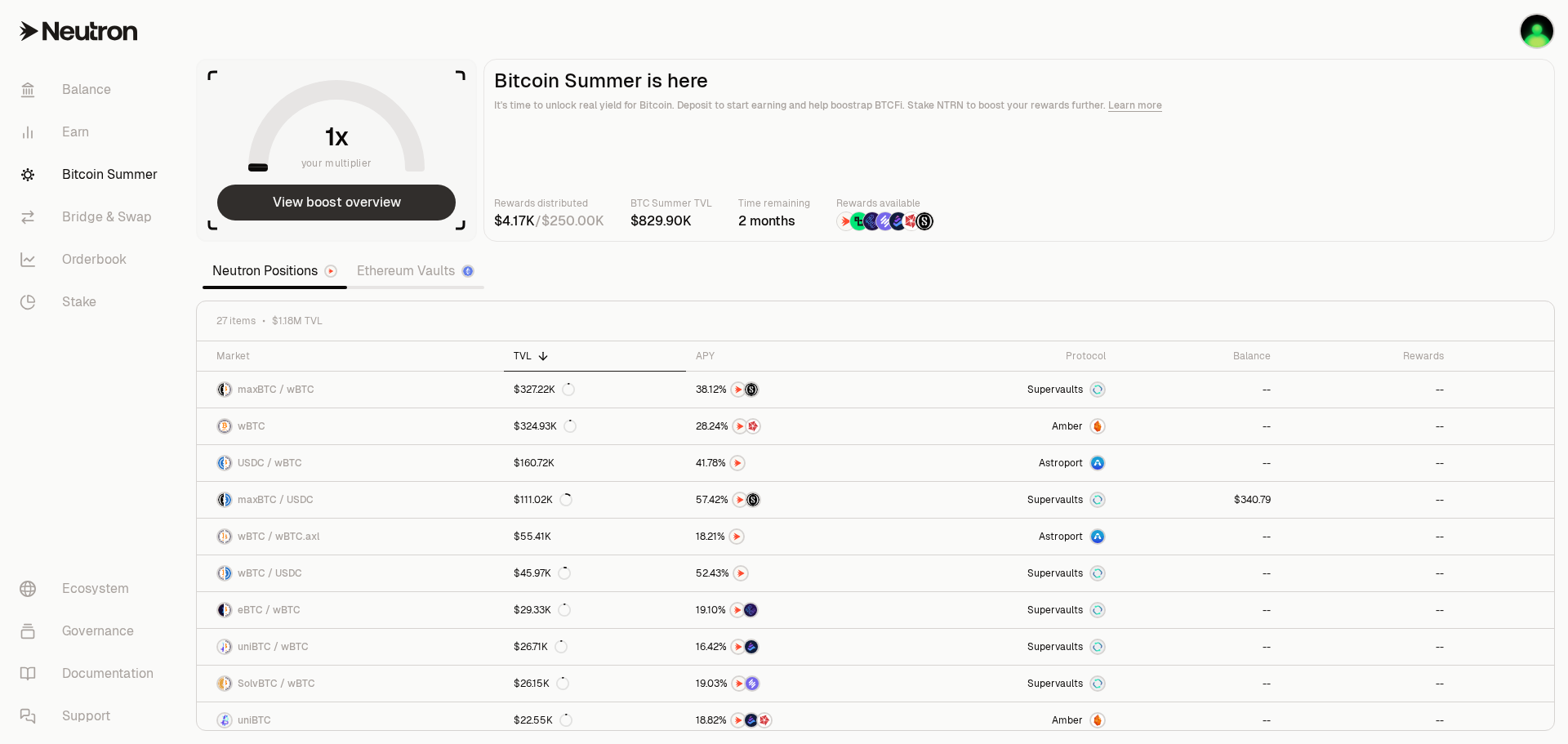
click at [326, 200] on button "View boost overview" at bounding box center [336, 202] width 238 height 36
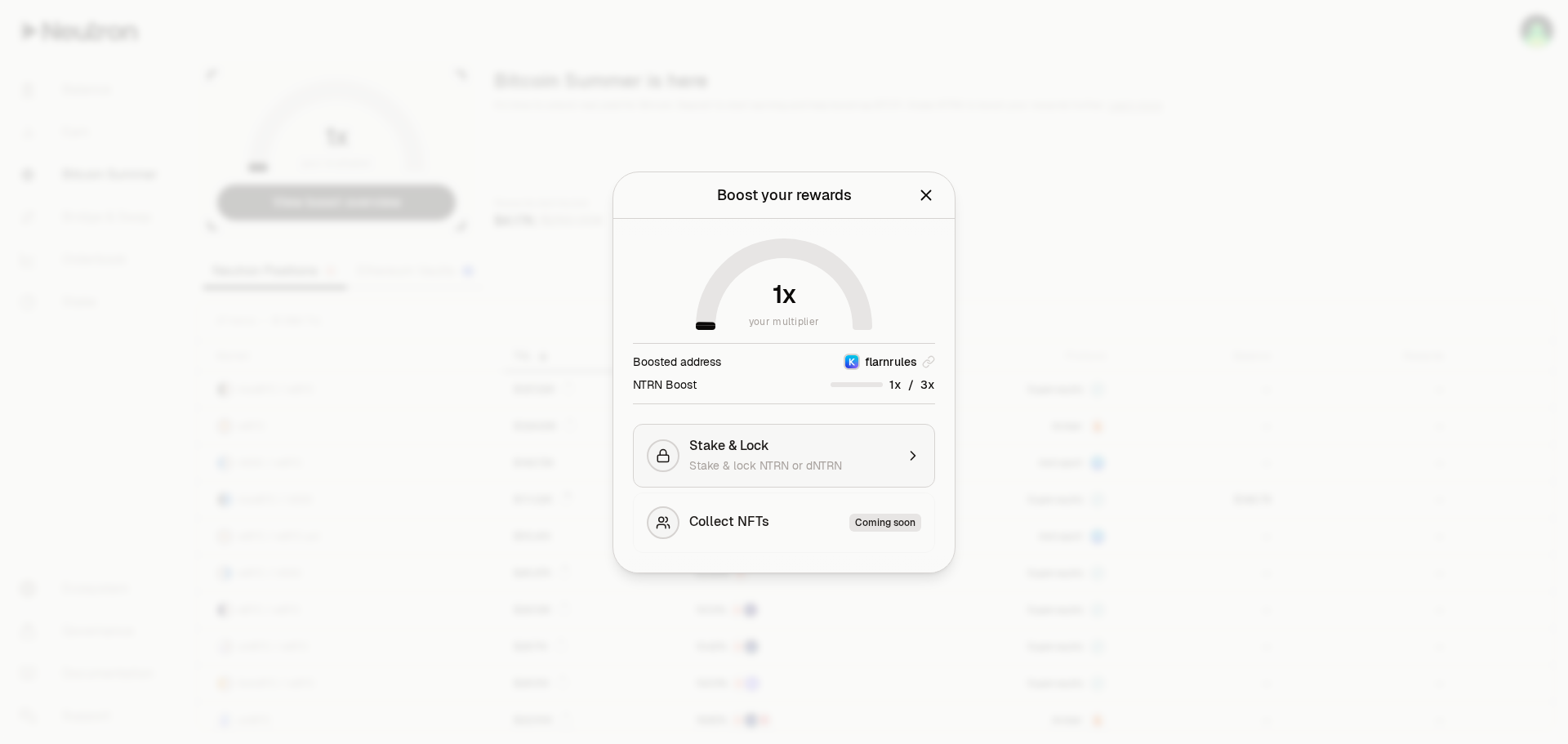
click at [826, 450] on div "Stake & Lock" at bounding box center [792, 445] width 205 height 16
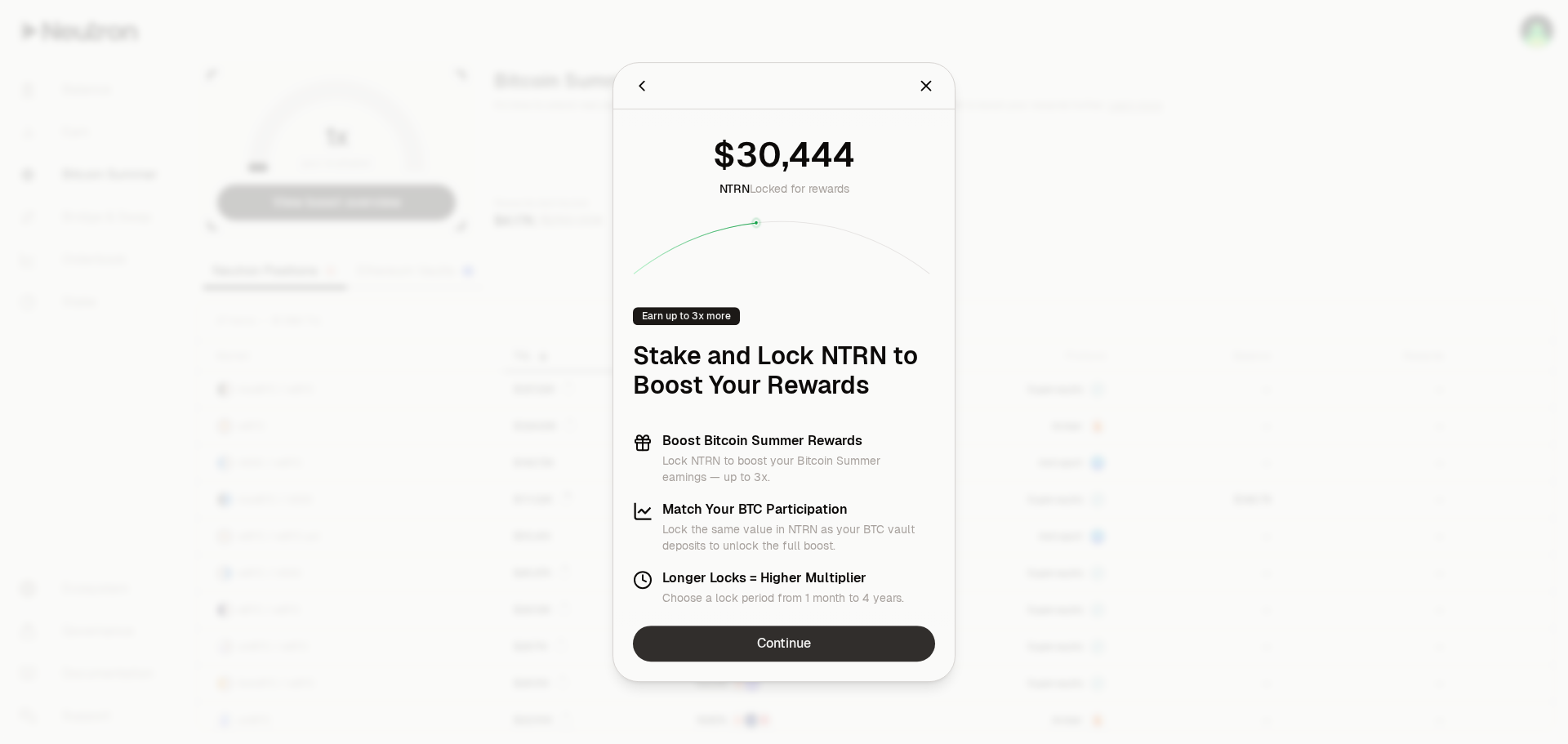
click at [793, 639] on link "Continue" at bounding box center [784, 644] width 303 height 36
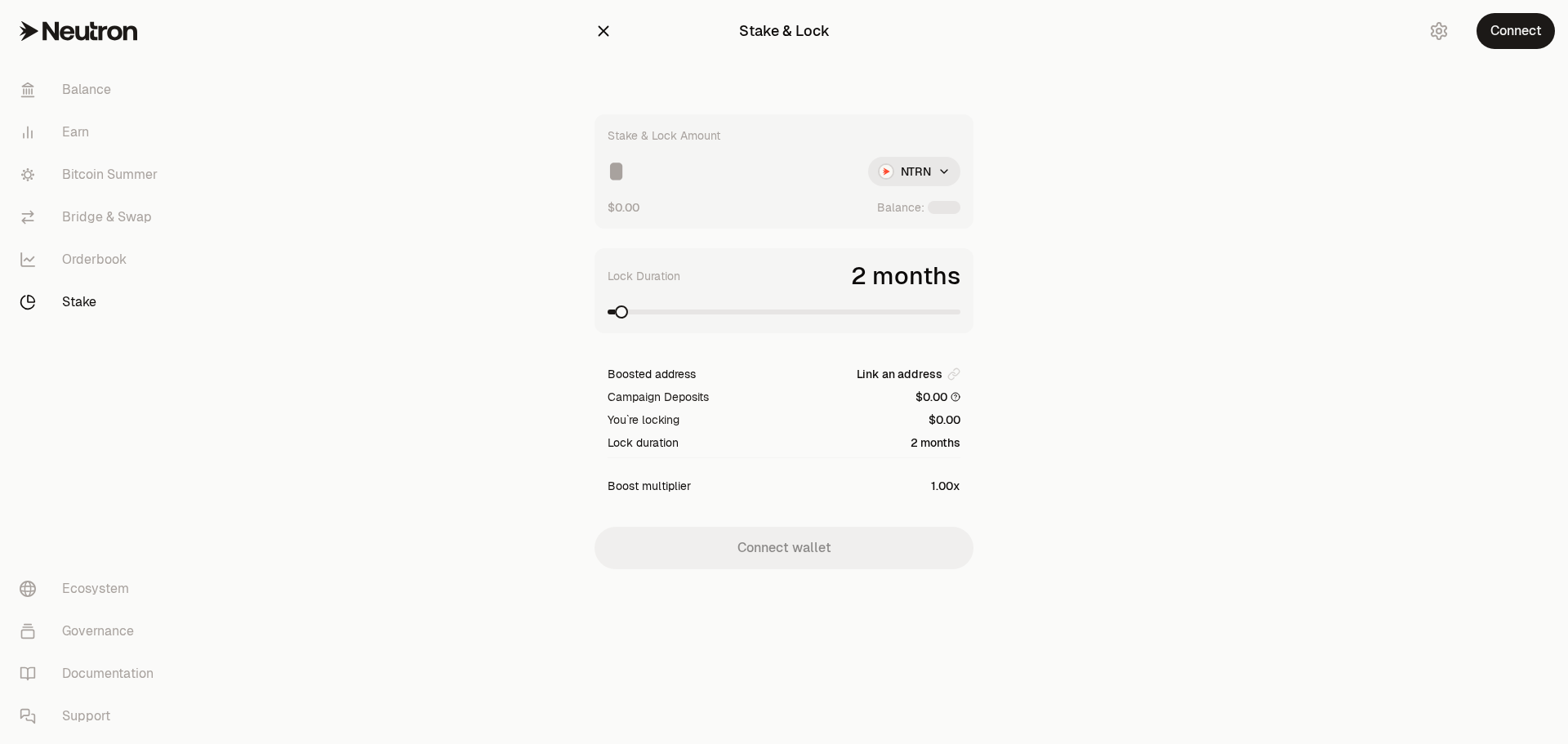
click at [924, 173] on html "Balance Earn Bitcoin Summer Bridge & Swap Orderbook Stake Ecosystem Governance …" at bounding box center [784, 372] width 1568 height 744
click at [876, 210] on span "NTRN" at bounding box center [880, 209] width 30 height 16
click at [630, 159] on input at bounding box center [730, 172] width 247 height 30
click at [940, 210] on div at bounding box center [944, 206] width 33 height 13
click at [619, 171] on input at bounding box center [730, 172] width 247 height 30
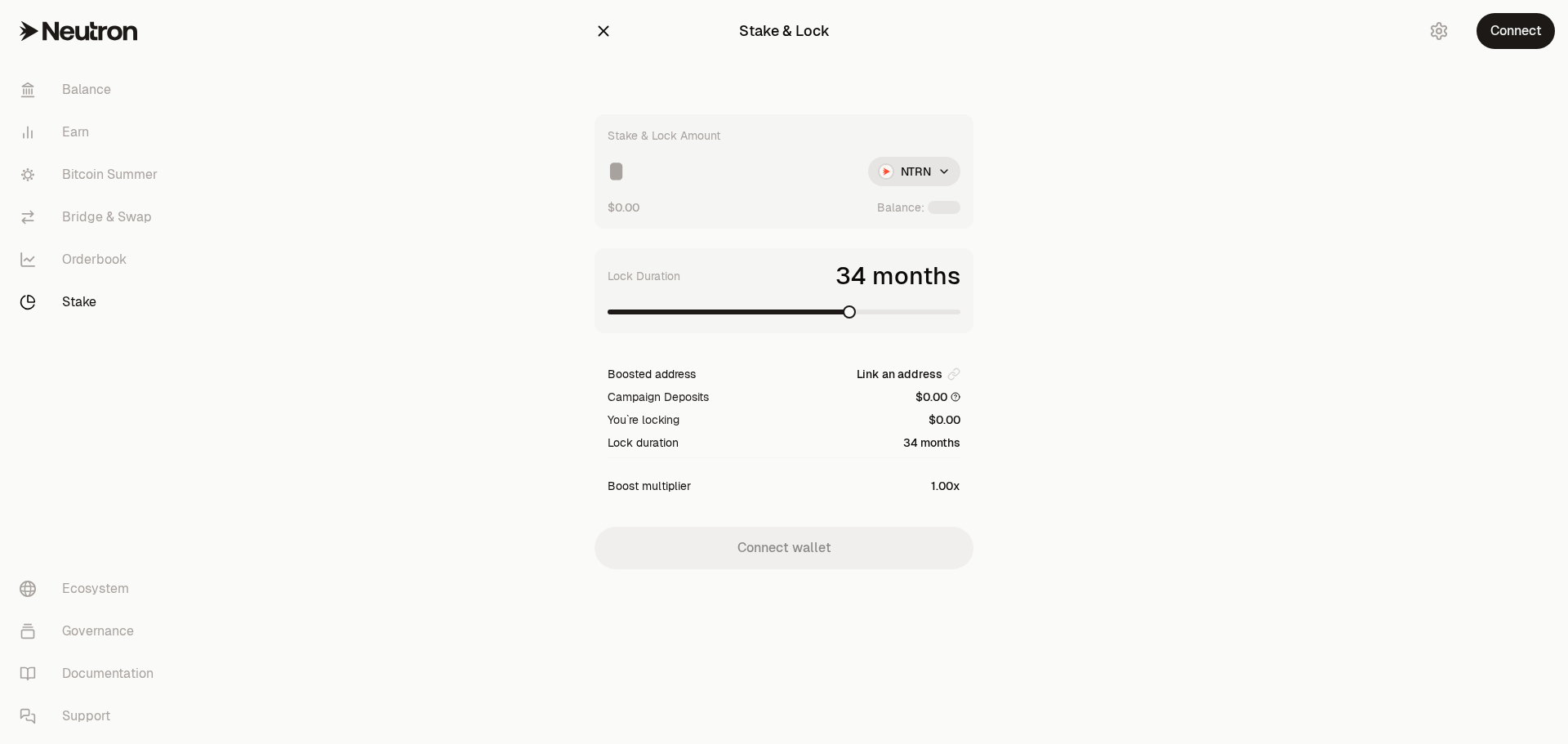
click at [850, 318] on span at bounding box center [849, 311] width 13 height 13
click at [1498, 24] on button "Connect" at bounding box center [1515, 31] width 78 height 36
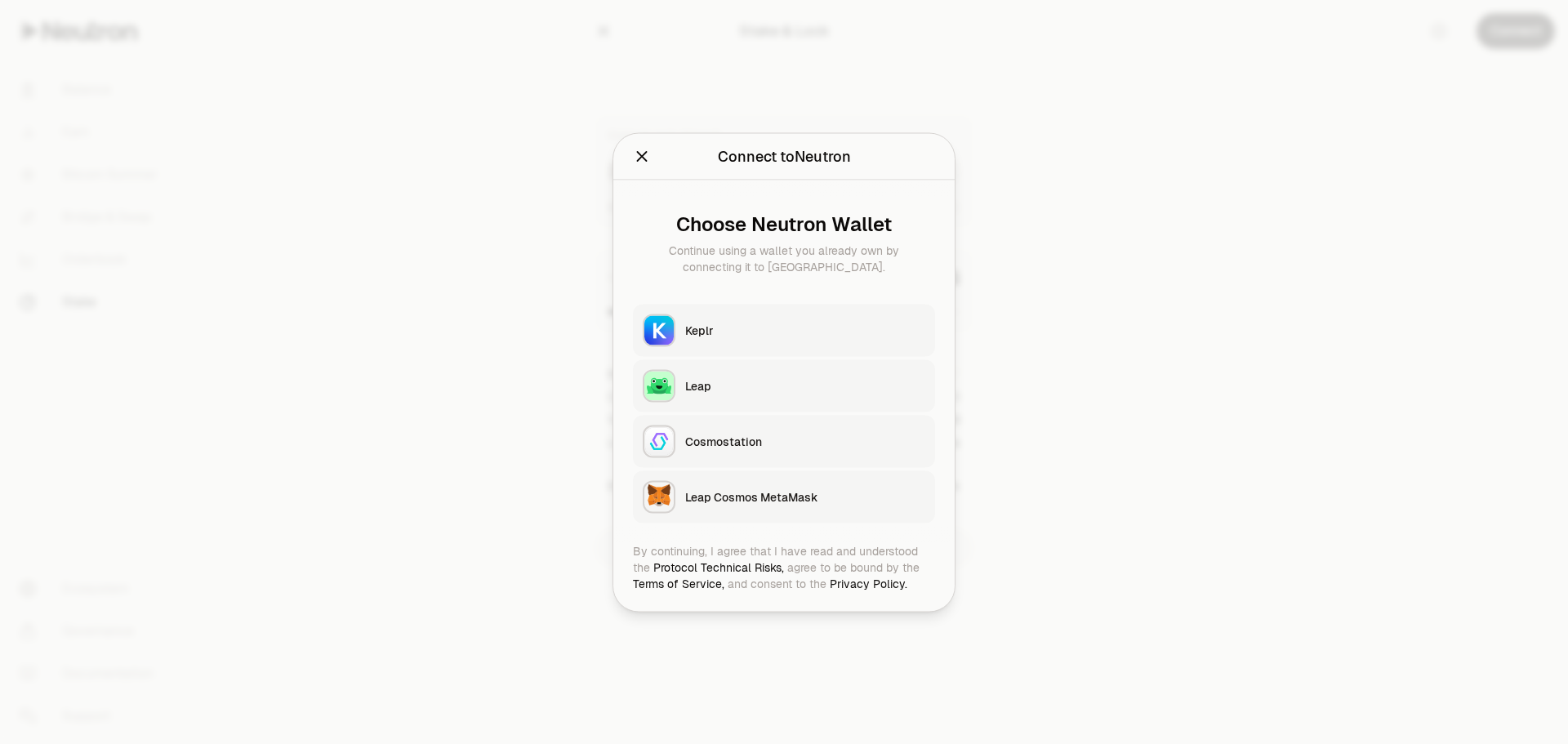
click at [745, 331] on div "Keplr" at bounding box center [806, 329] width 240 height 16
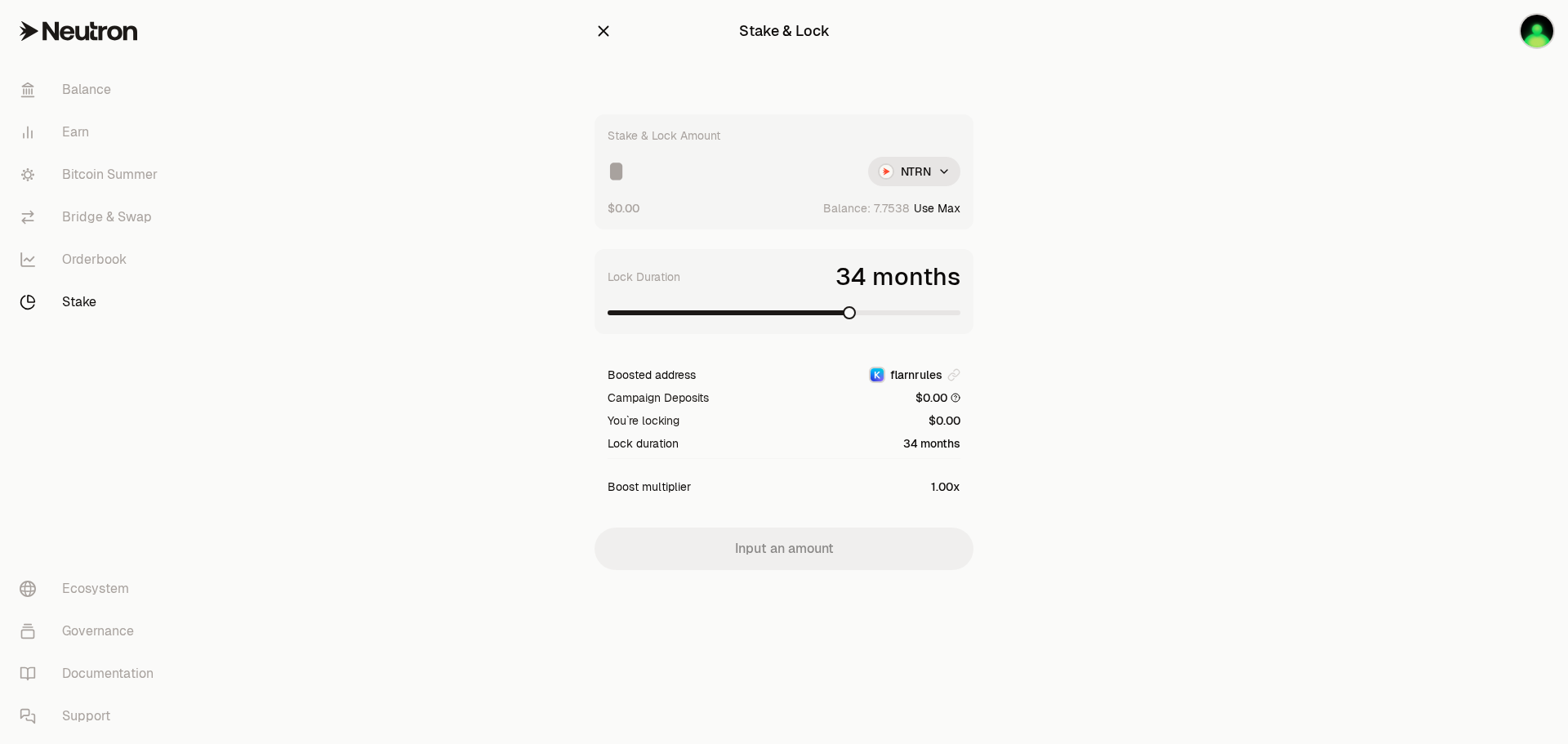
click at [672, 181] on input at bounding box center [730, 172] width 247 height 30
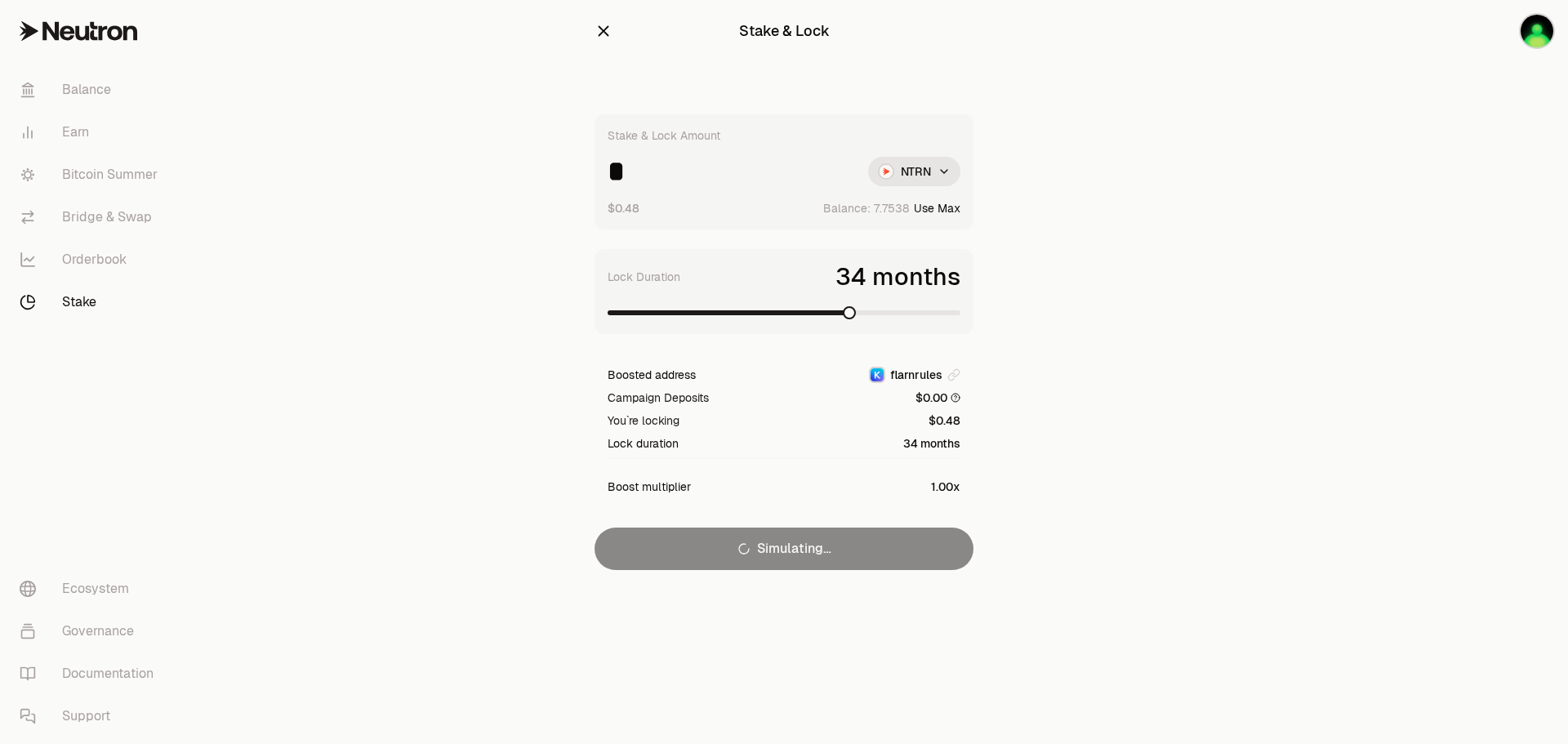
type input "*"
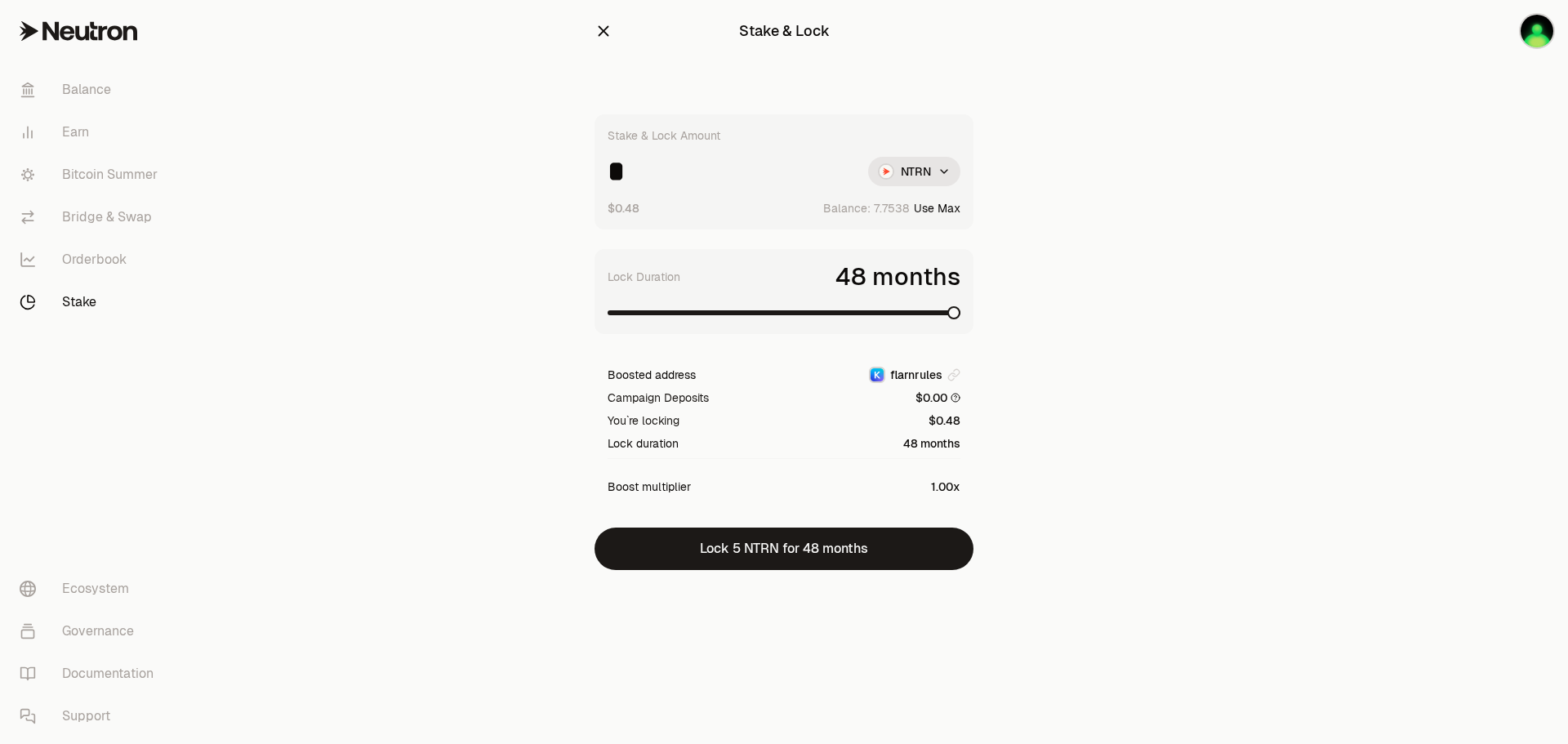
click at [961, 307] on span at bounding box center [954, 312] width 13 height 13
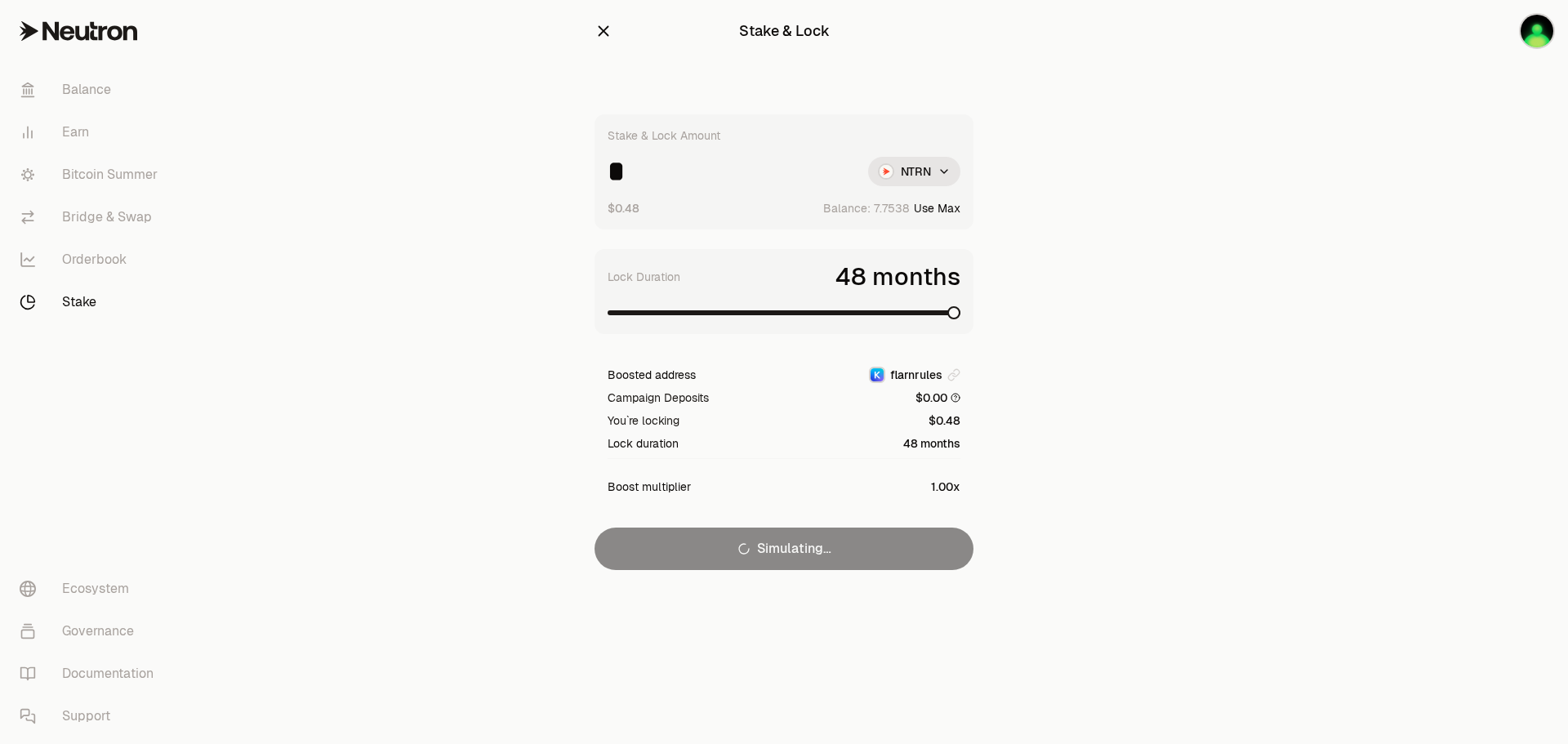
click at [664, 174] on input "*" at bounding box center [730, 172] width 247 height 30
type input "*"
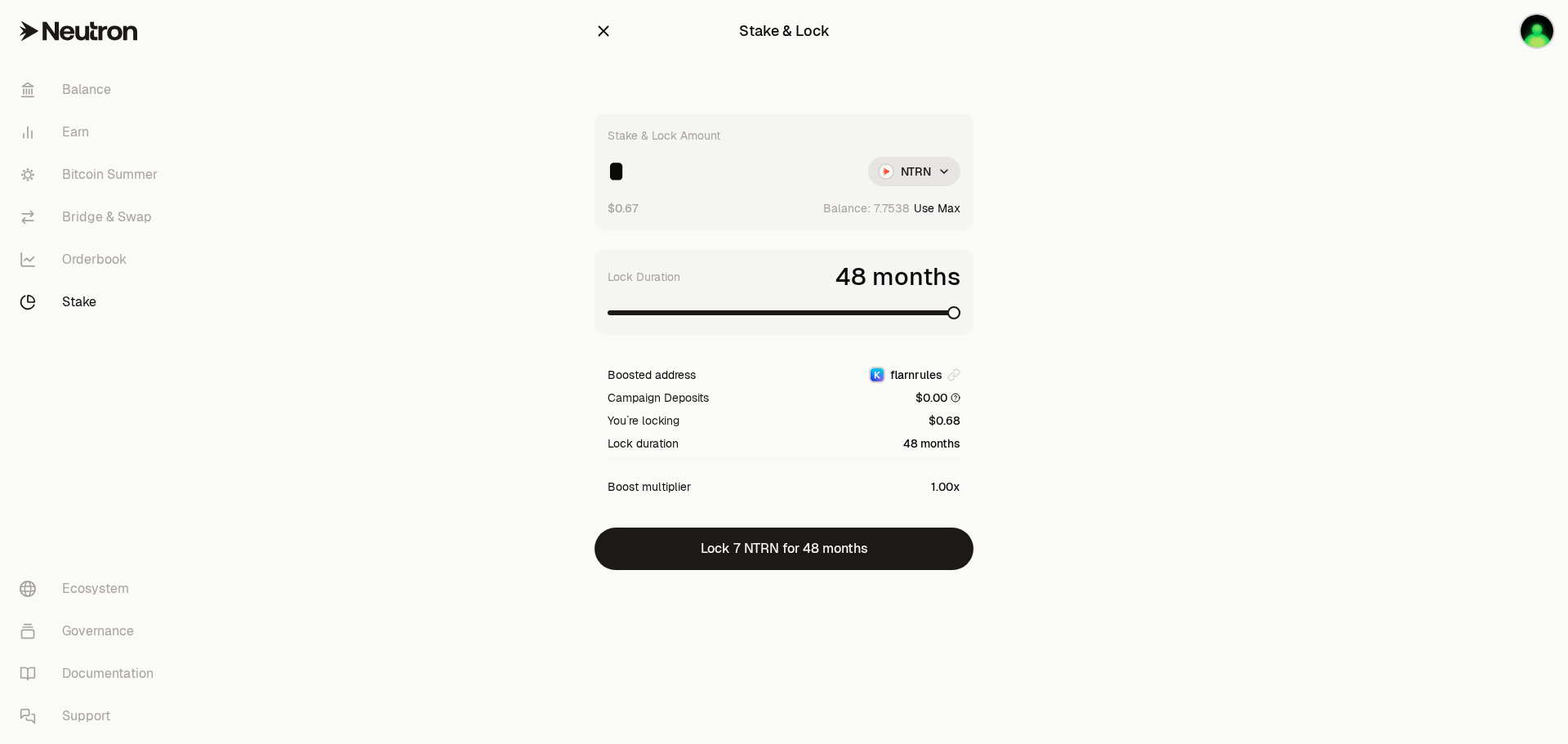
click at [961, 319] on span at bounding box center [954, 312] width 13 height 13
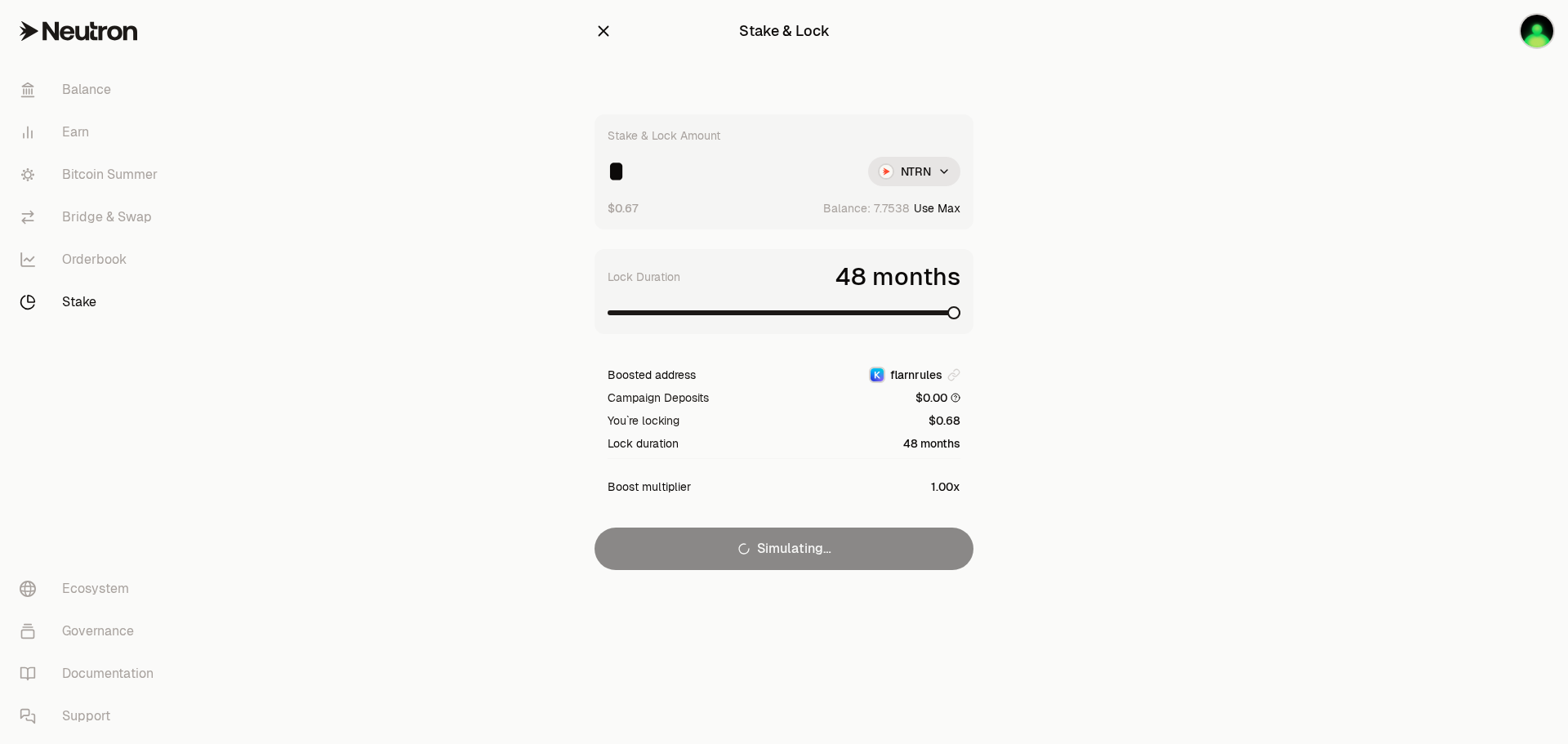
click at [961, 315] on span at bounding box center [954, 312] width 13 height 13
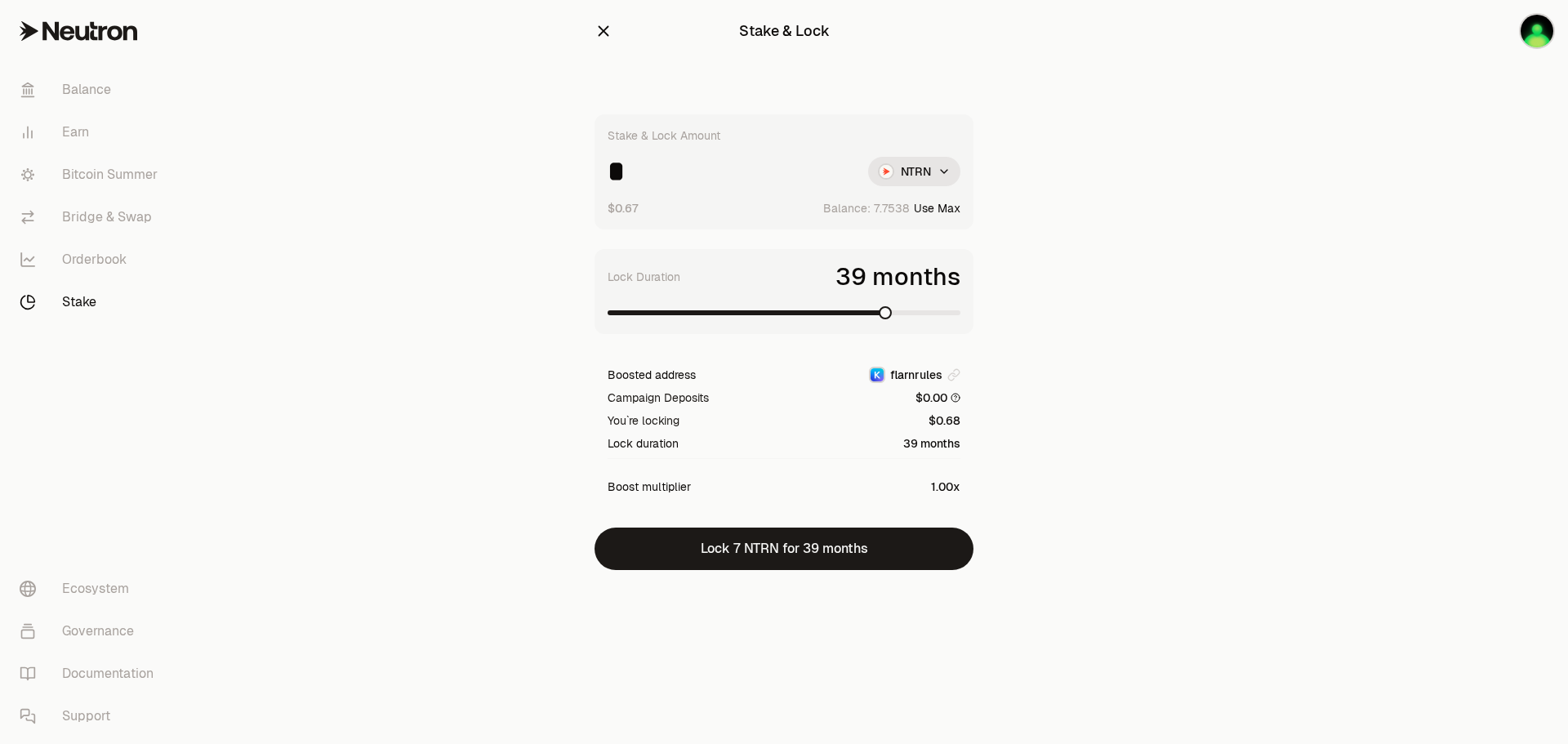
click at [883, 319] on span at bounding box center [885, 312] width 13 height 13
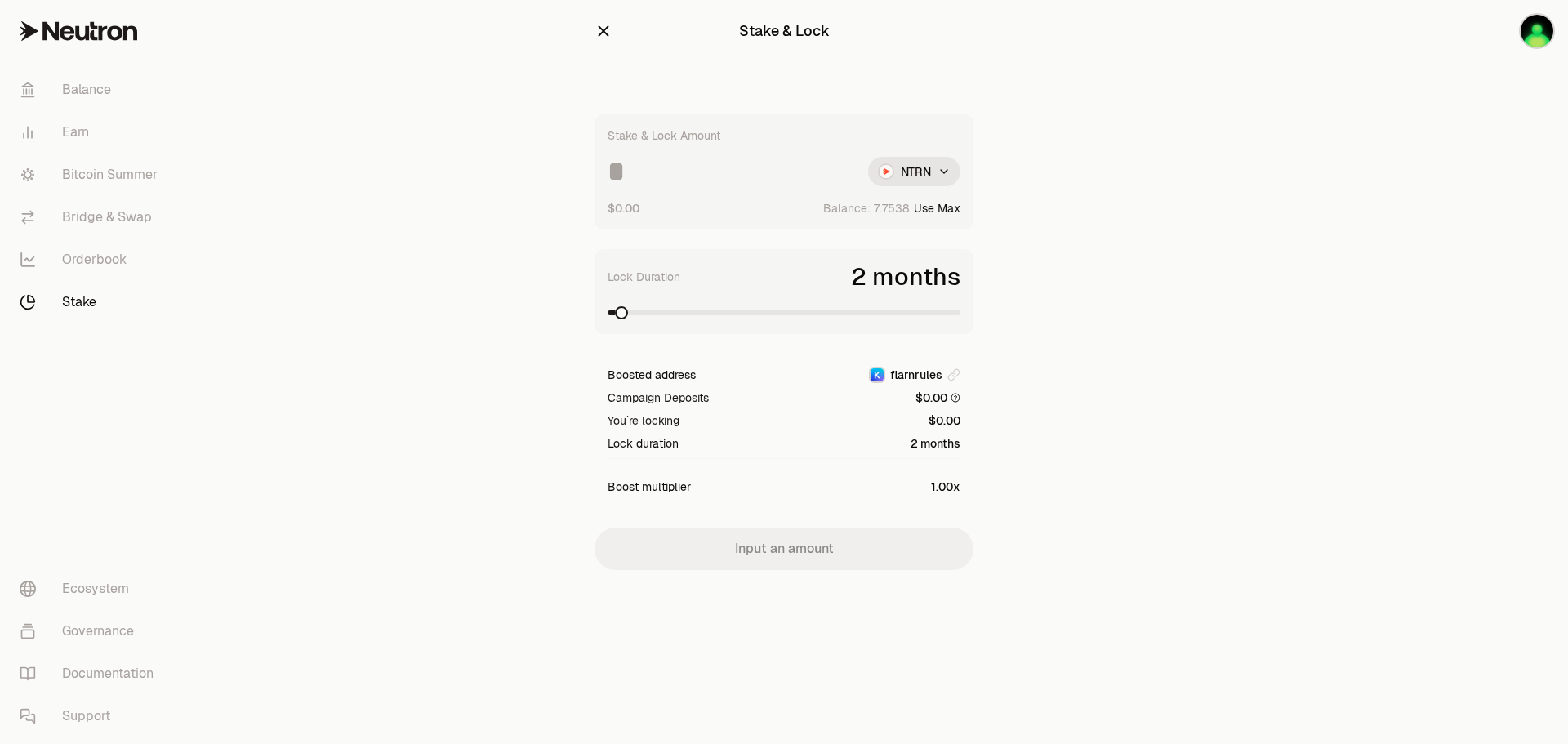
click at [651, 170] on input at bounding box center [730, 172] width 247 height 30
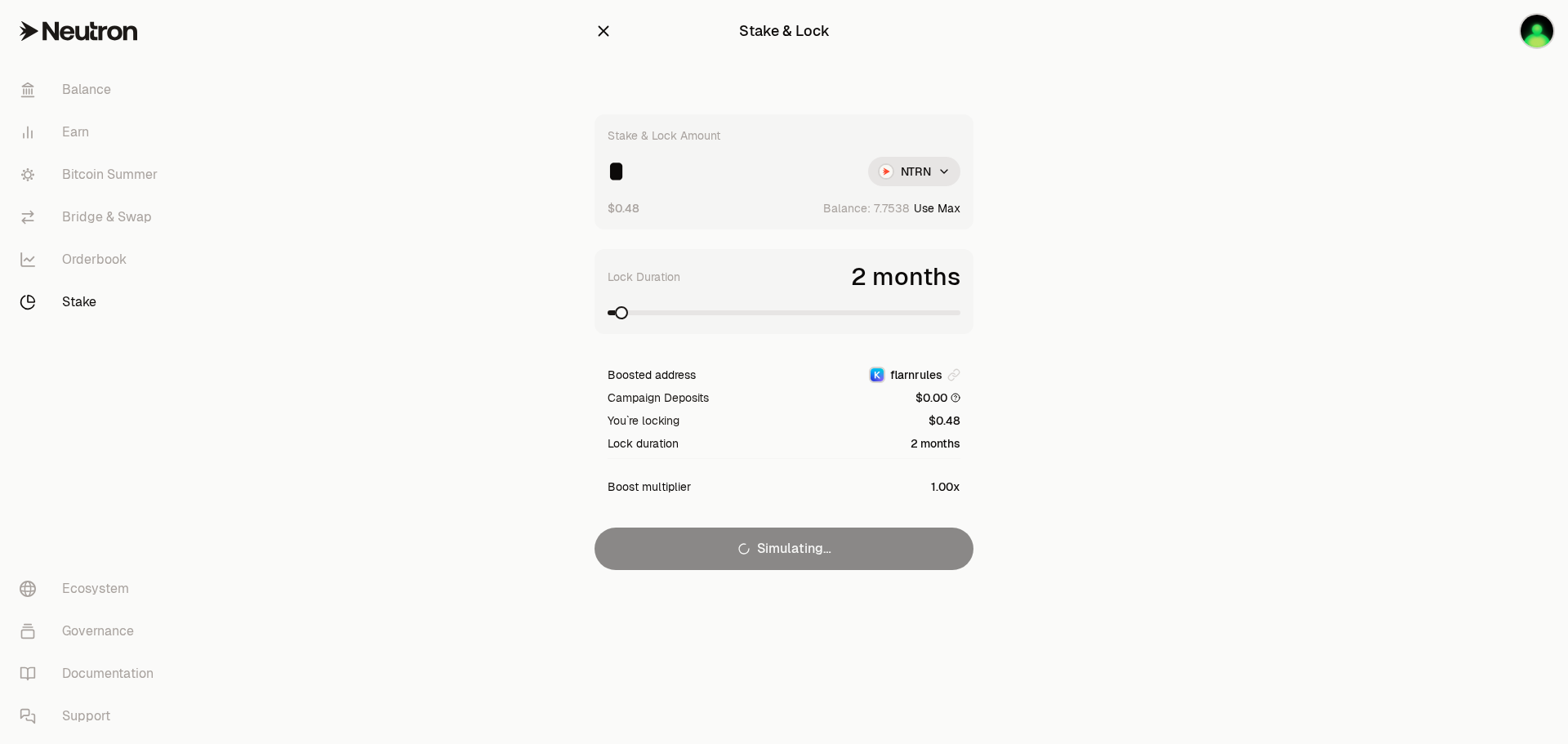
type input "*"
